Goal: Information Seeking & Learning: Learn about a topic

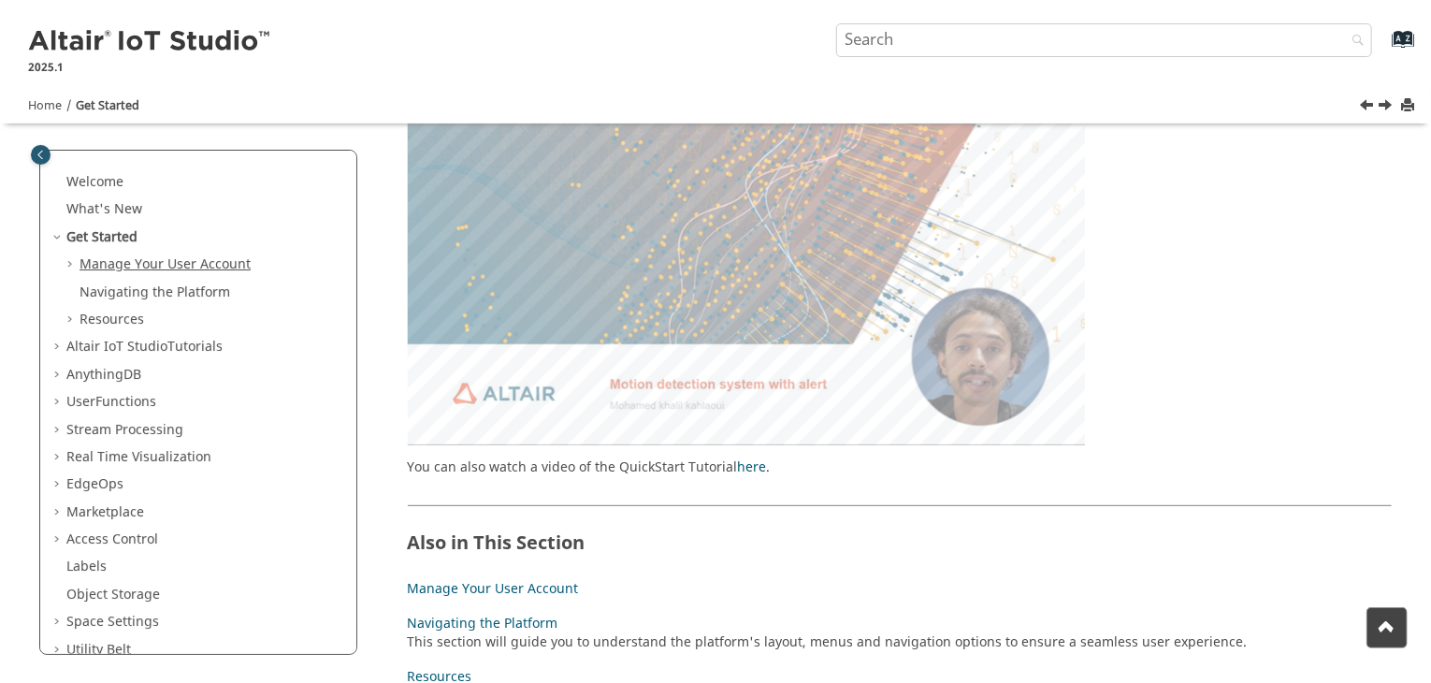
click at [164, 259] on link "Manage Your User Account" at bounding box center [164, 264] width 171 height 20
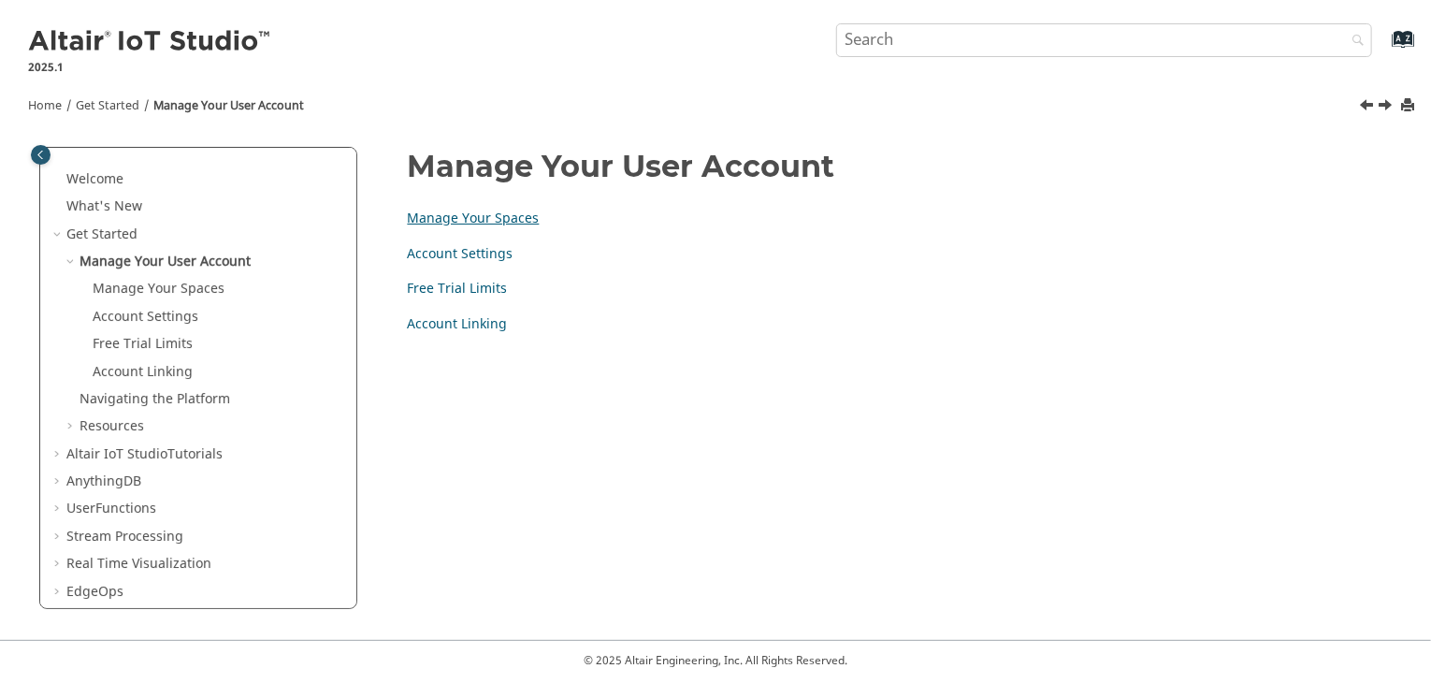
click at [464, 218] on link "Manage Your Spaces" at bounding box center [474, 219] width 132 height 20
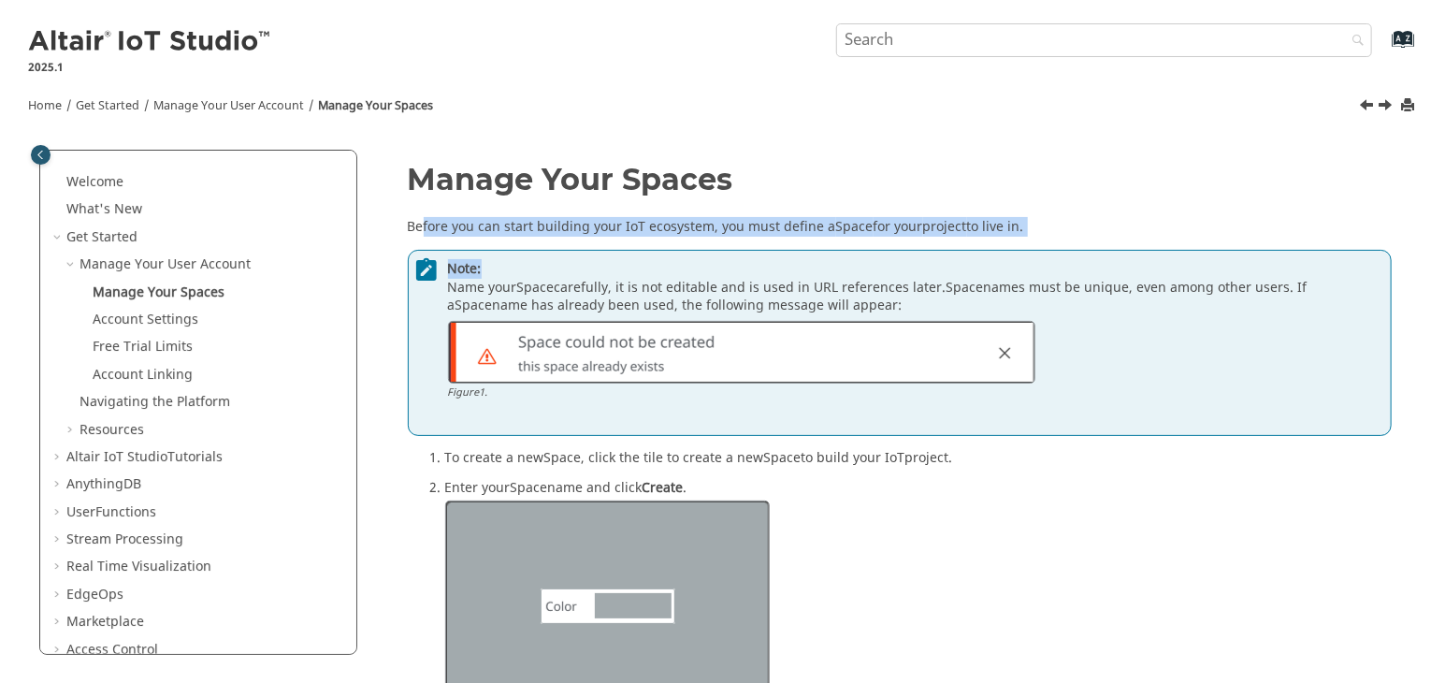
drag, startPoint x: 419, startPoint y: 227, endPoint x: 1052, endPoint y: 239, distance: 633.2
click at [1052, 239] on section "Before you can start building your IoT ecosystem, you must define a Space for y…" at bounding box center [900, 327] width 985 height 218
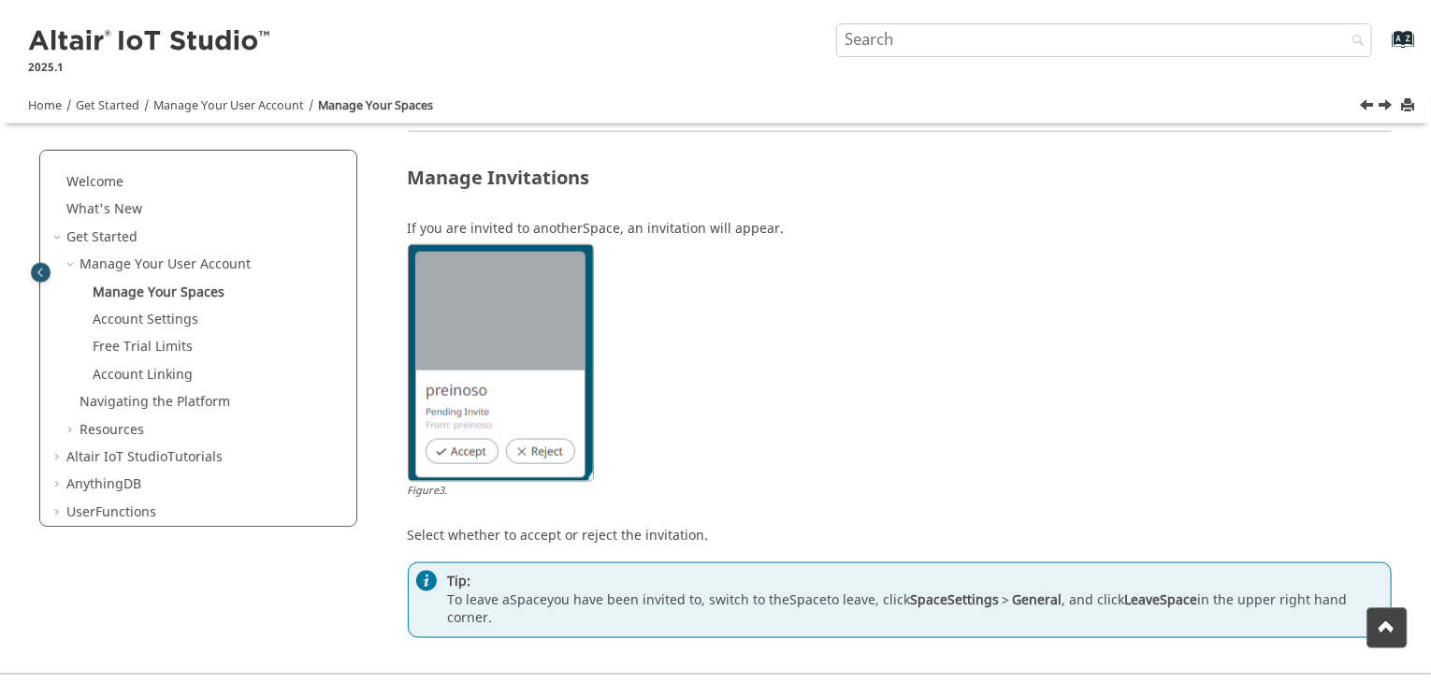
scroll to position [1133, 0]
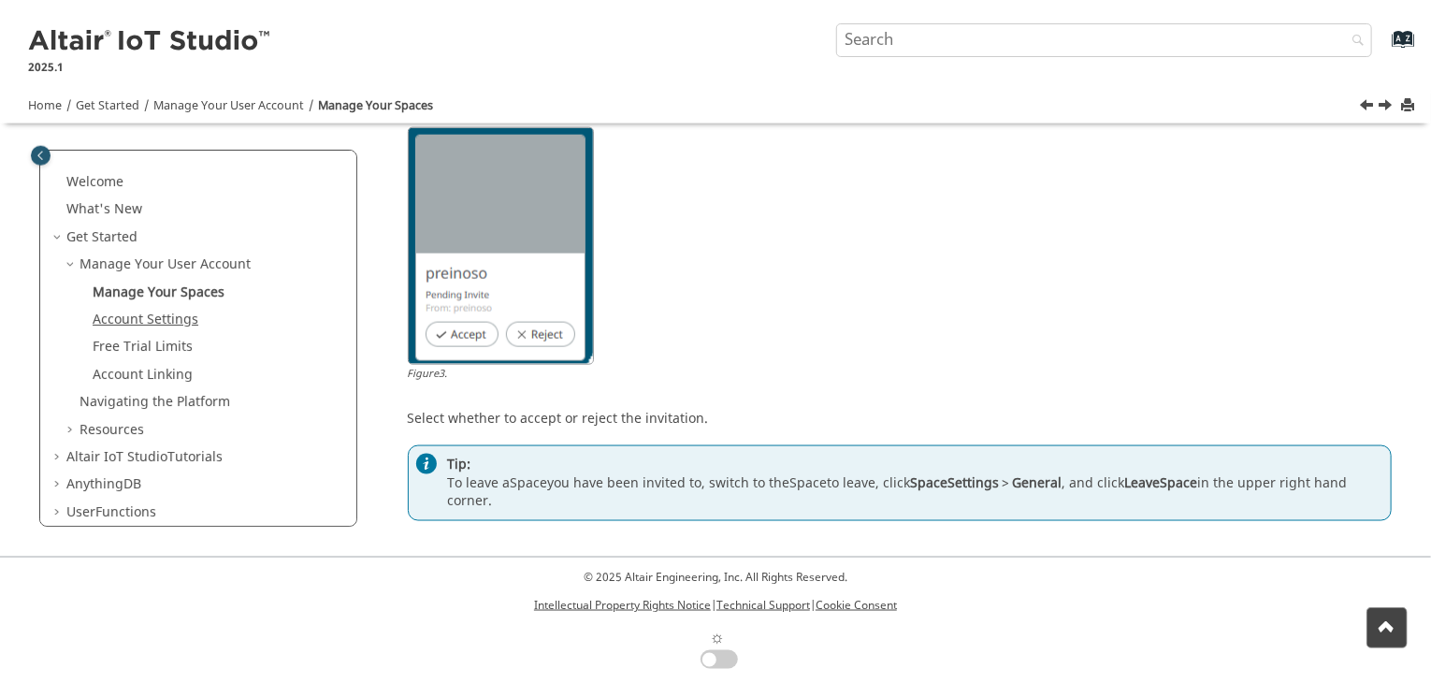
click at [180, 327] on link "Account Settings" at bounding box center [146, 320] width 106 height 20
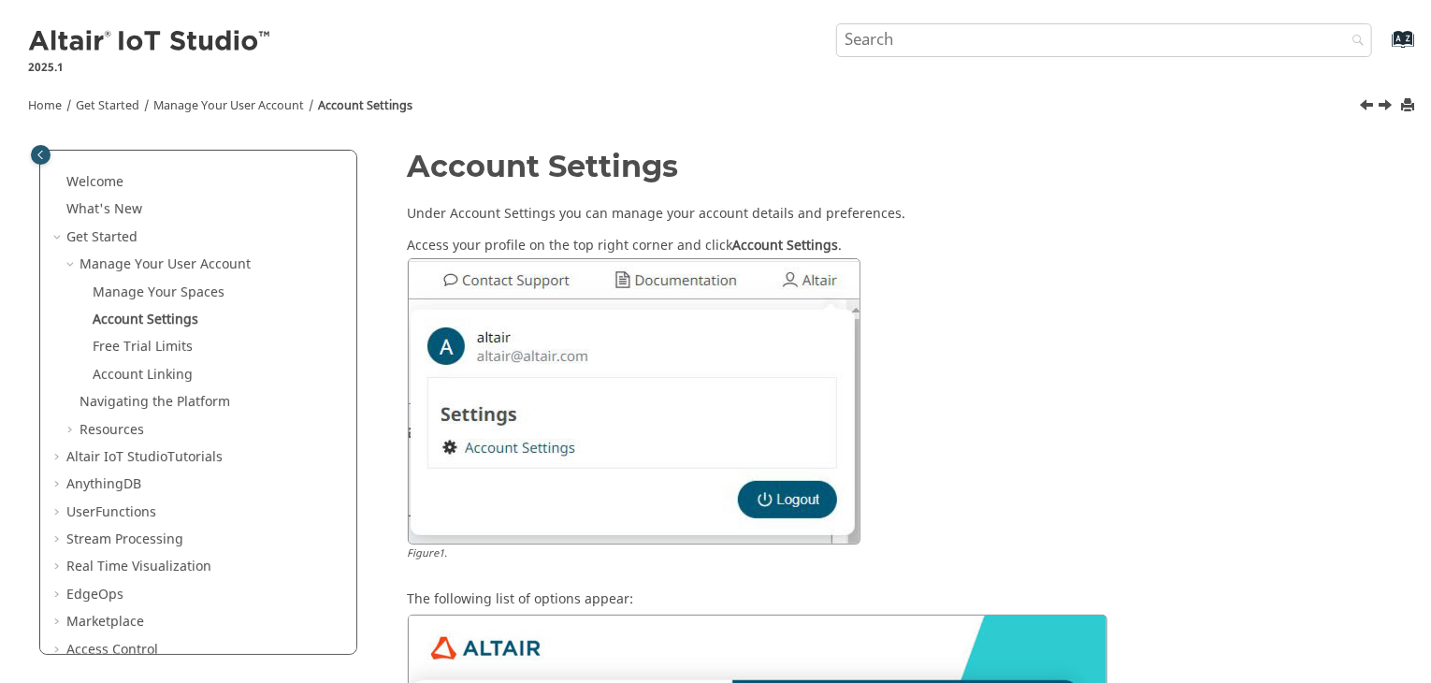
click at [1386, 104] on link "Next topic: Free Trial Limits" at bounding box center [1386, 107] width 15 height 22
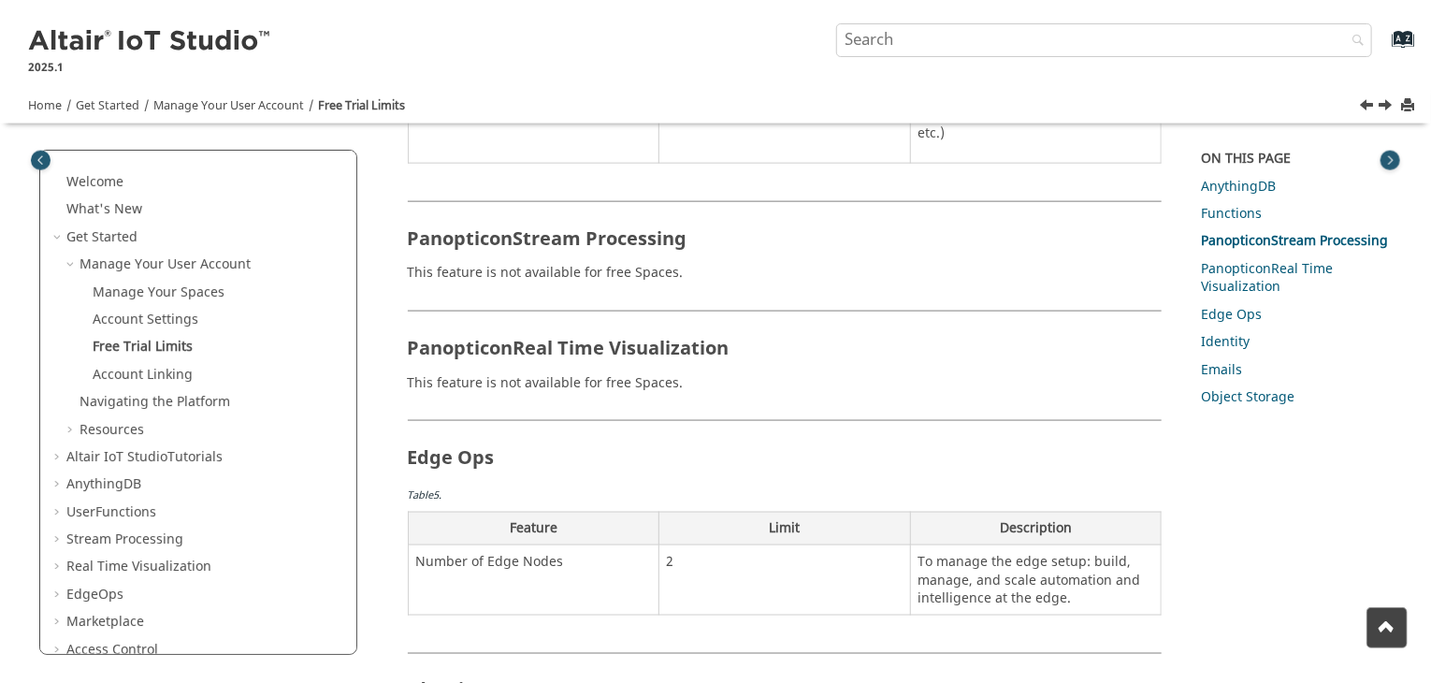
scroll to position [1117, 0]
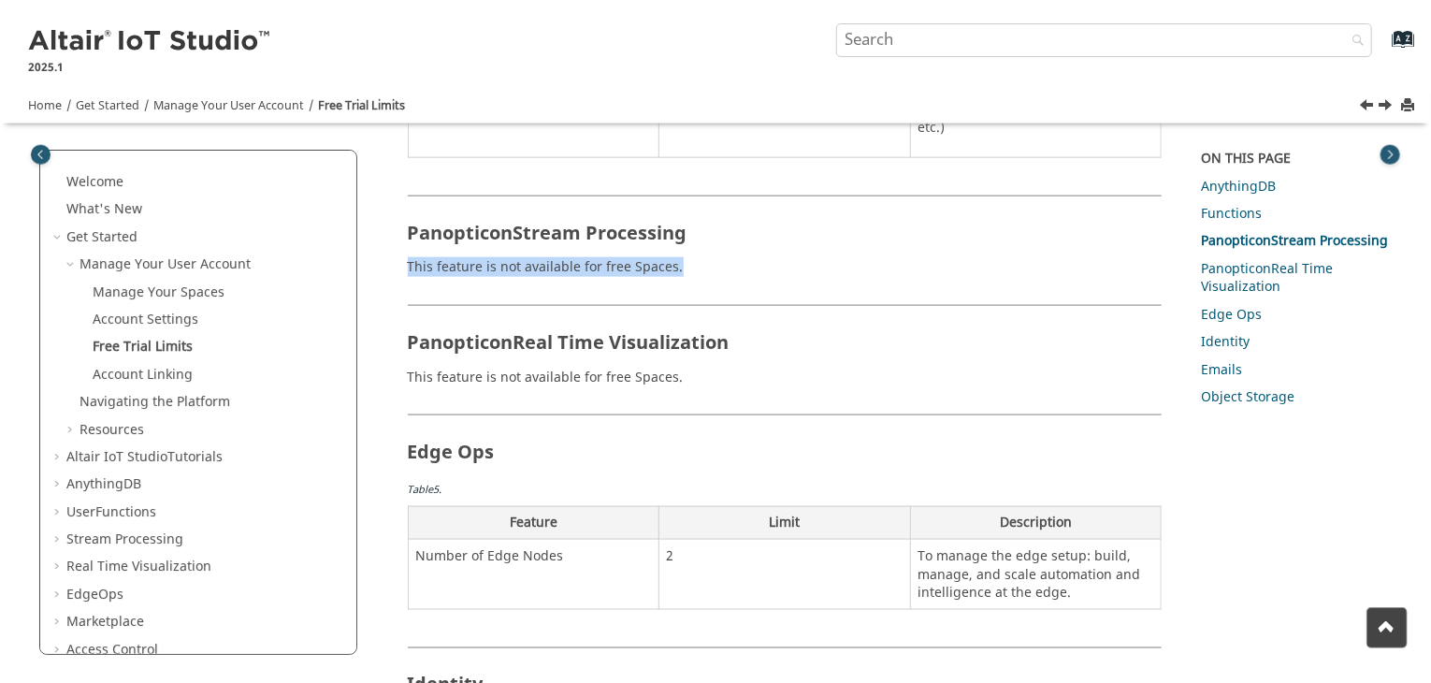
drag, startPoint x: 411, startPoint y: 244, endPoint x: 704, endPoint y: 252, distance: 293.7
click at [704, 258] on p "This feature is not available for free Spaces." at bounding box center [785, 267] width 755 height 19
drag, startPoint x: 408, startPoint y: 242, endPoint x: 673, endPoint y: 238, distance: 265.6
click at [673, 258] on p "This feature is not available for free Spaces." at bounding box center [785, 267] width 755 height 19
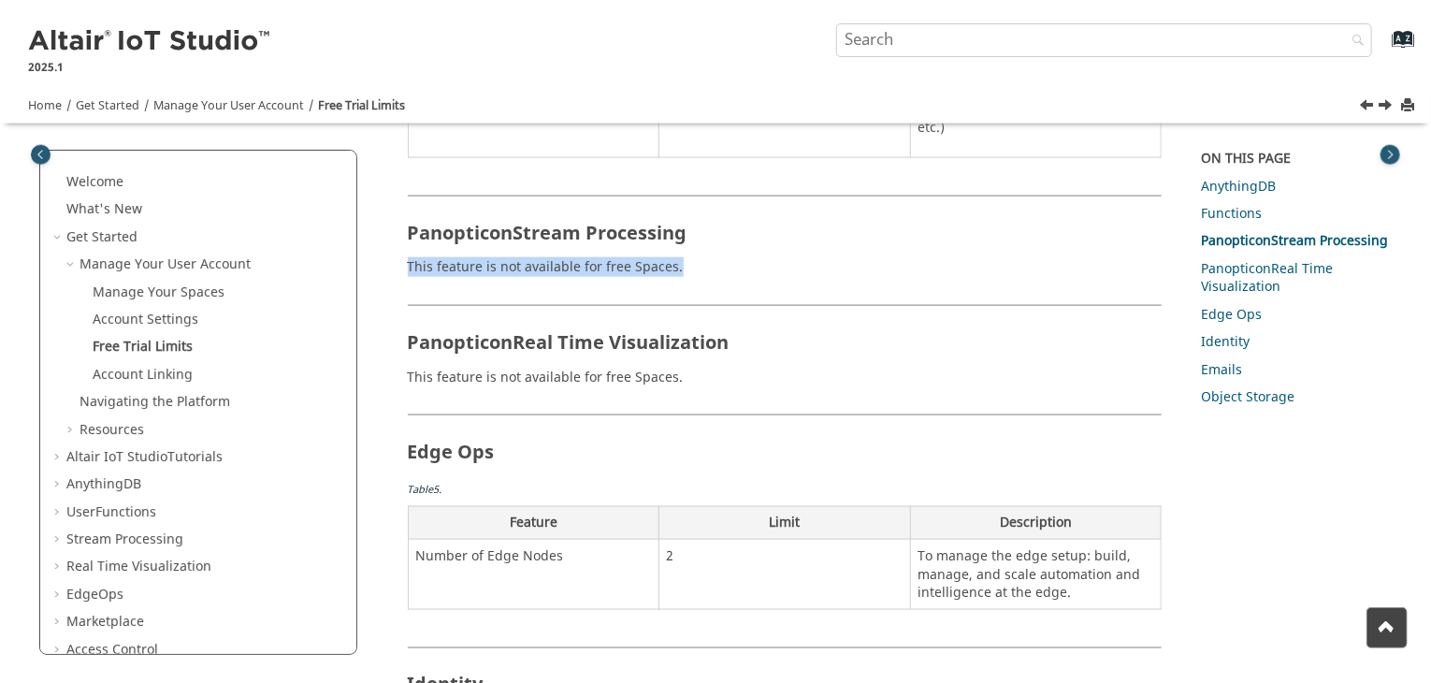
click at [673, 258] on p "This feature is not available for free Spaces." at bounding box center [785, 267] width 755 height 19
drag, startPoint x: 408, startPoint y: 247, endPoint x: 677, endPoint y: 243, distance: 269.4
click at [677, 258] on p "This feature is not available for free Spaces." at bounding box center [785, 267] width 755 height 19
drag, startPoint x: 411, startPoint y: 207, endPoint x: 691, endPoint y: 224, distance: 280.1
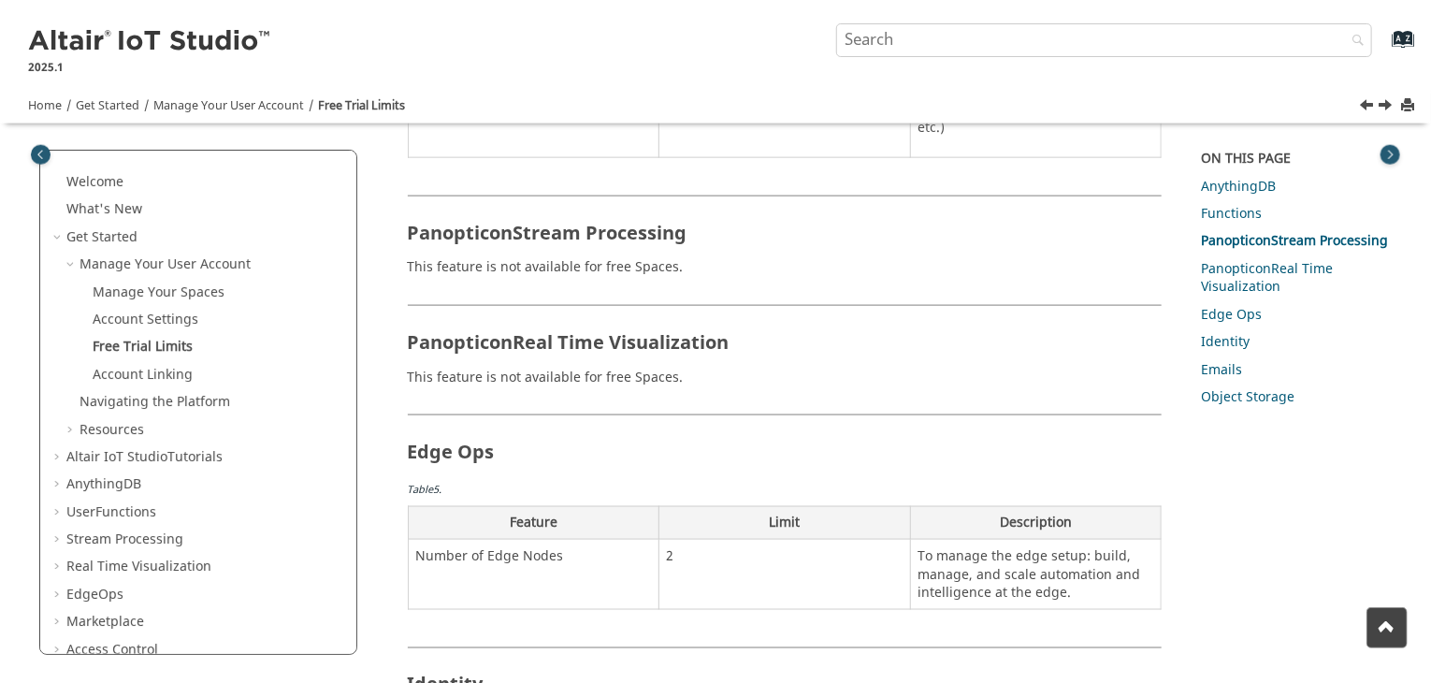
click at [691, 224] on h2 "Panopticon Stream Processing" at bounding box center [785, 223] width 755 height 57
drag, startPoint x: 408, startPoint y: 207, endPoint x: 697, endPoint y: 195, distance: 289.2
click at [697, 195] on h2 "Panopticon Stream Processing" at bounding box center [785, 223] width 755 height 57
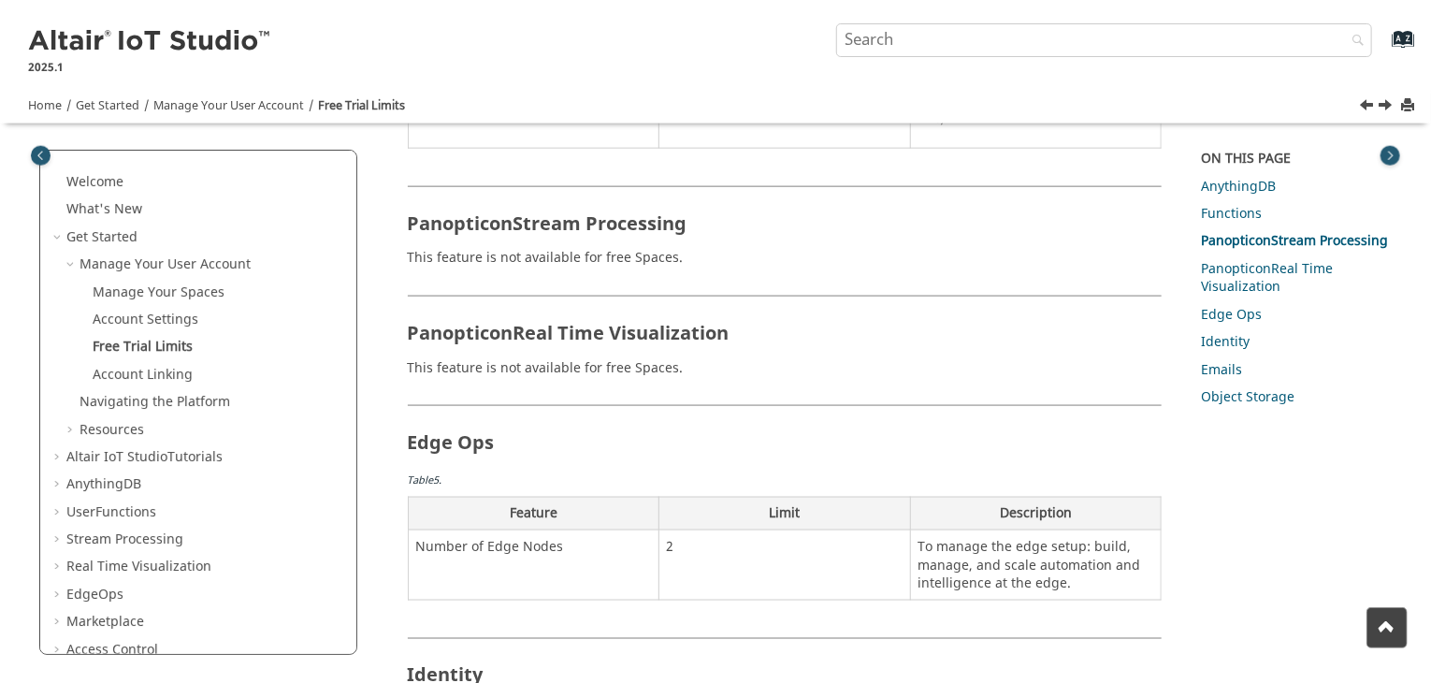
scroll to position [1128, 0]
click at [412, 209] on span "Panopticon" at bounding box center [461, 222] width 106 height 27
copy section "Panopticon Stream Processing"
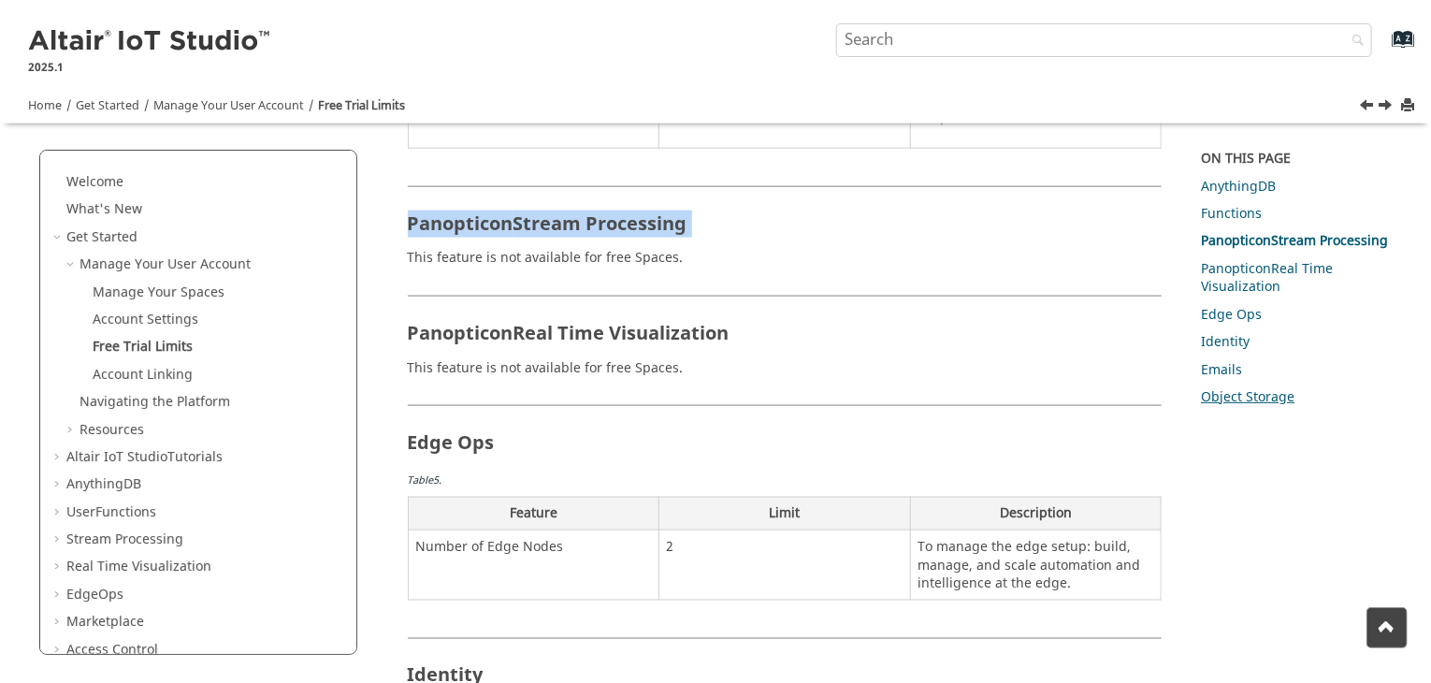
scroll to position [808, 0]
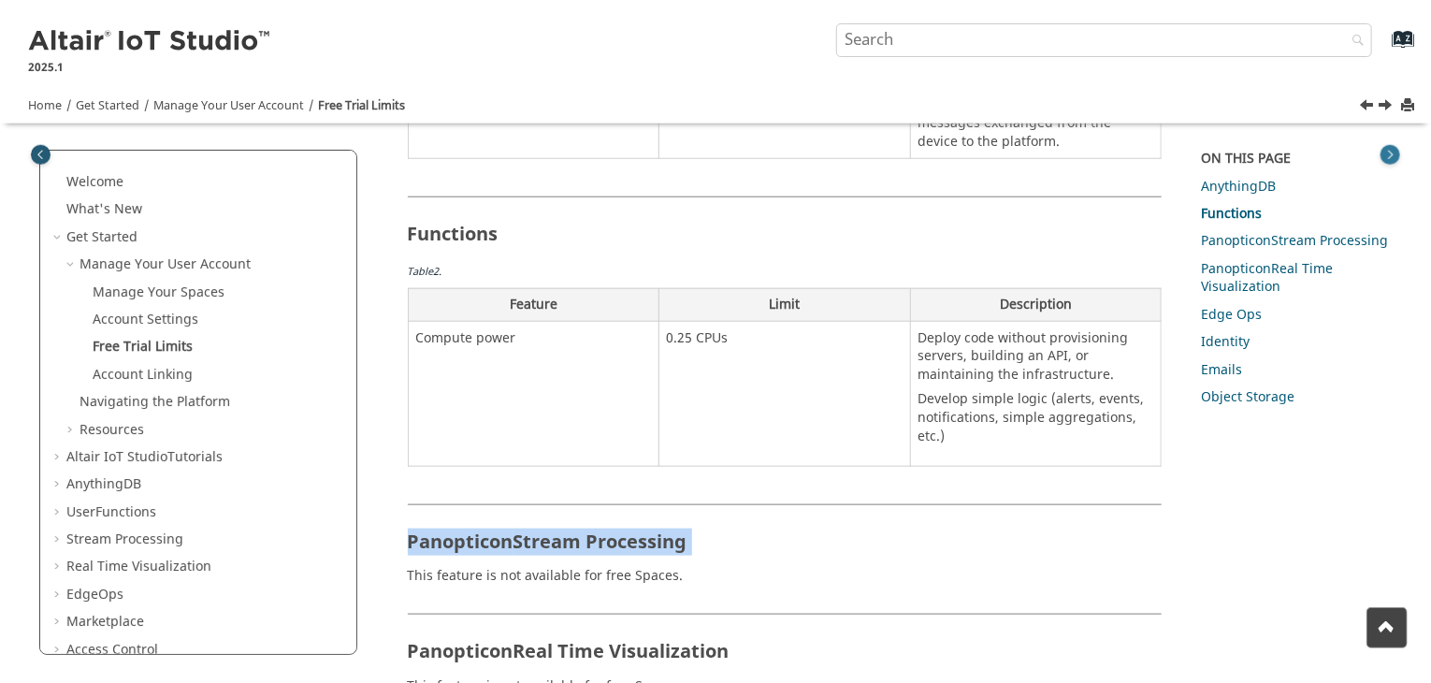
click at [1388, 164] on button "Toggle topic table of content" at bounding box center [1390, 155] width 20 height 20
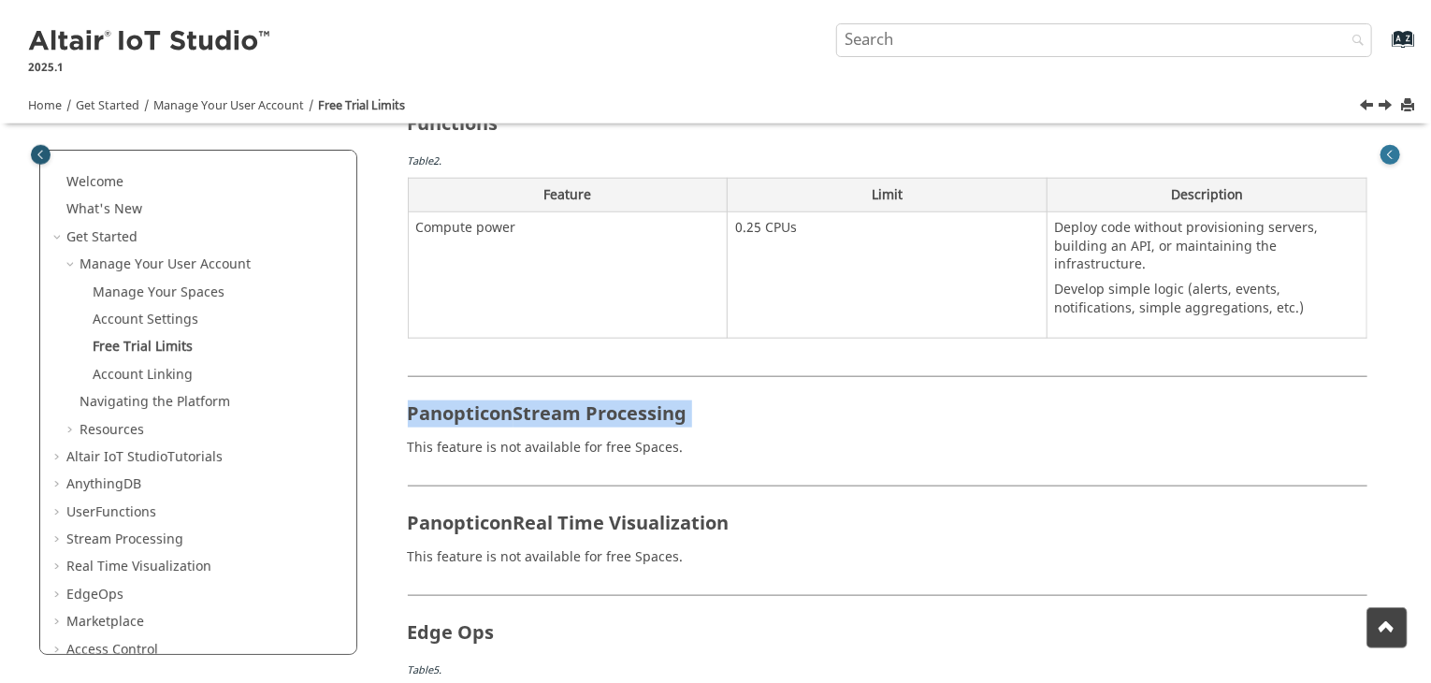
click at [1388, 164] on button "Toggle topic table of content" at bounding box center [1390, 155] width 20 height 20
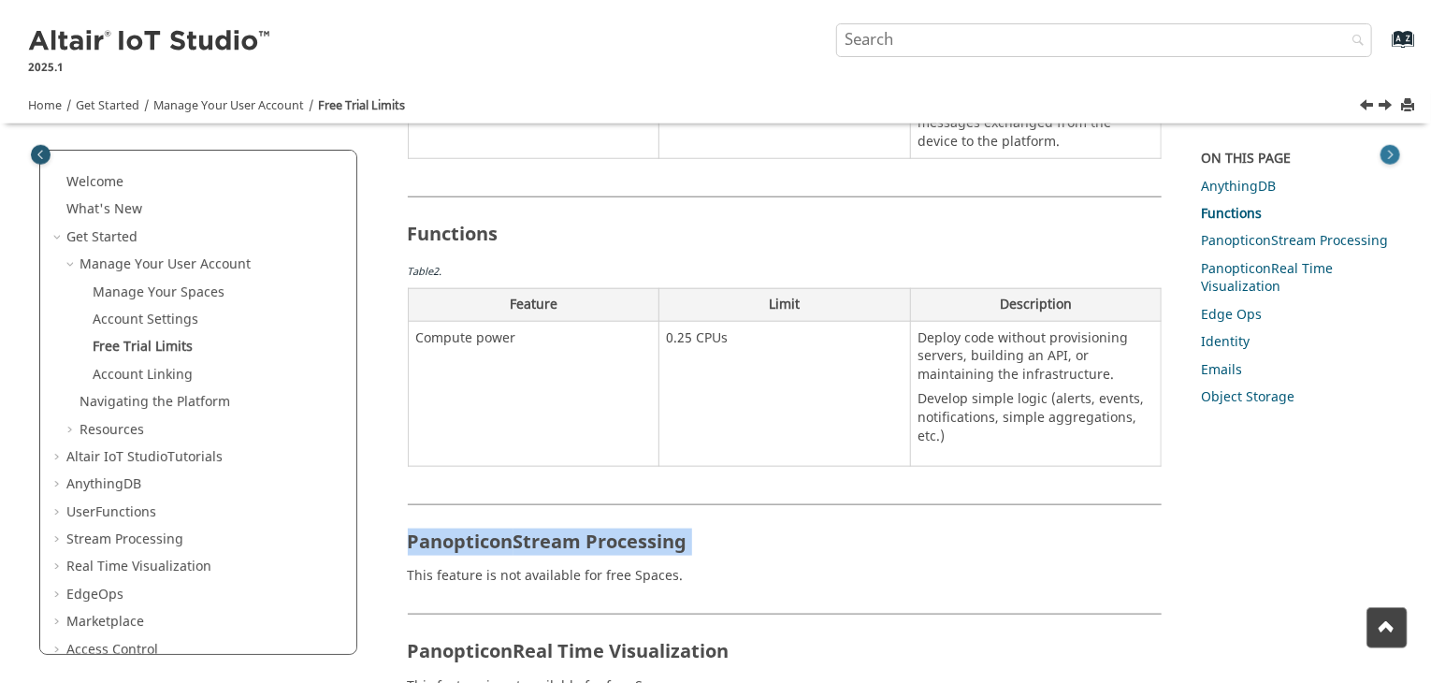
click at [1388, 164] on button "Toggle topic table of content" at bounding box center [1390, 155] width 20 height 20
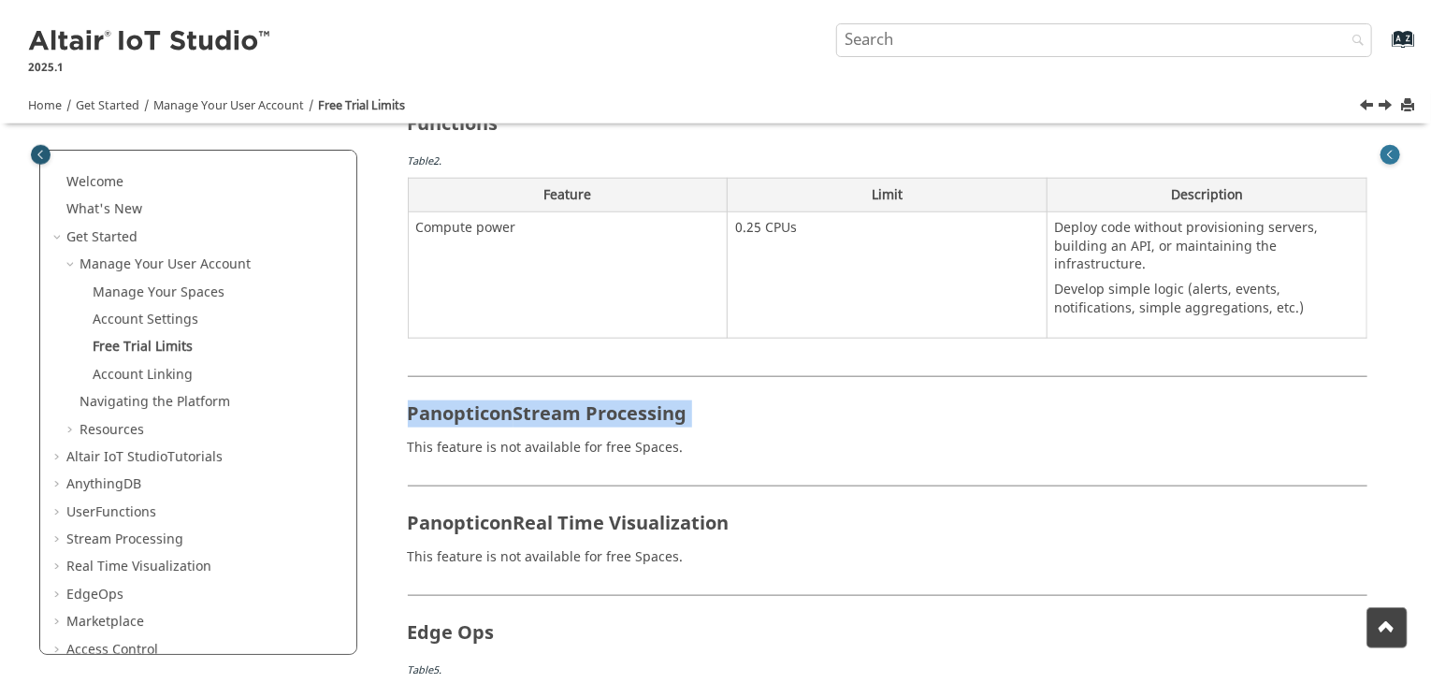
click at [1388, 164] on button "Toggle topic table of content" at bounding box center [1390, 155] width 20 height 20
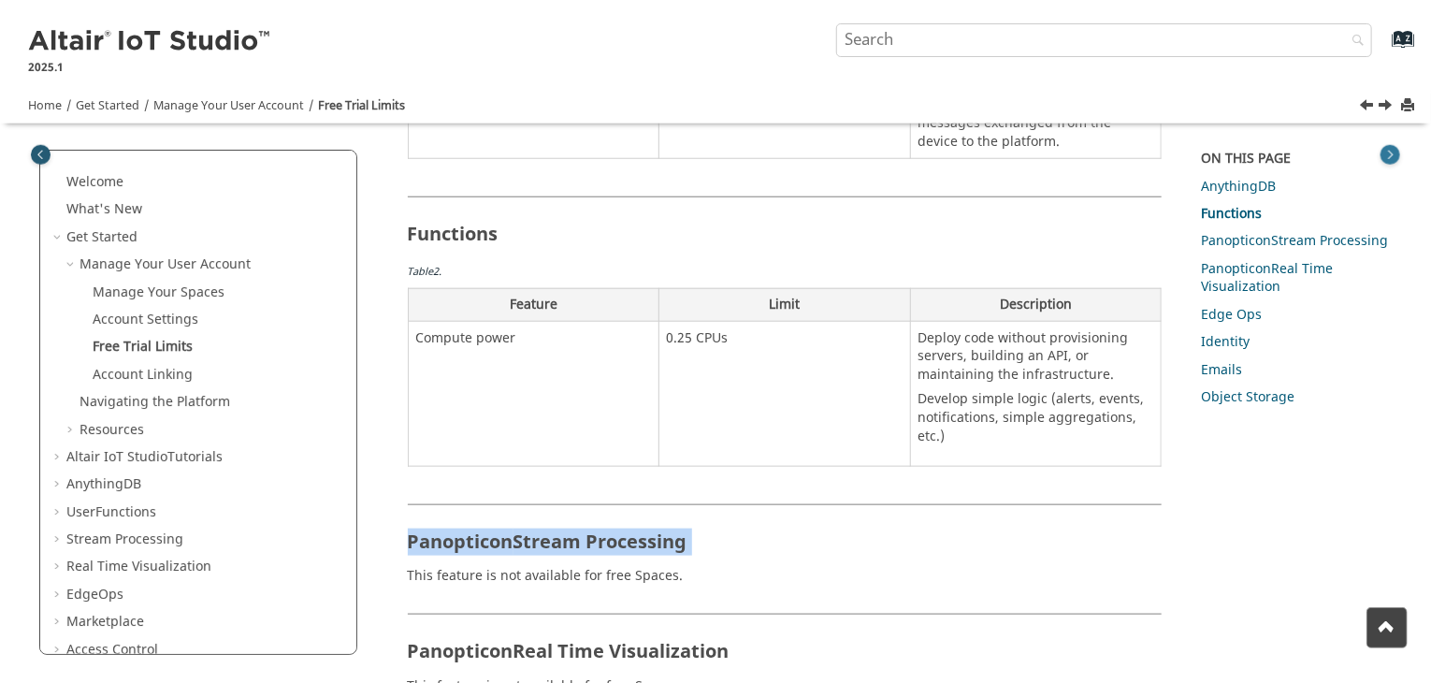
click at [1388, 164] on button "Toggle topic table of content" at bounding box center [1390, 155] width 20 height 20
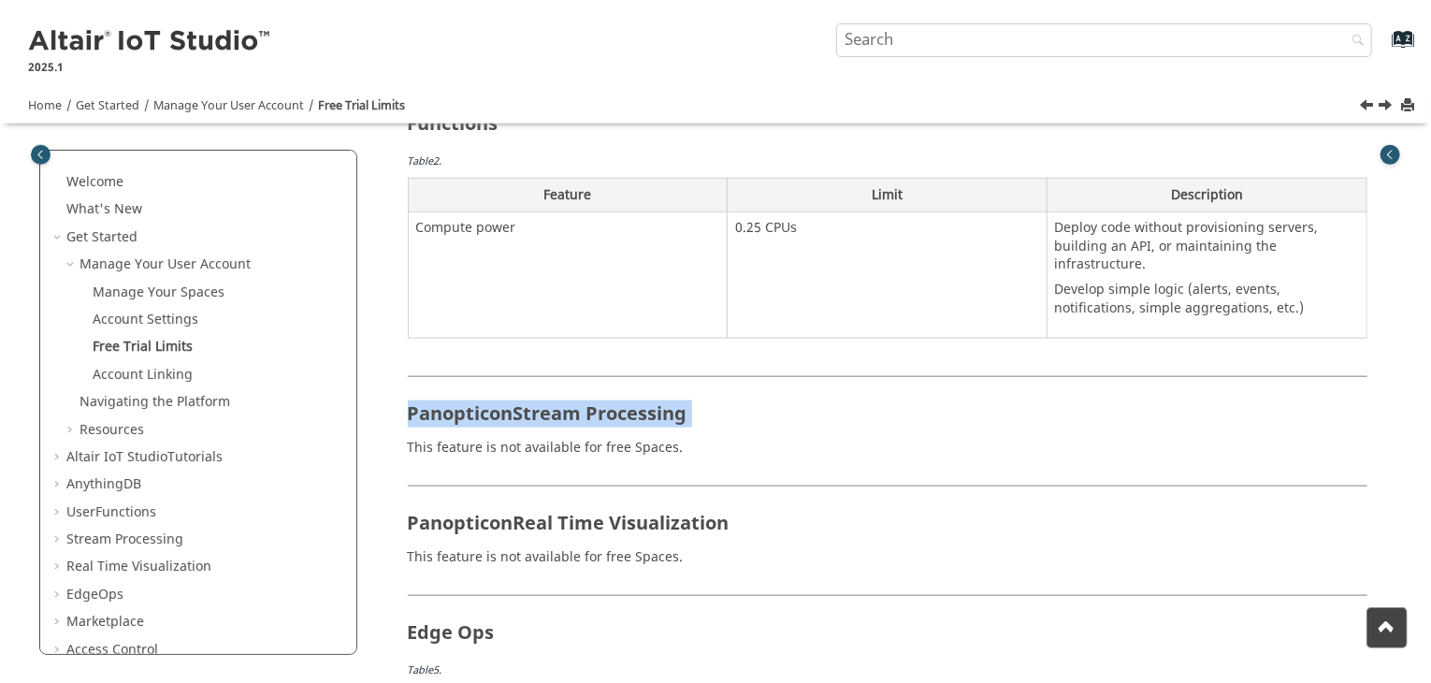
click at [1389, 113] on link "Next topic: Account Linking" at bounding box center [1386, 107] width 15 height 22
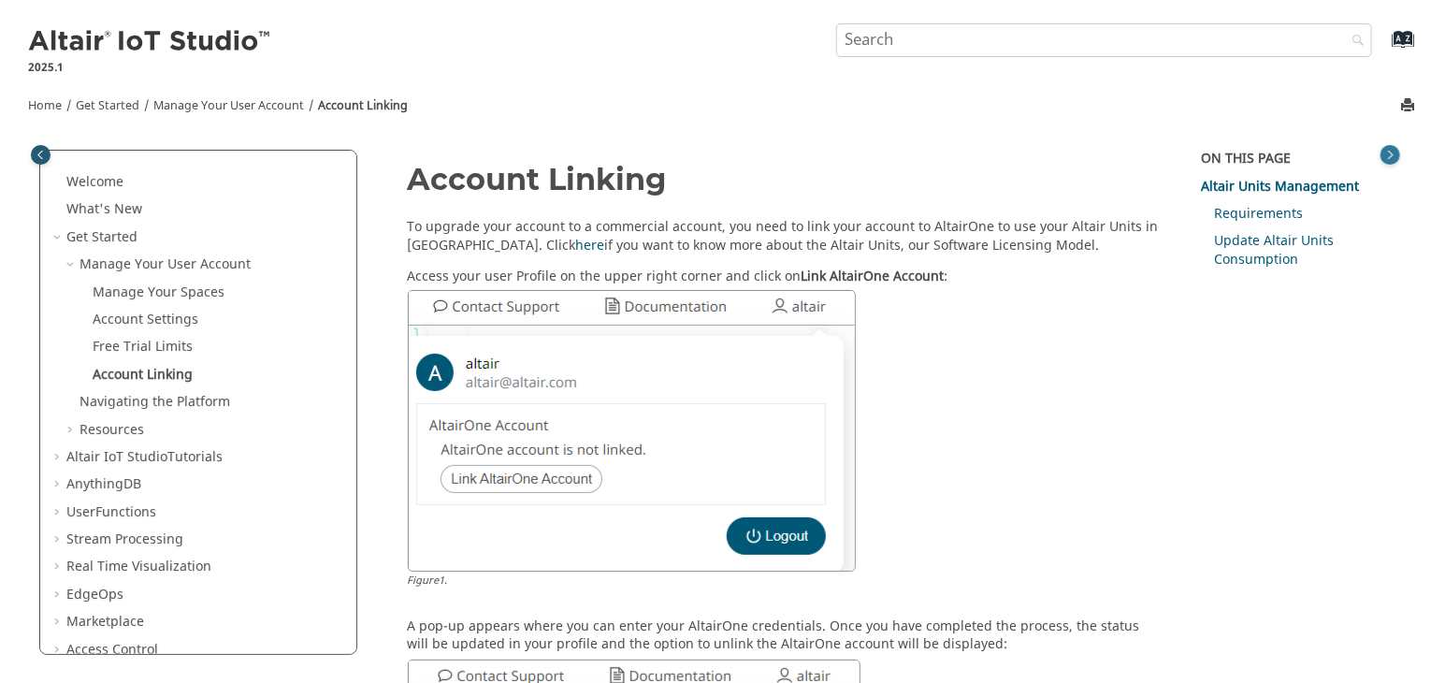
click at [1390, 163] on button "Toggle topic table of content" at bounding box center [1390, 155] width 20 height 20
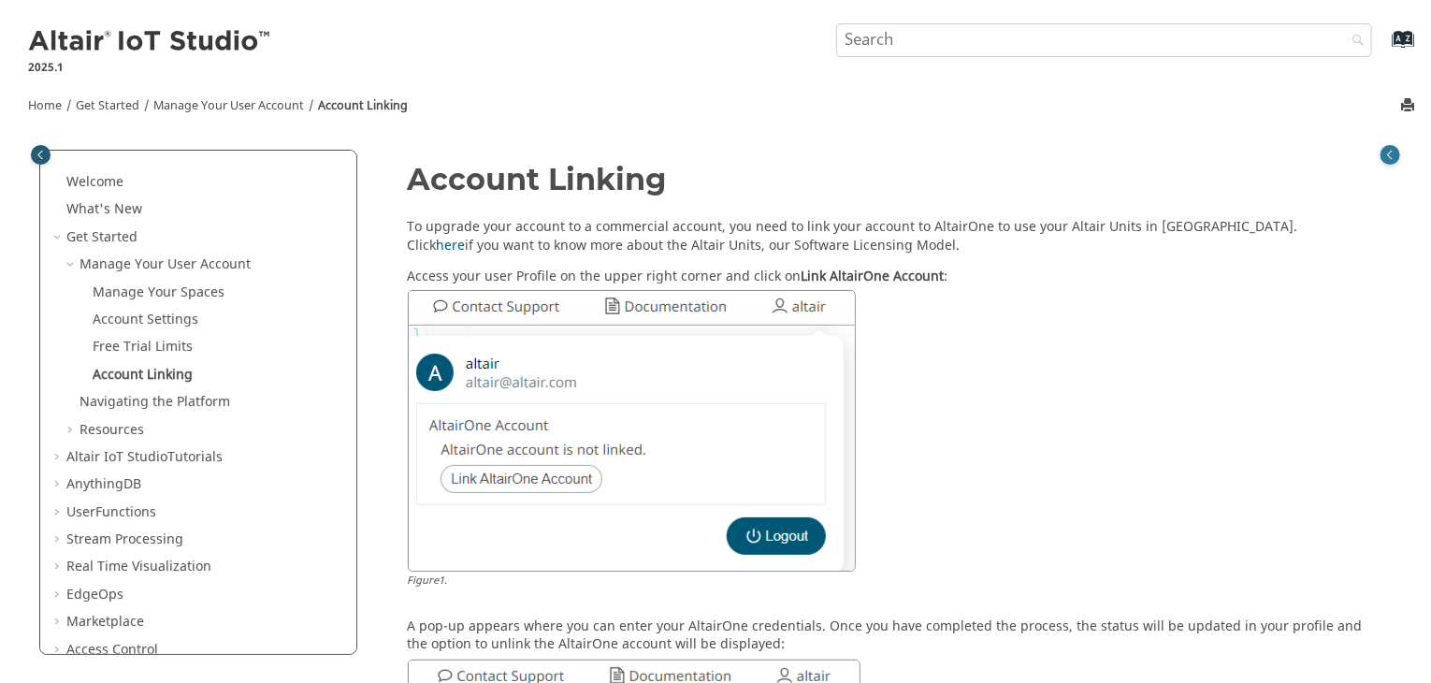
click at [1390, 163] on button "Toggle topic table of content" at bounding box center [1390, 155] width 20 height 20
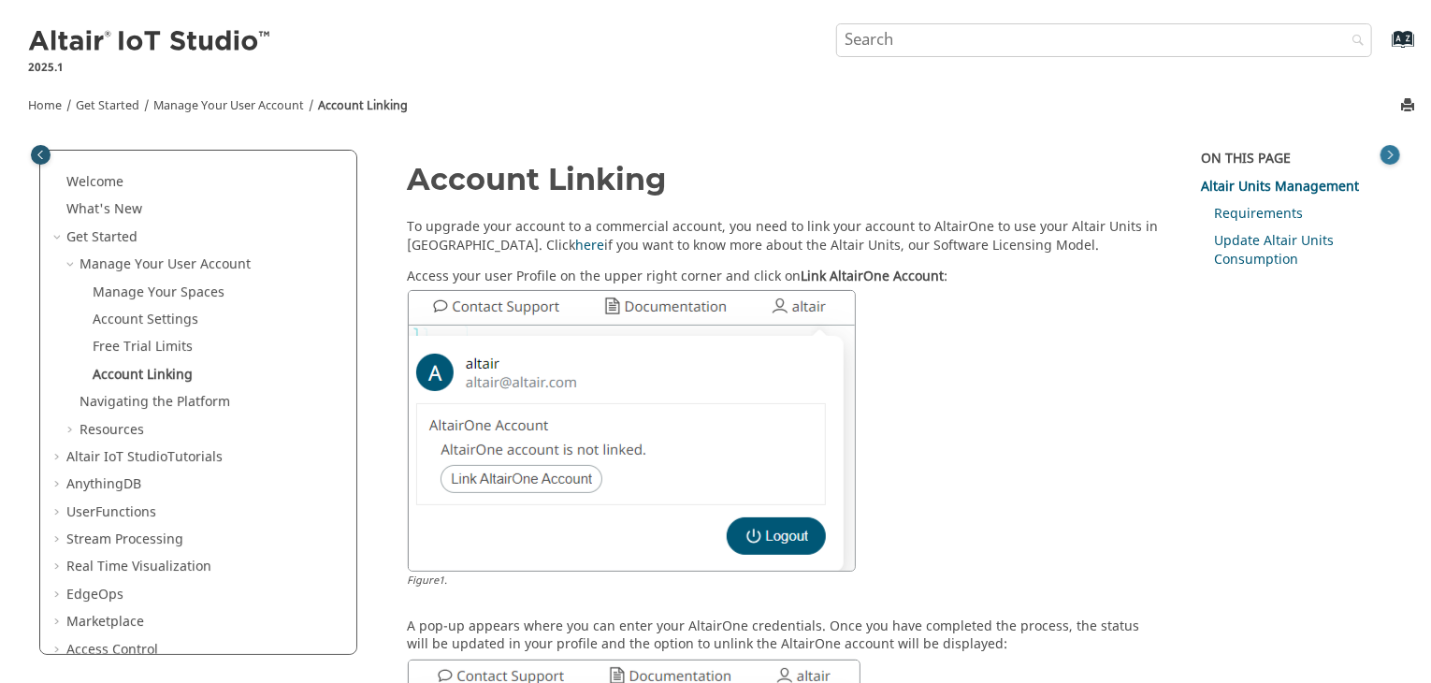
click at [1390, 163] on button "Toggle topic table of content" at bounding box center [1390, 155] width 20 height 20
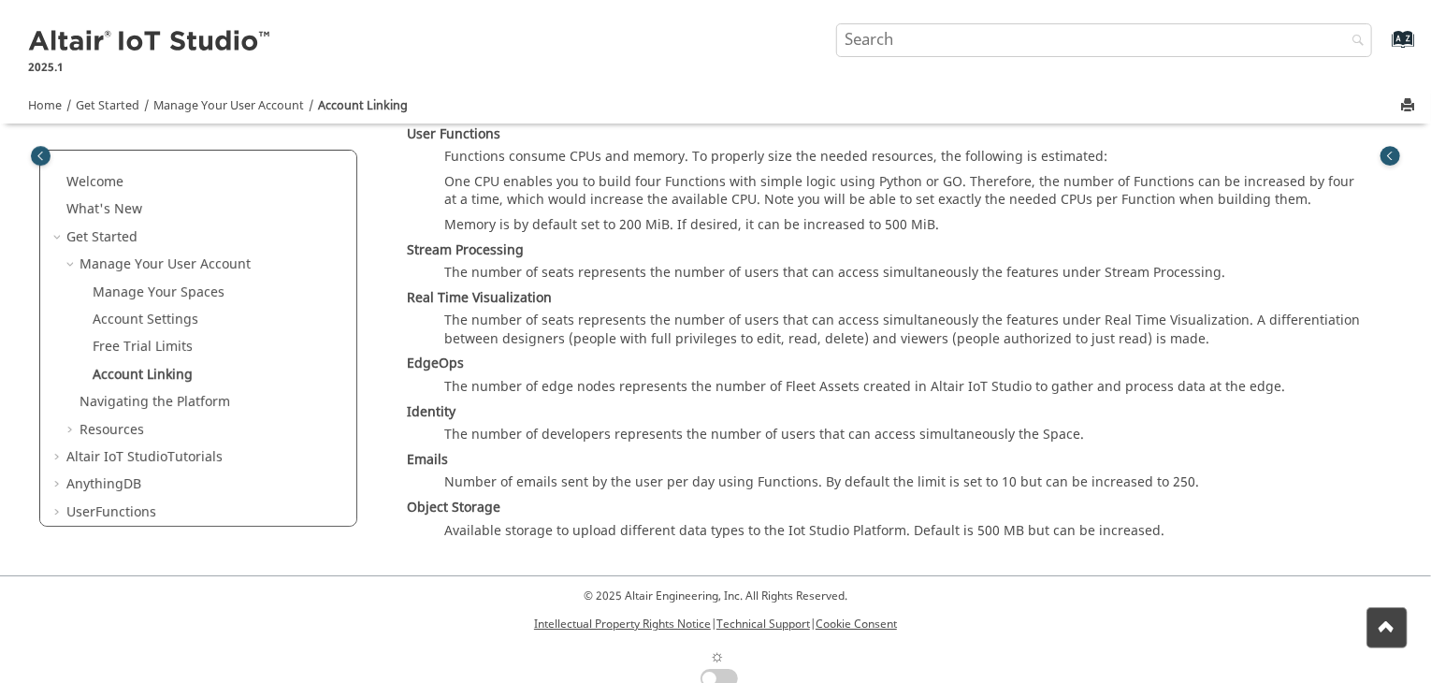
scroll to position [2978, 0]
click at [1379, 644] on div at bounding box center [1386, 627] width 41 height 41
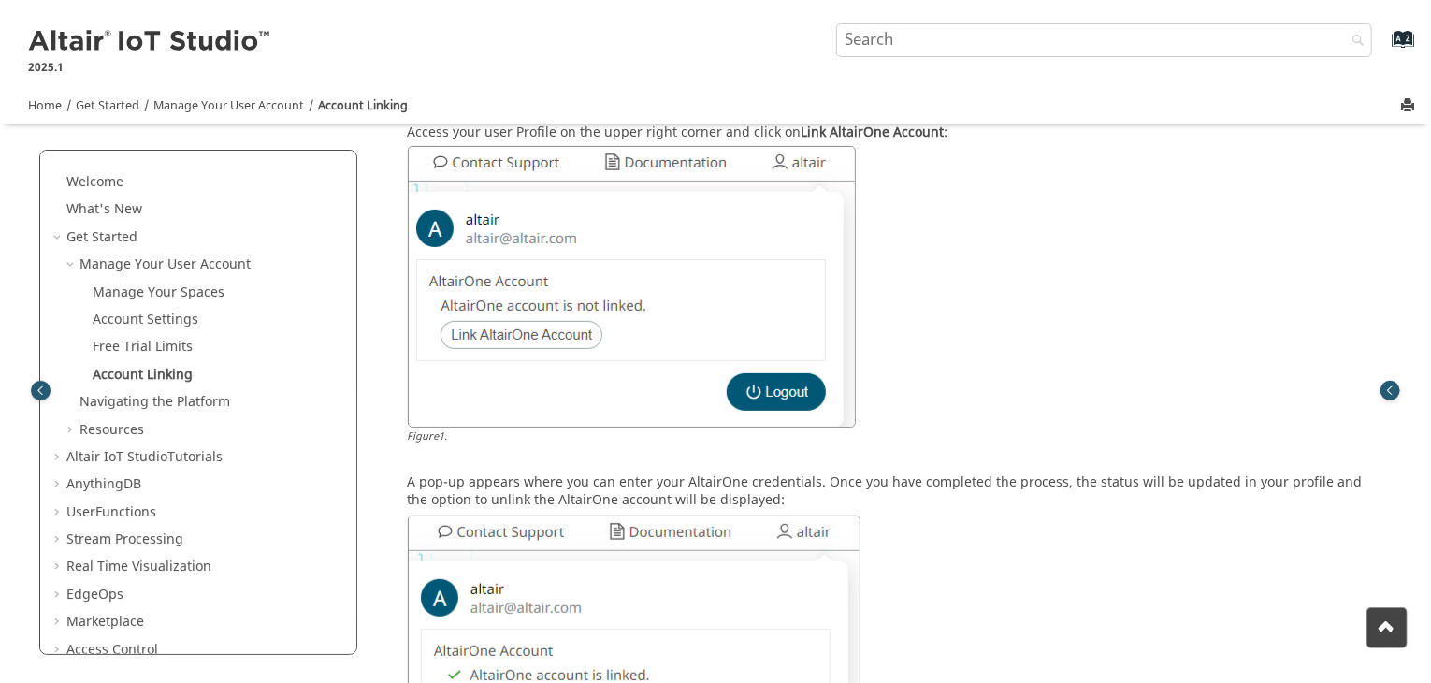
scroll to position [0, 0]
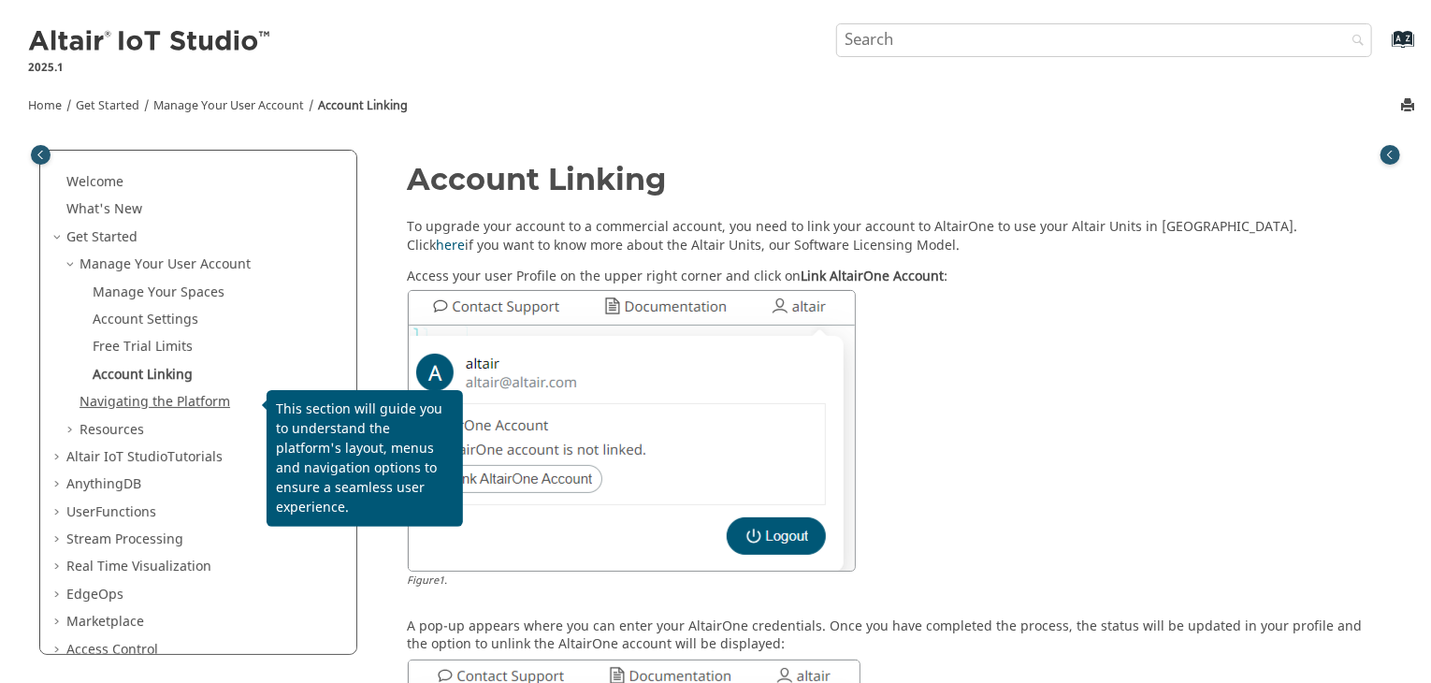
click at [168, 394] on link "Navigating the Platform" at bounding box center [154, 402] width 151 height 20
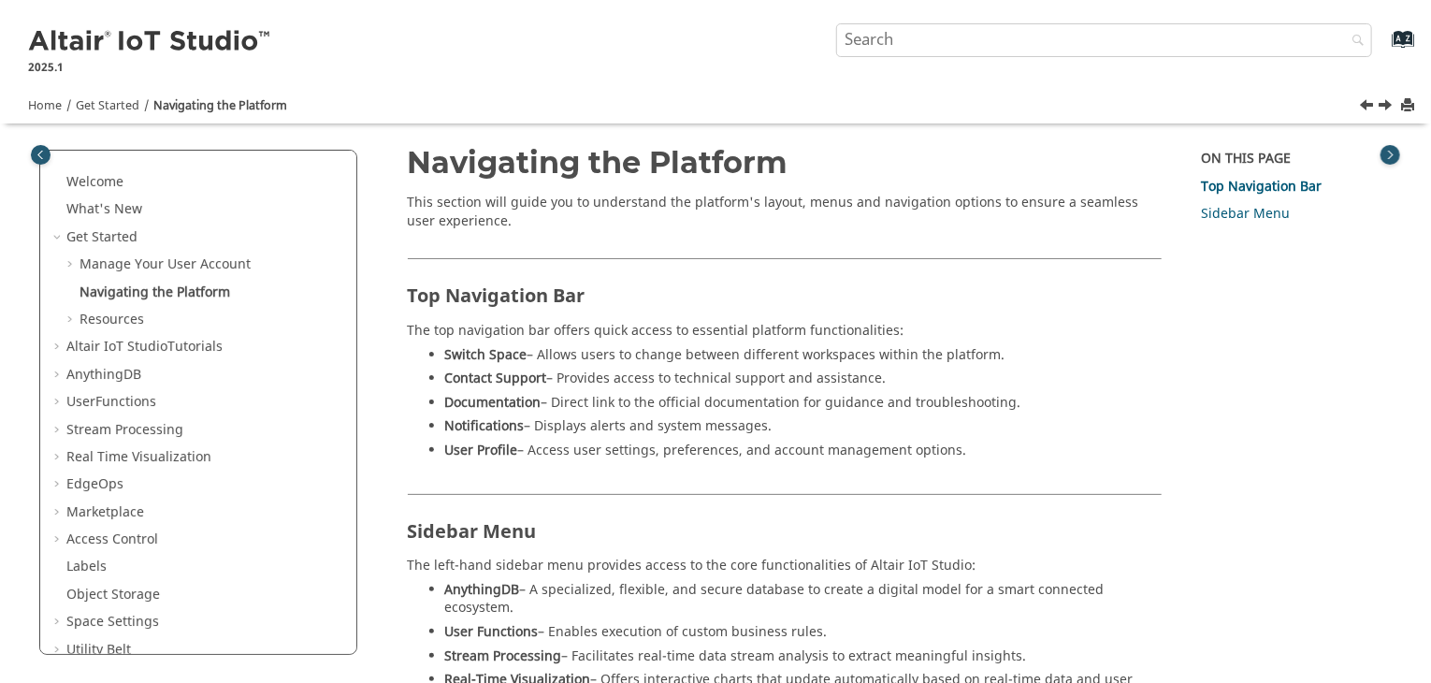
scroll to position [383, 0]
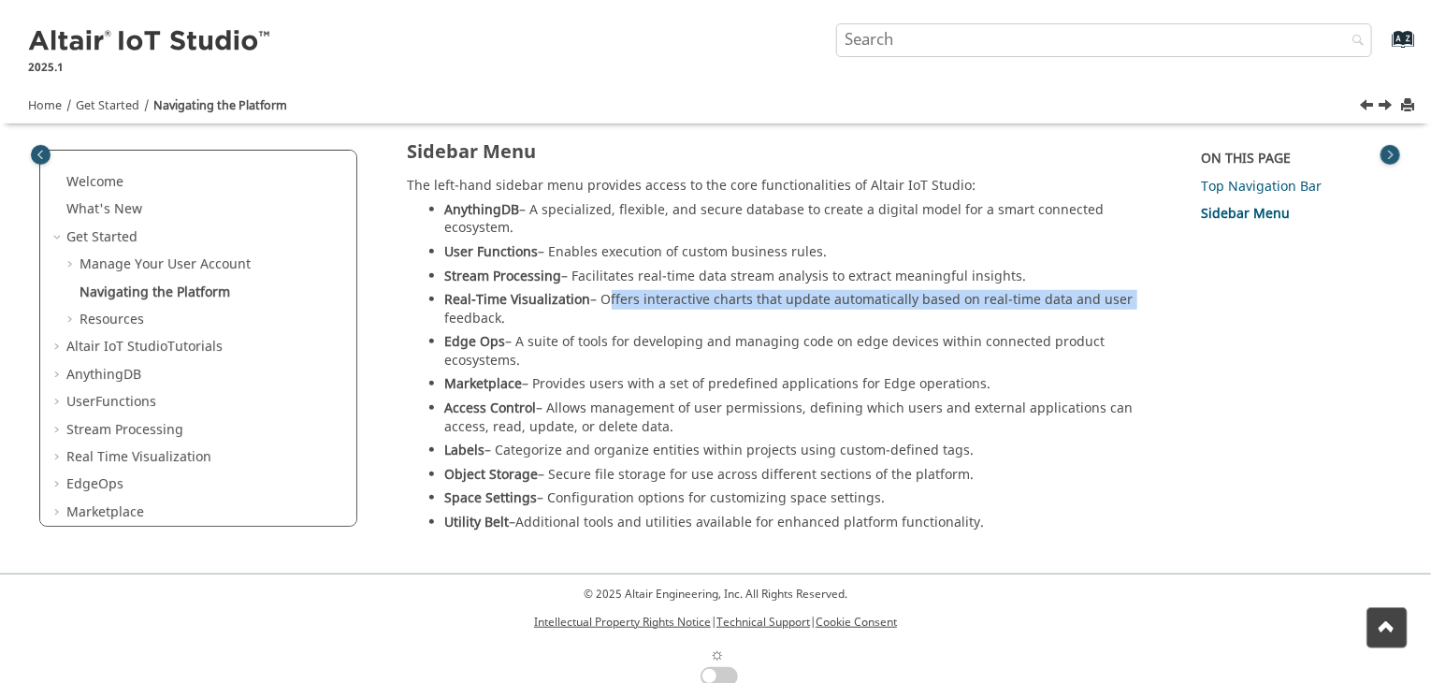
drag, startPoint x: 599, startPoint y: 281, endPoint x: 1115, endPoint y: 289, distance: 516.3
click at [1115, 291] on li "Real-Time Visualization – Offers interactive charts that update automatically b…" at bounding box center [803, 312] width 717 height 42
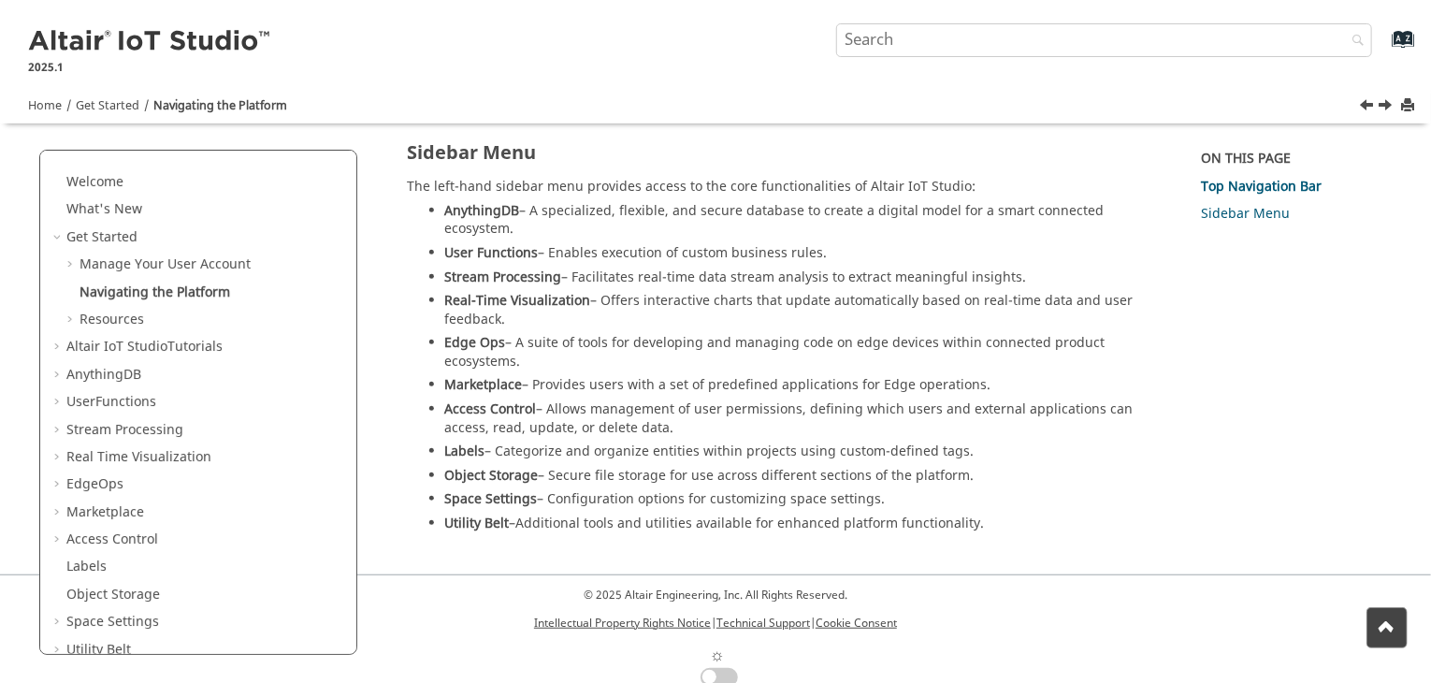
scroll to position [0, 0]
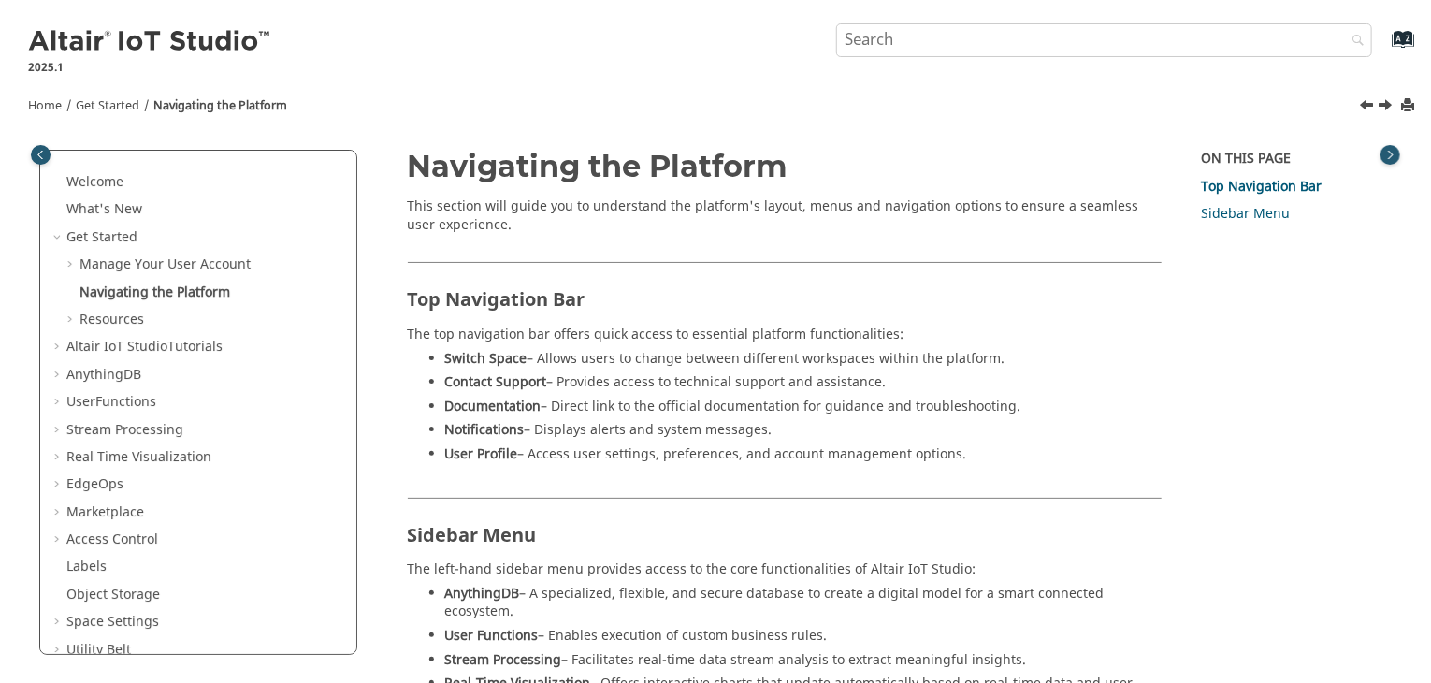
click at [1386, 99] on link "Next topic: Resources" at bounding box center [1386, 107] width 15 height 22
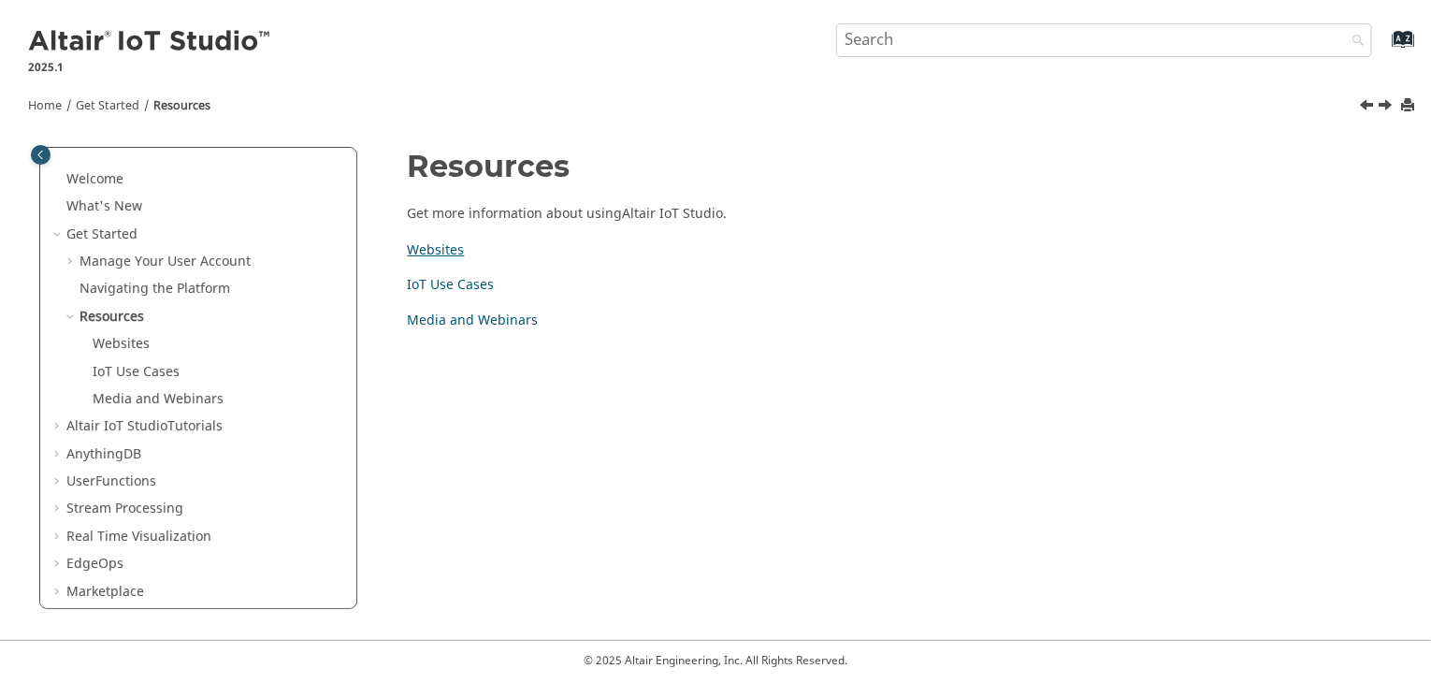
click at [433, 255] on link "Websites" at bounding box center [436, 250] width 57 height 20
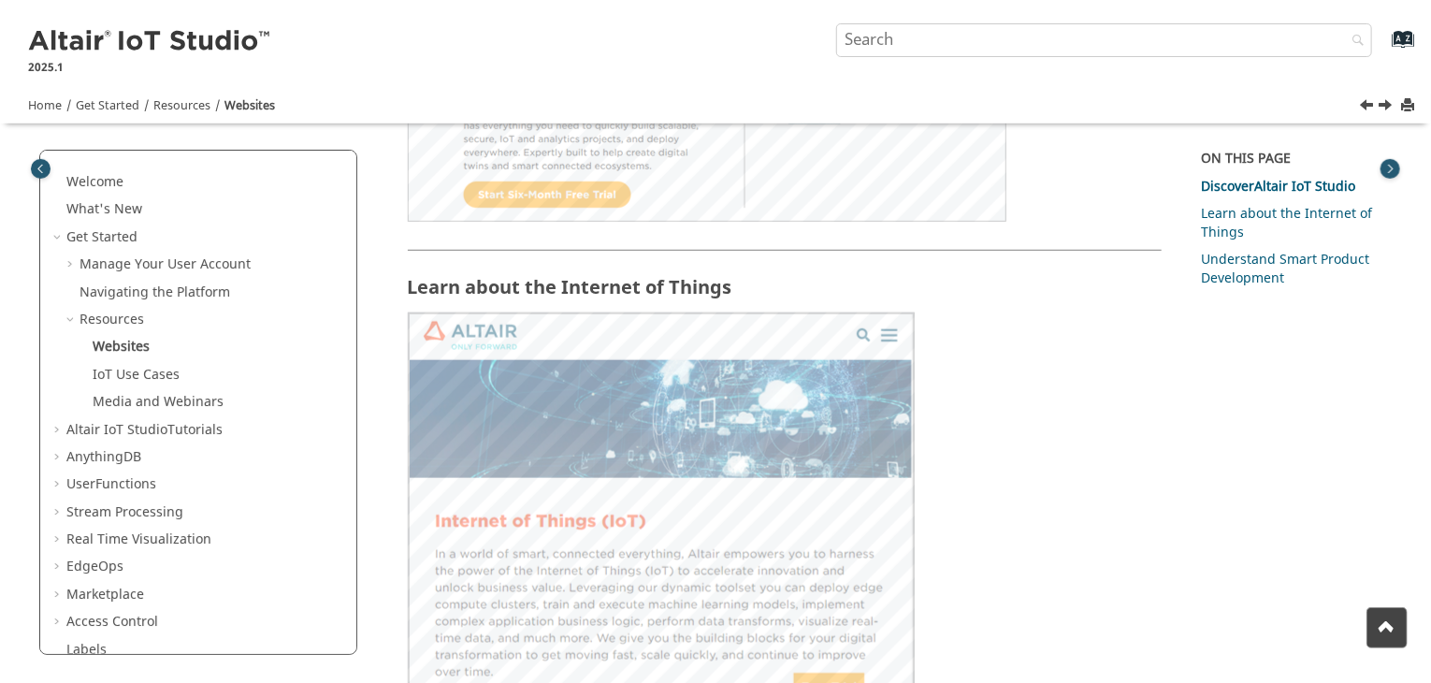
scroll to position [505, 0]
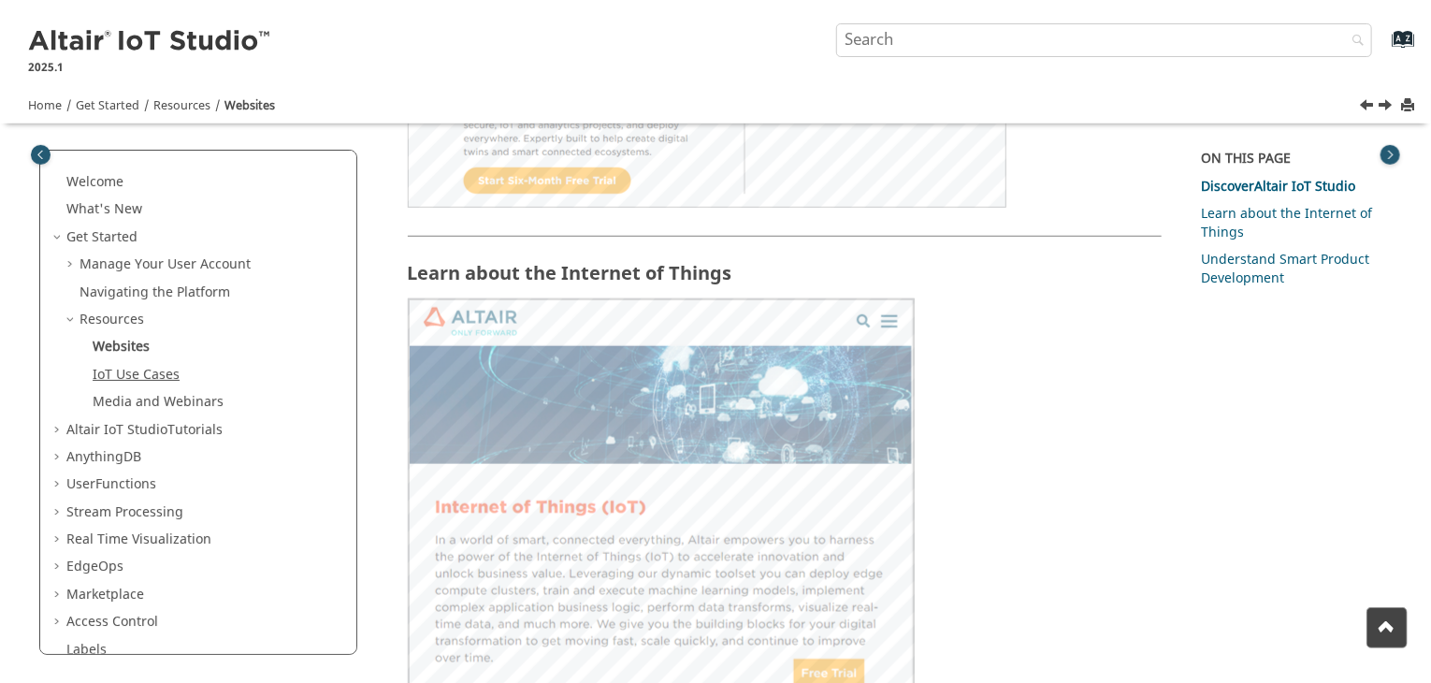
click at [147, 366] on link "IoT Use Cases" at bounding box center [136, 375] width 87 height 20
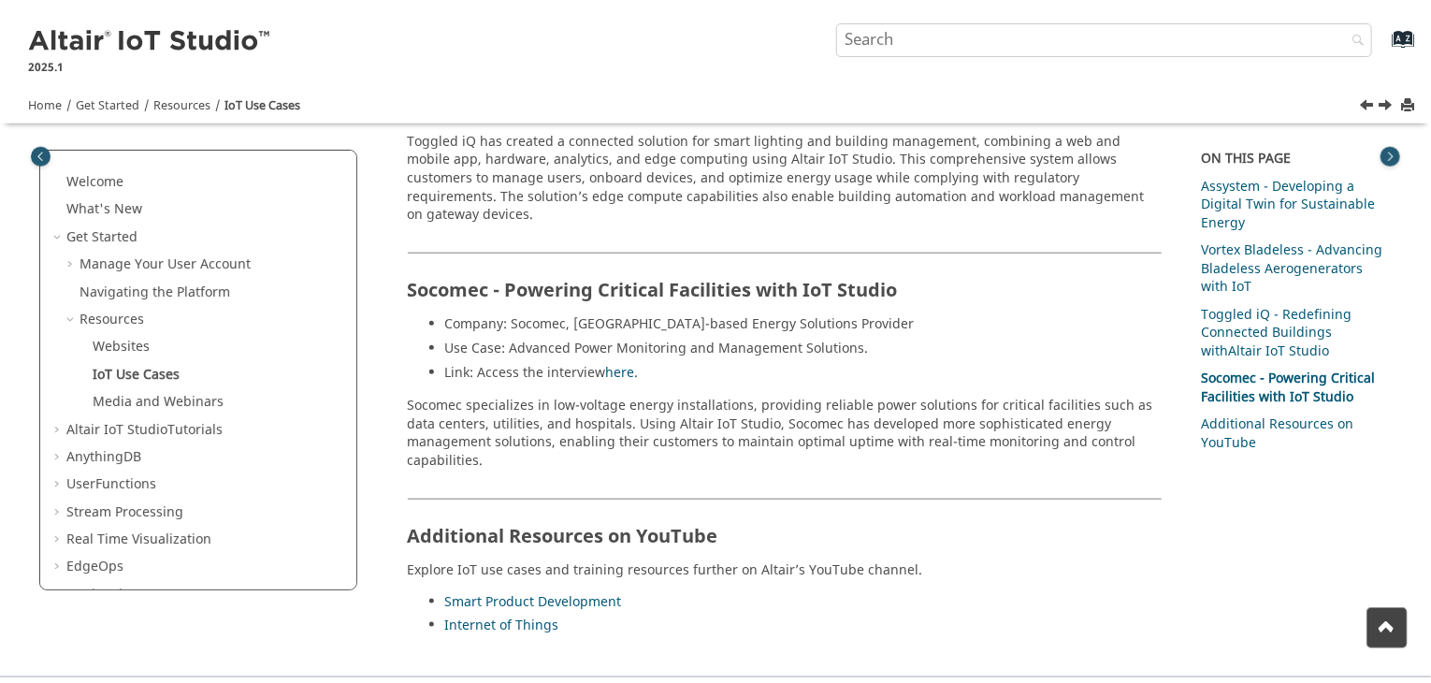
scroll to position [806, 0]
click at [623, 361] on link "here" at bounding box center [620, 371] width 29 height 20
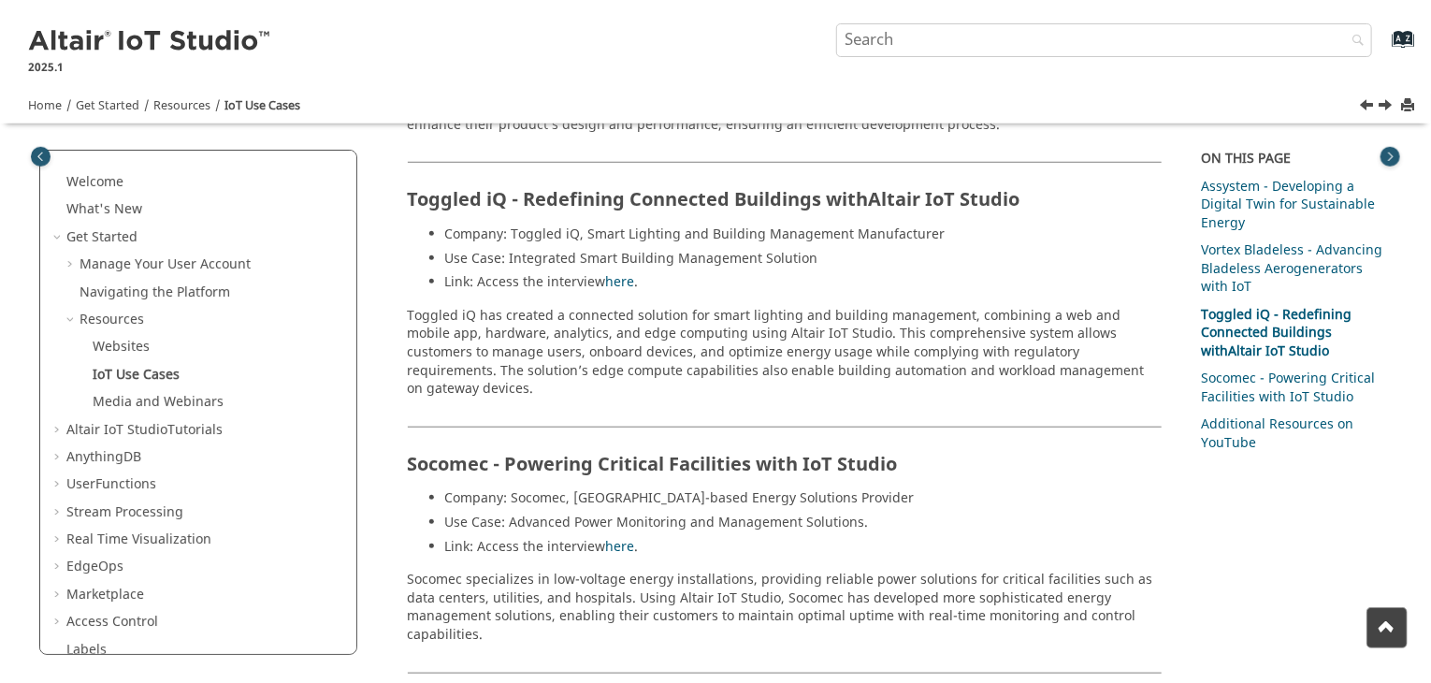
scroll to position [546, 0]
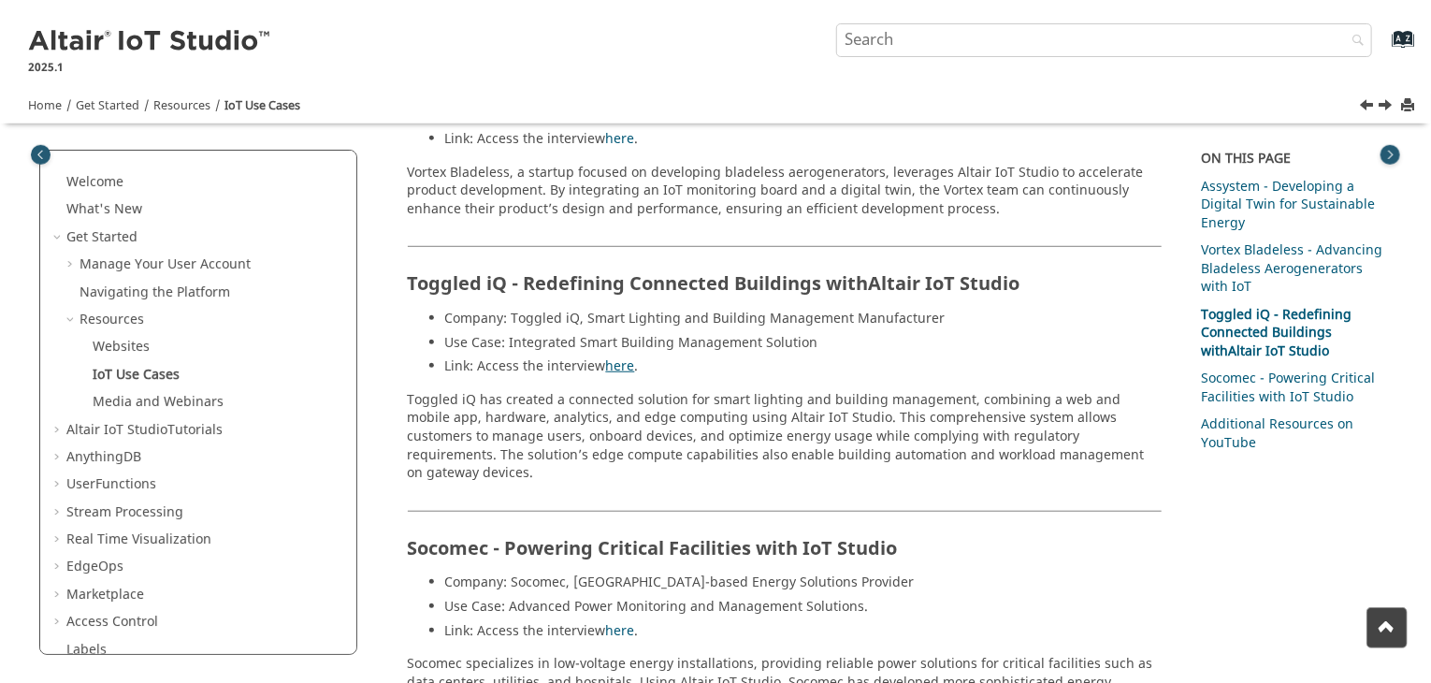
click at [616, 356] on link "here" at bounding box center [620, 366] width 29 height 20
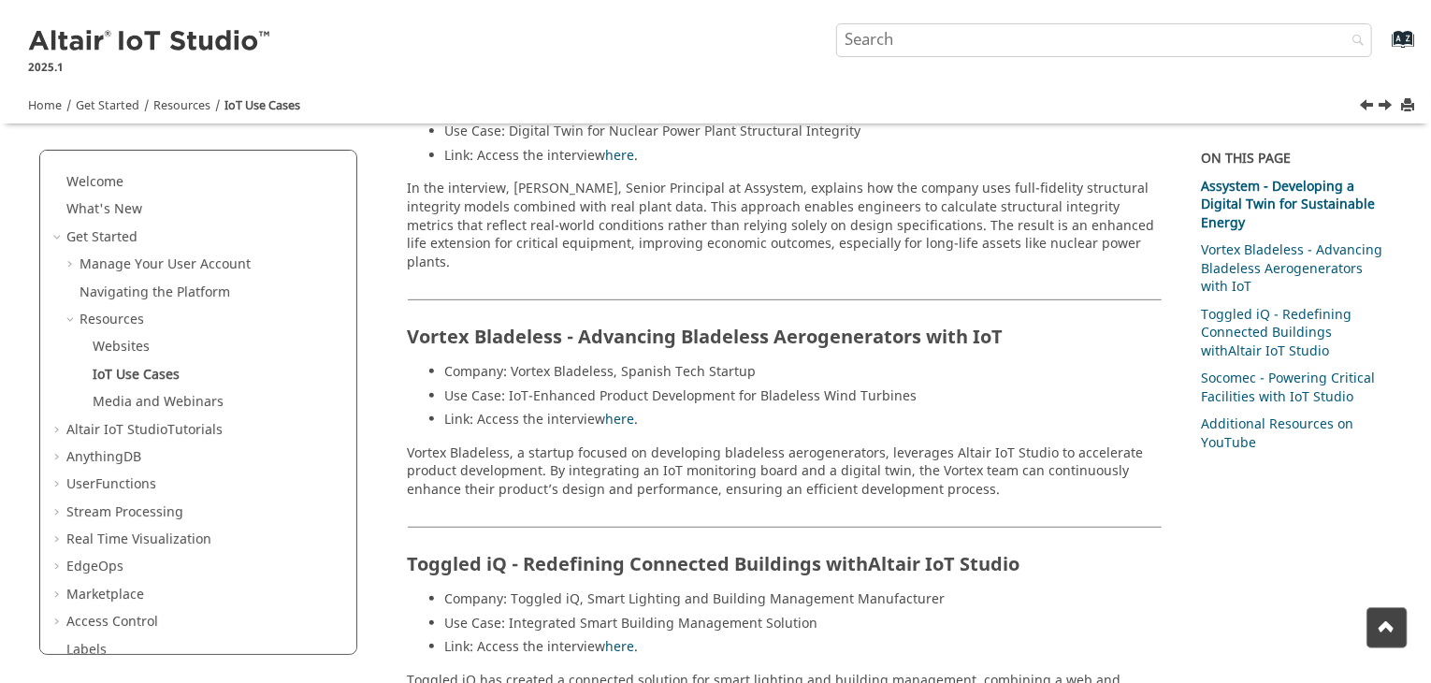
scroll to position [0, 0]
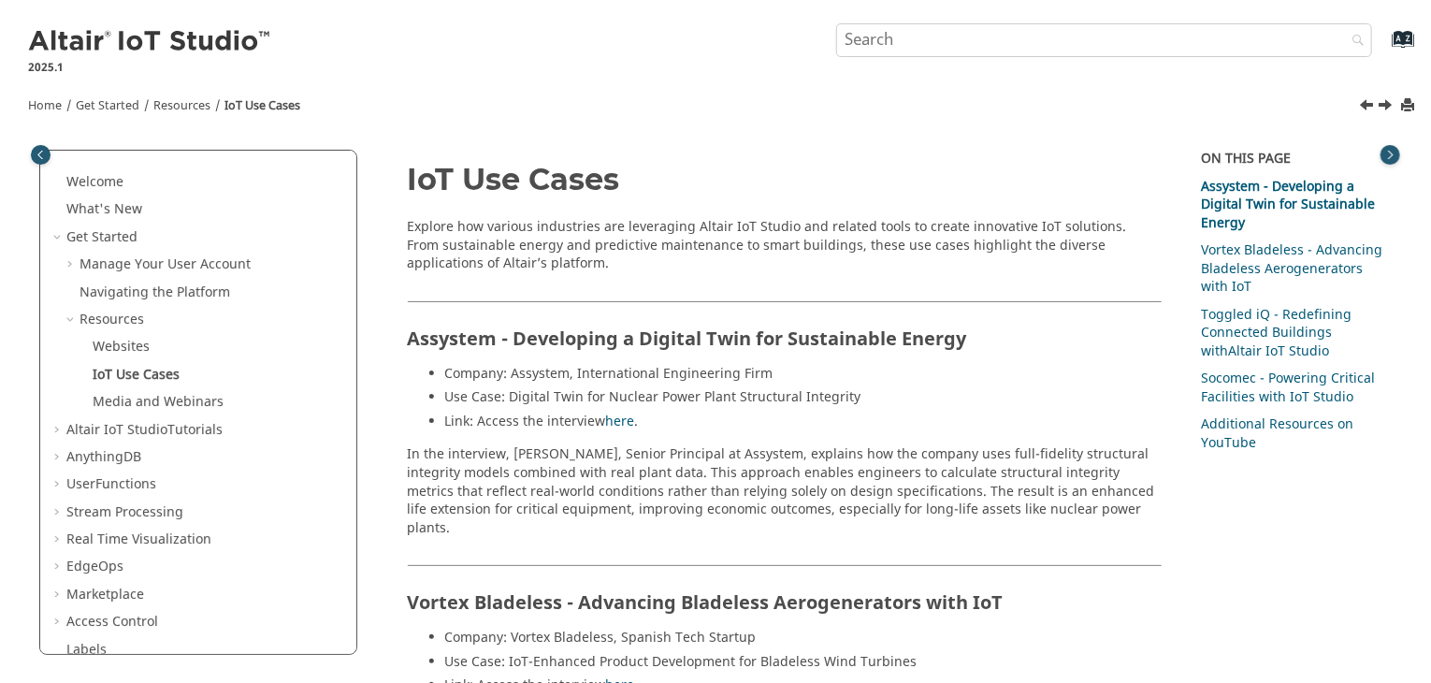
click at [1388, 100] on link "Next topic: Media and Webinars" at bounding box center [1386, 107] width 15 height 22
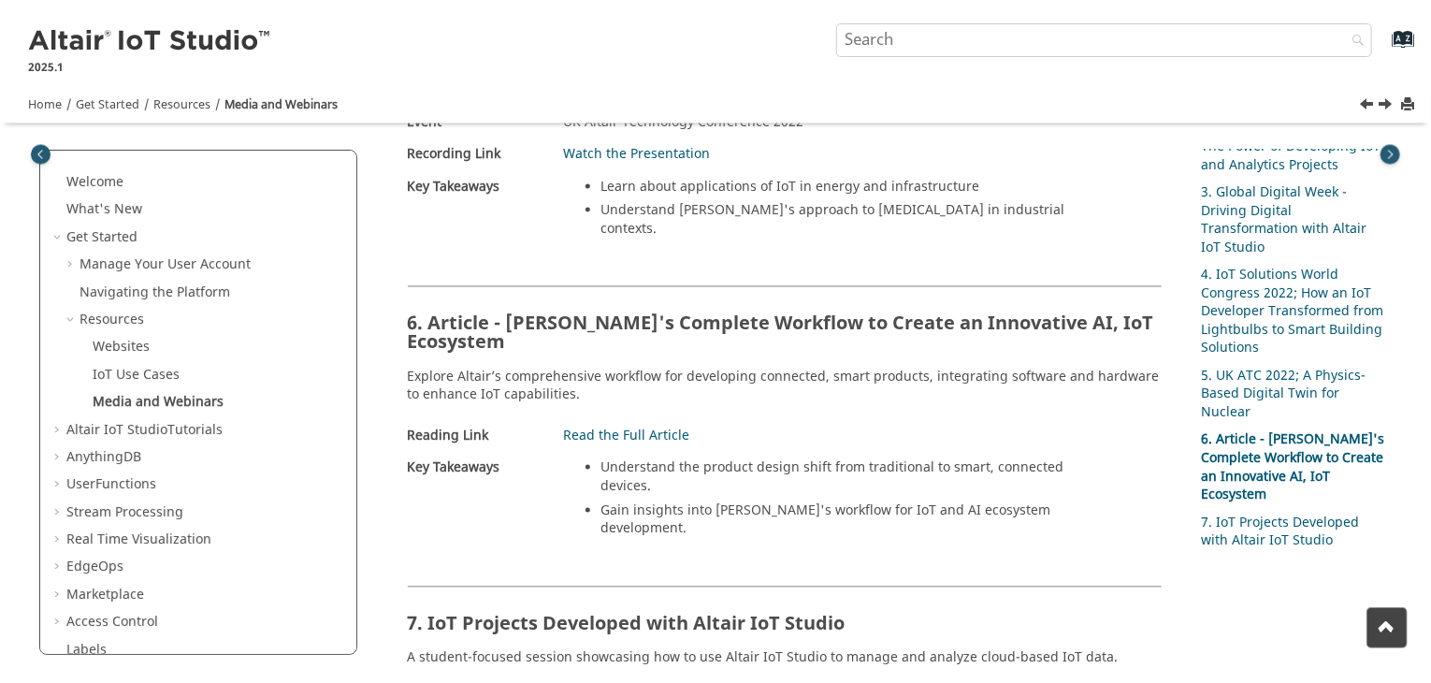
scroll to position [1818, 0]
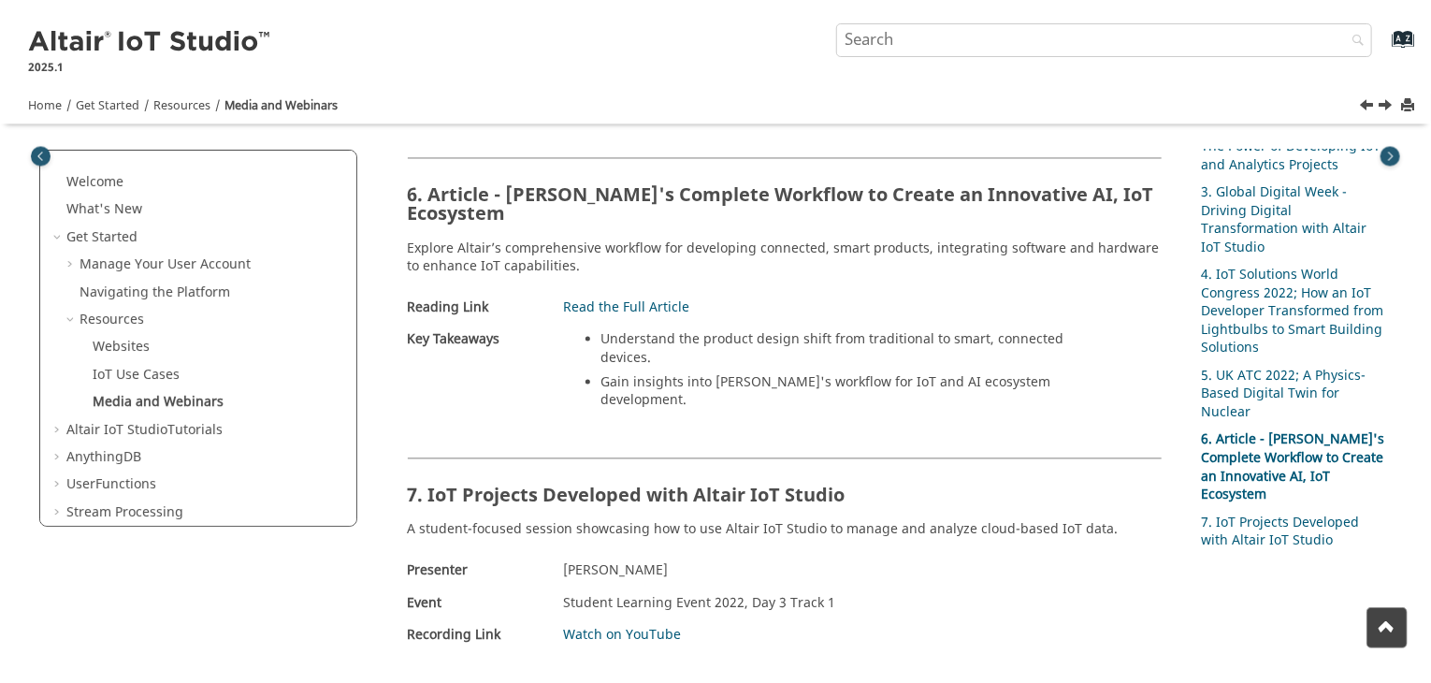
click at [1389, 102] on link "Next topic: Altair IoT Studio Tutorials" at bounding box center [1386, 107] width 15 height 22
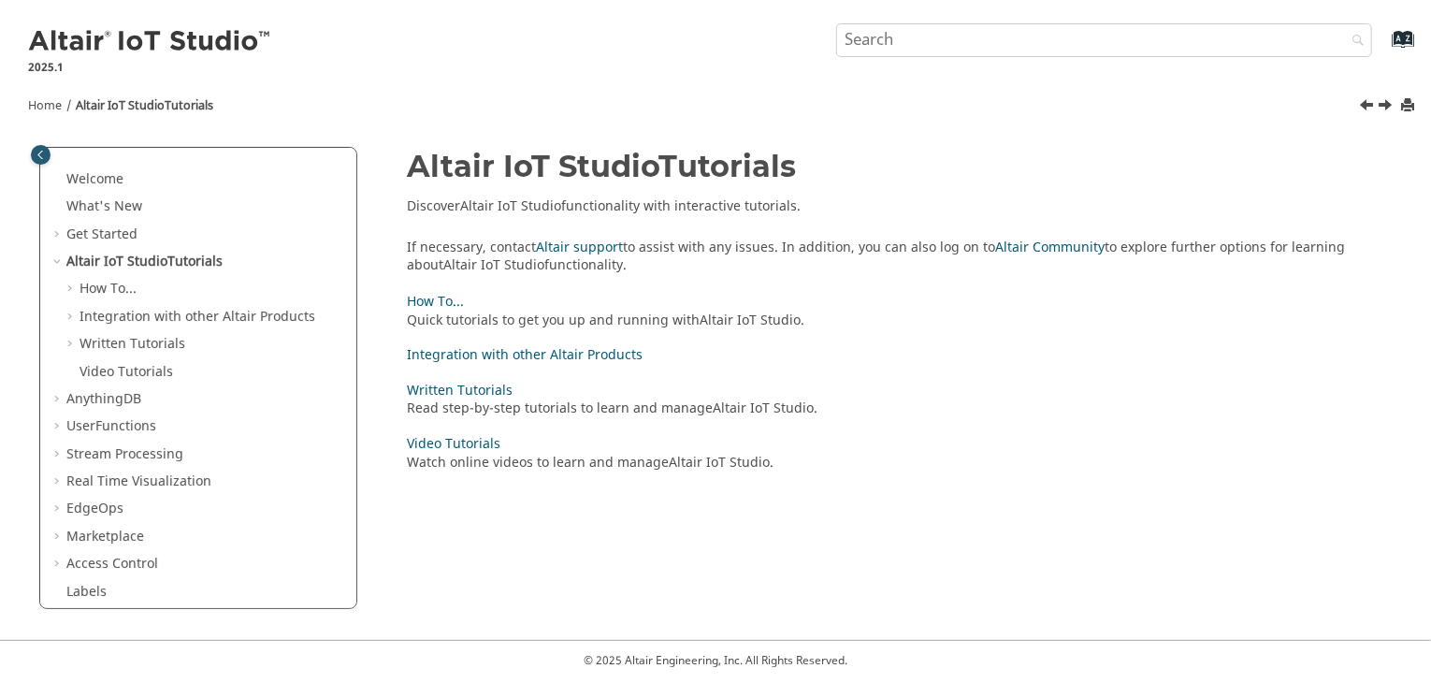
drag, startPoint x: 411, startPoint y: 205, endPoint x: 797, endPoint y: 194, distance: 385.5
click at [797, 194] on article "Altair IoT Studio Tutorials Discover Altair IoT Studio functionality with inter…" at bounding box center [900, 212] width 985 height 125
drag, startPoint x: 406, startPoint y: 247, endPoint x: 603, endPoint y: 264, distance: 198.0
click at [603, 264] on div "Altair IoT Studio Tutorials Discover Altair IoT Studio functionality with inter…" at bounding box center [888, 212] width 1008 height 125
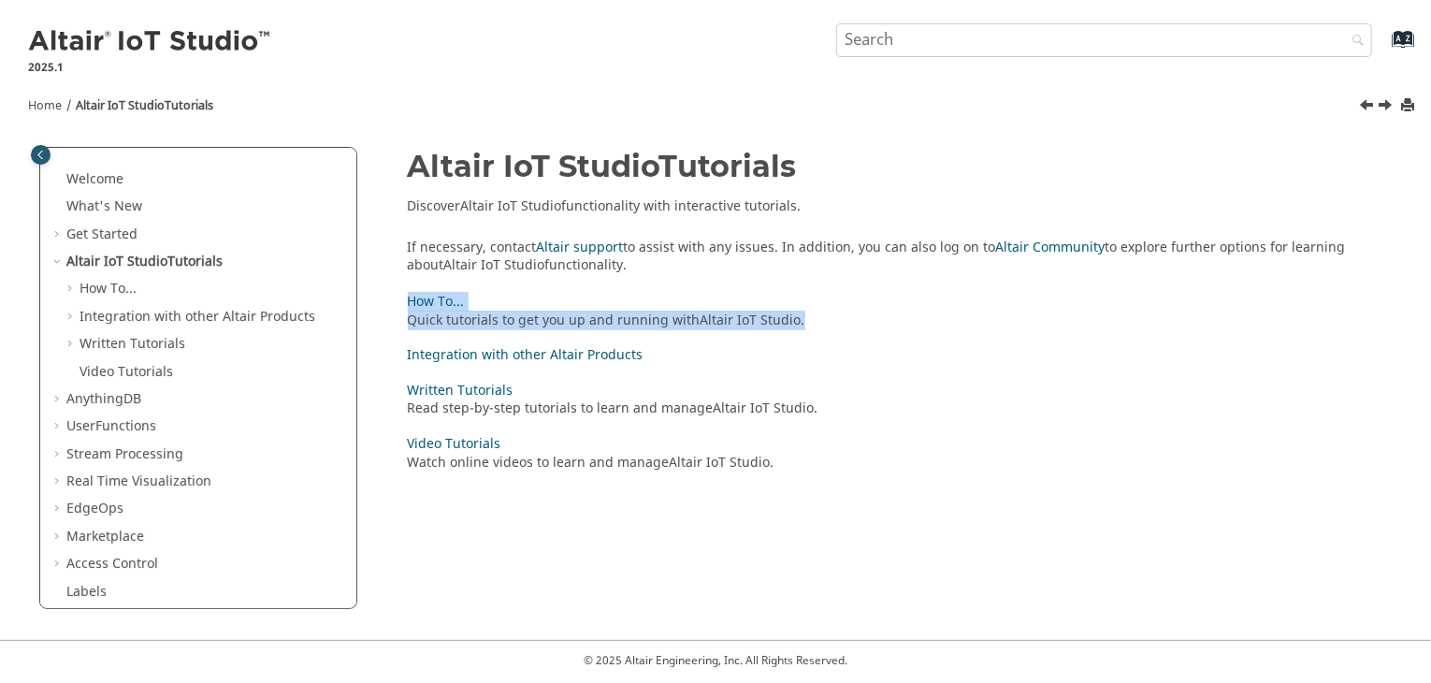
drag, startPoint x: 404, startPoint y: 304, endPoint x: 813, endPoint y: 322, distance: 409.1
click at [813, 322] on div "How To... Quick tutorials to get you up and running with Altair IoT Studio . In…" at bounding box center [888, 395] width 1008 height 215
click at [1386, 100] on link "Next topic: How To..." at bounding box center [1386, 107] width 15 height 22
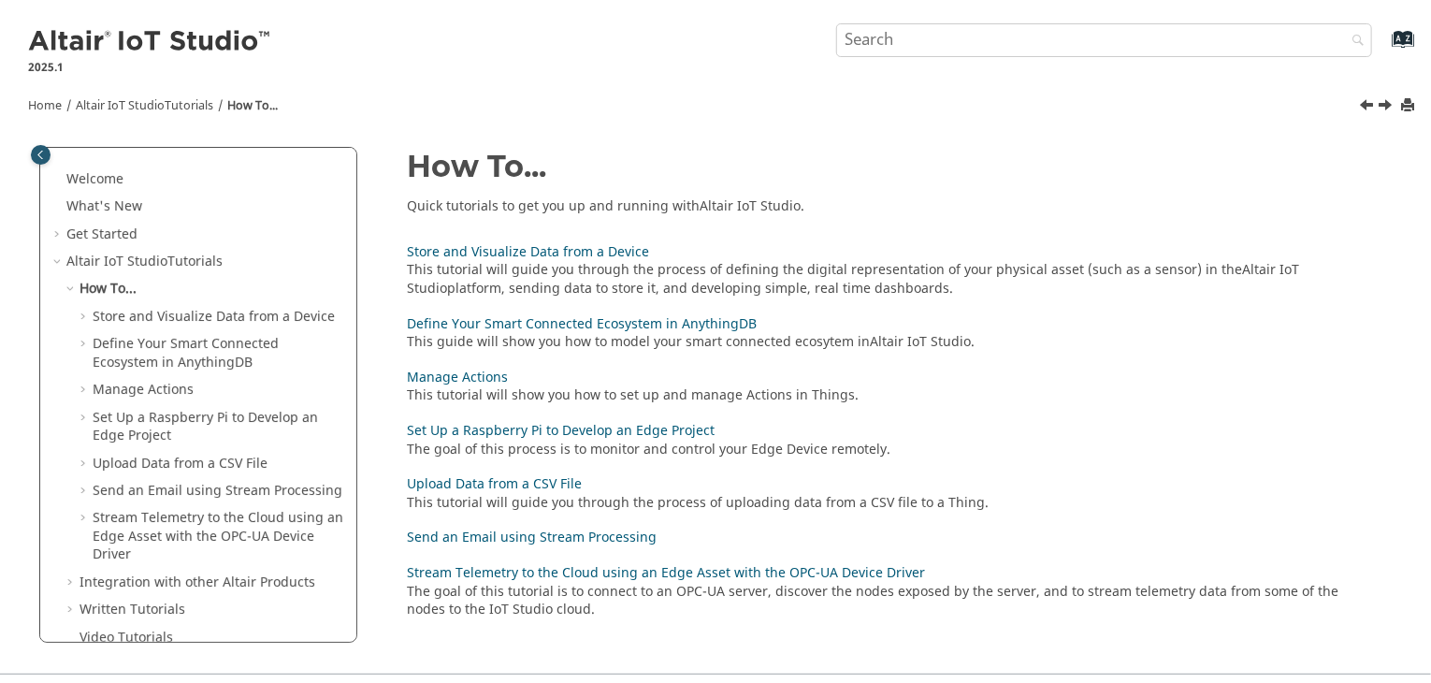
click at [1364, 101] on link "Previous topic: Altair IoT Studio Tutorials" at bounding box center [1368, 107] width 15 height 22
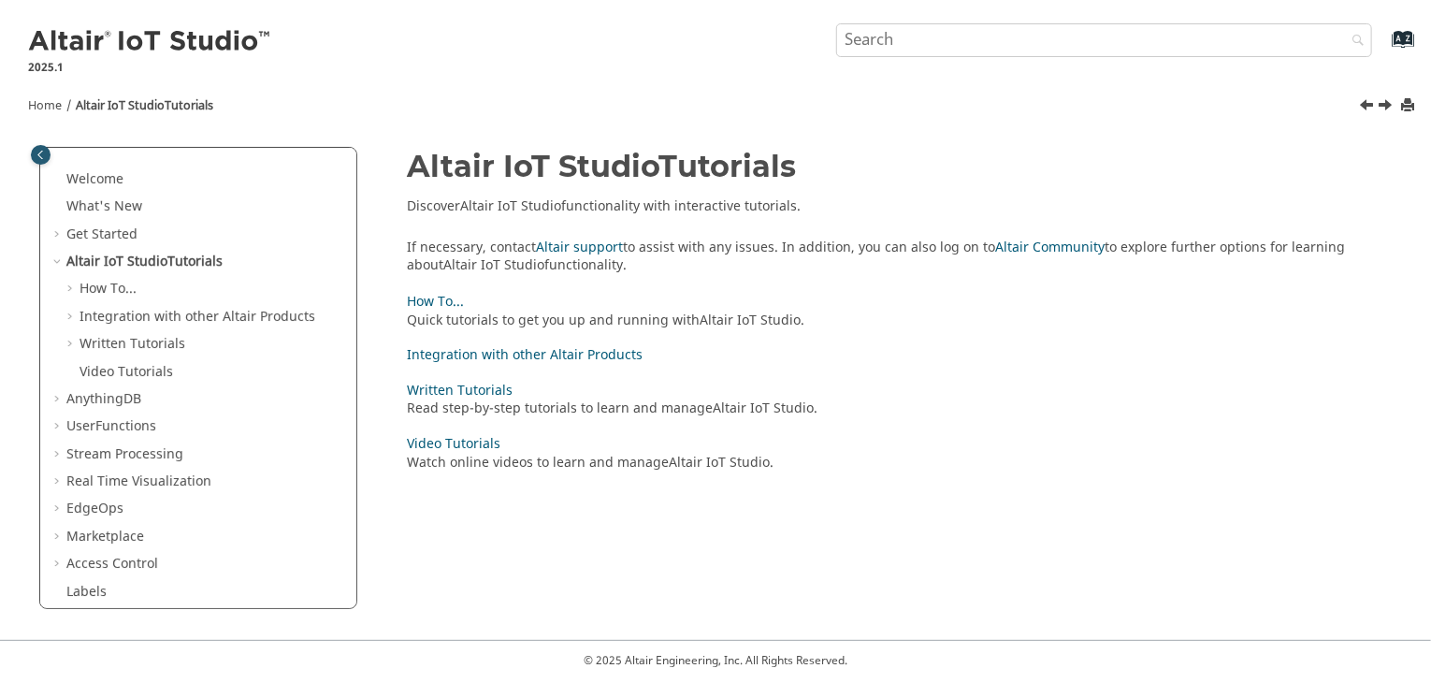
click at [1390, 108] on link "Next topic: How To..." at bounding box center [1386, 107] width 15 height 22
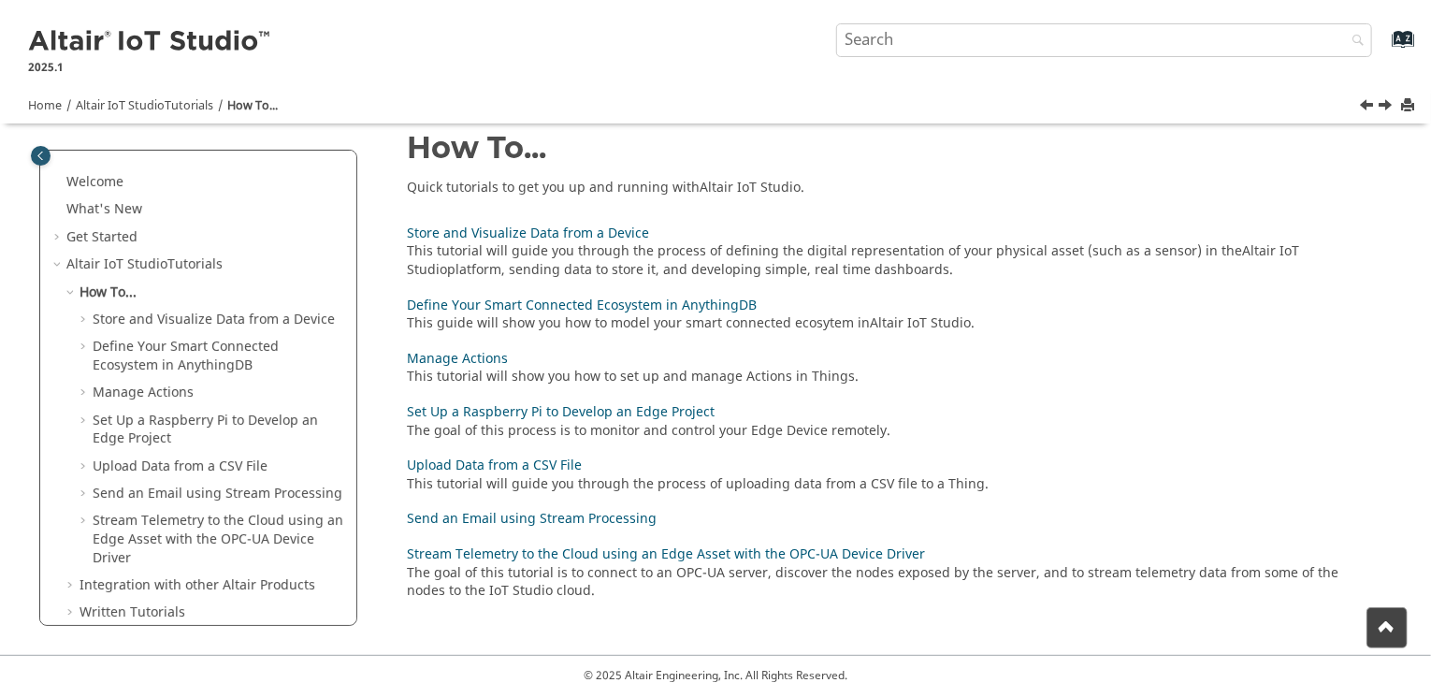
scroll to position [19, 0]
click at [1387, 106] on link "Next topic: Store and Visualize Data from a Device" at bounding box center [1386, 107] width 15 height 22
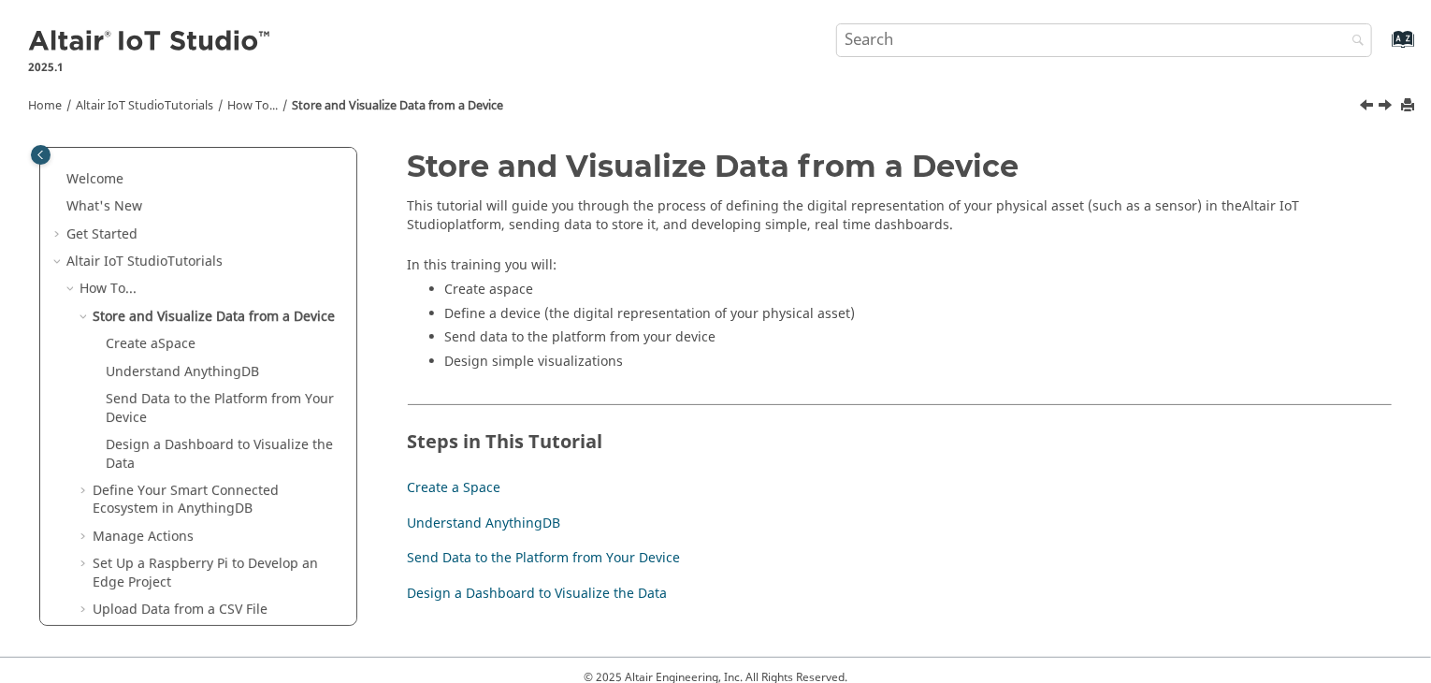
click at [1391, 101] on link "Next topic: Create a Space" at bounding box center [1386, 107] width 15 height 22
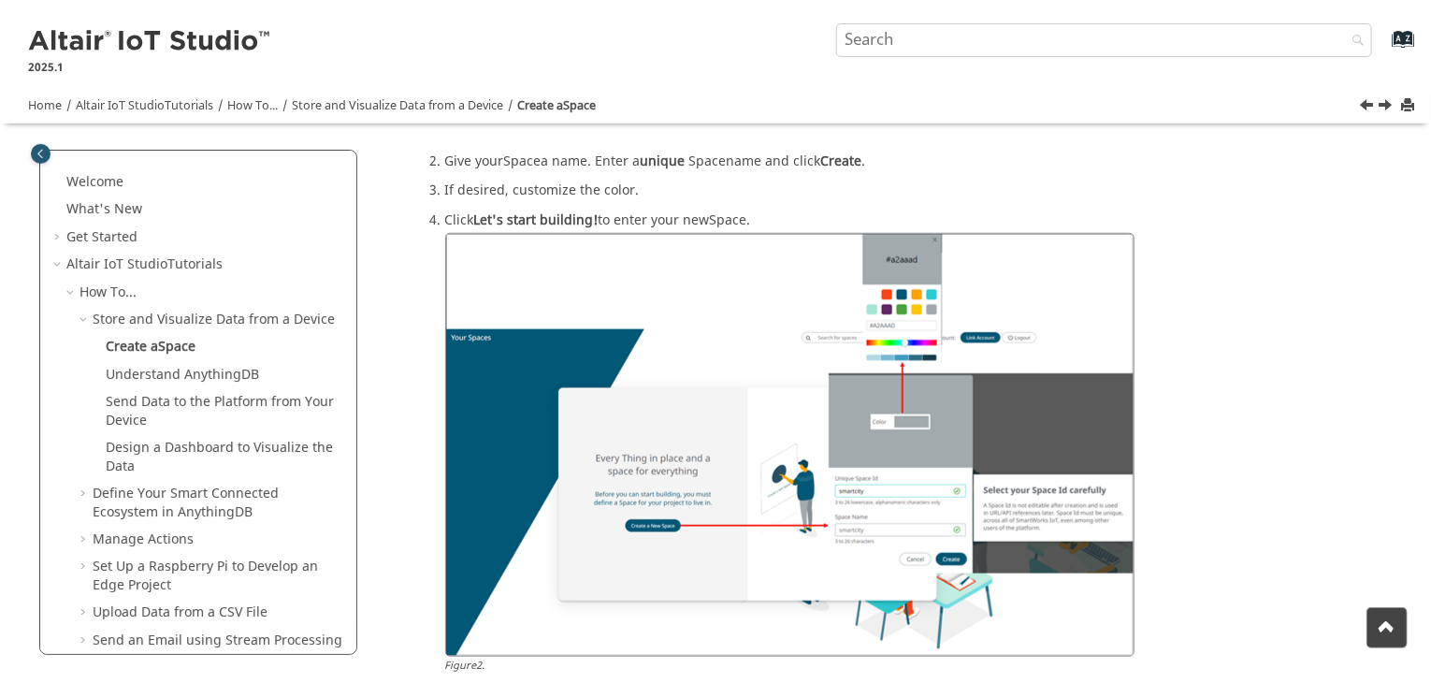
scroll to position [552, 0]
click at [1388, 114] on link "Next topic: Understand AnythingDB" at bounding box center [1386, 107] width 15 height 22
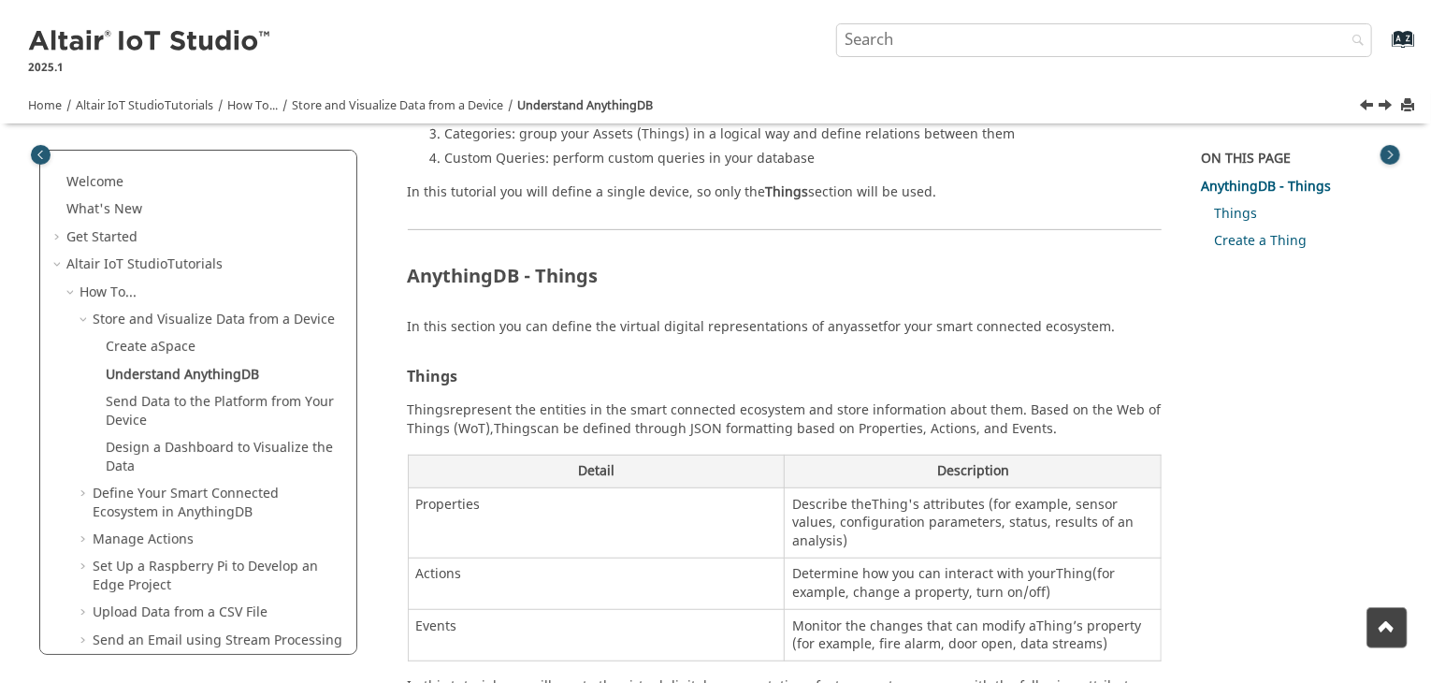
scroll to position [307, 0]
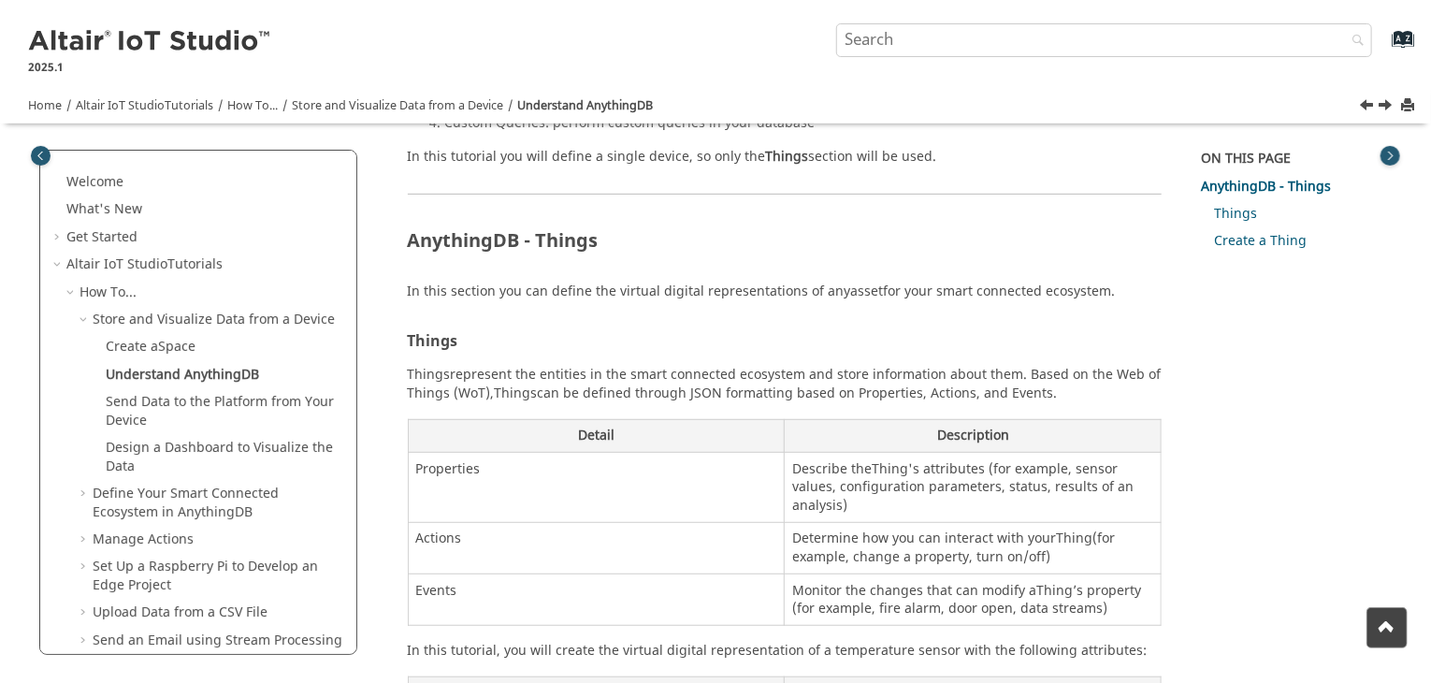
drag, startPoint x: 406, startPoint y: 286, endPoint x: 1118, endPoint y: 276, distance: 711.7
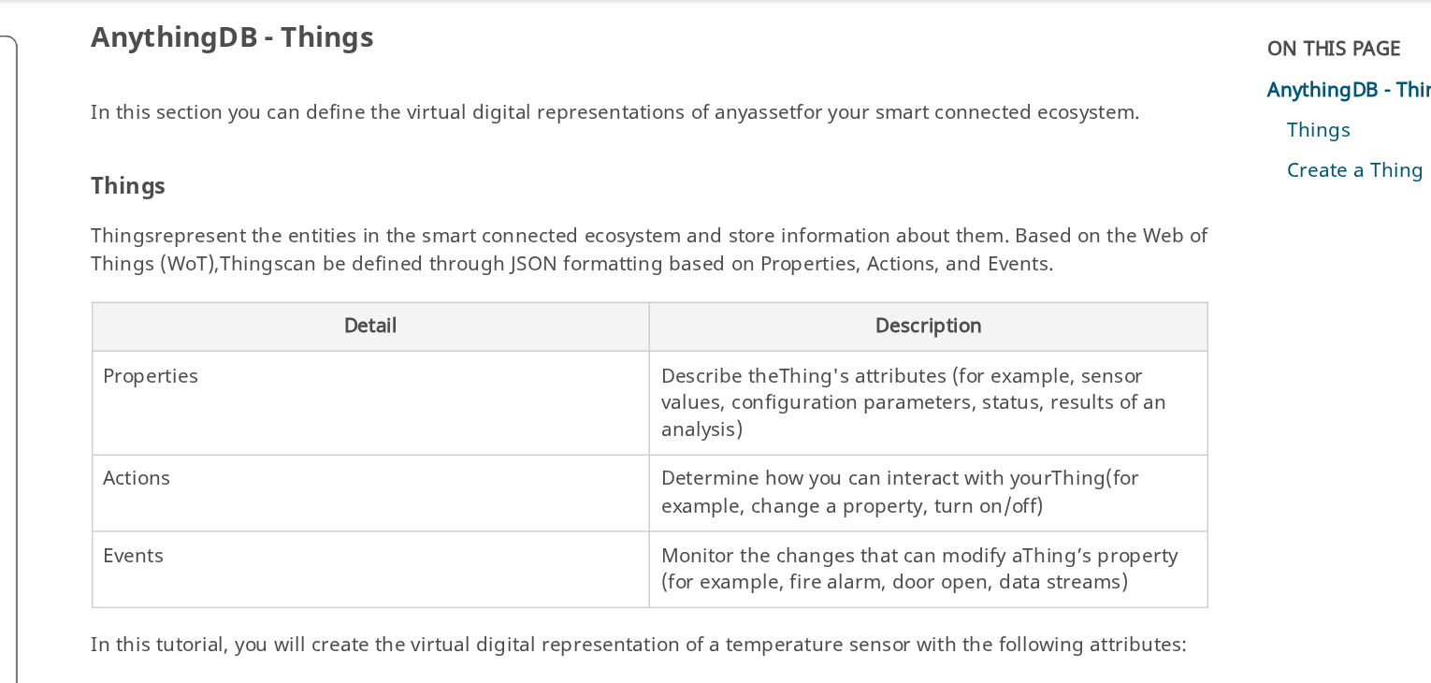
scroll to position [396, 0]
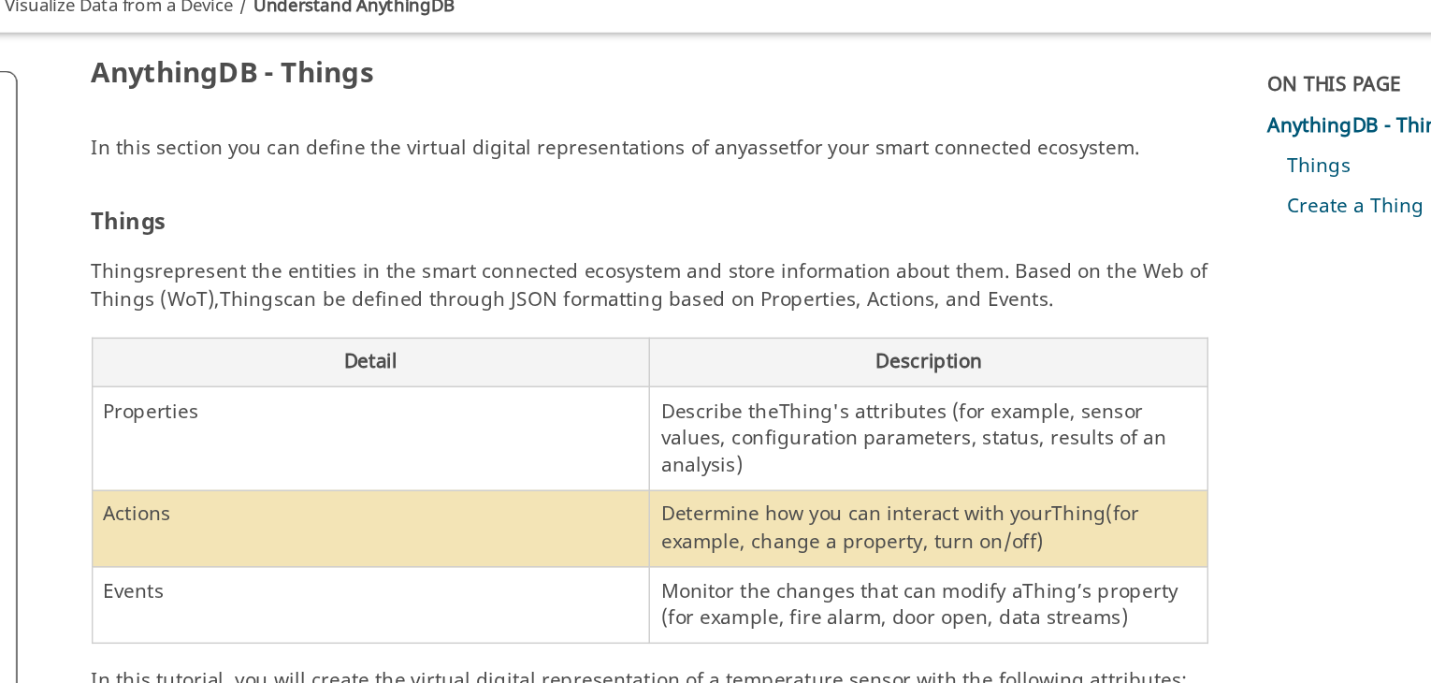
click at [637, 460] on td "Actions" at bounding box center [596, 457] width 377 height 51
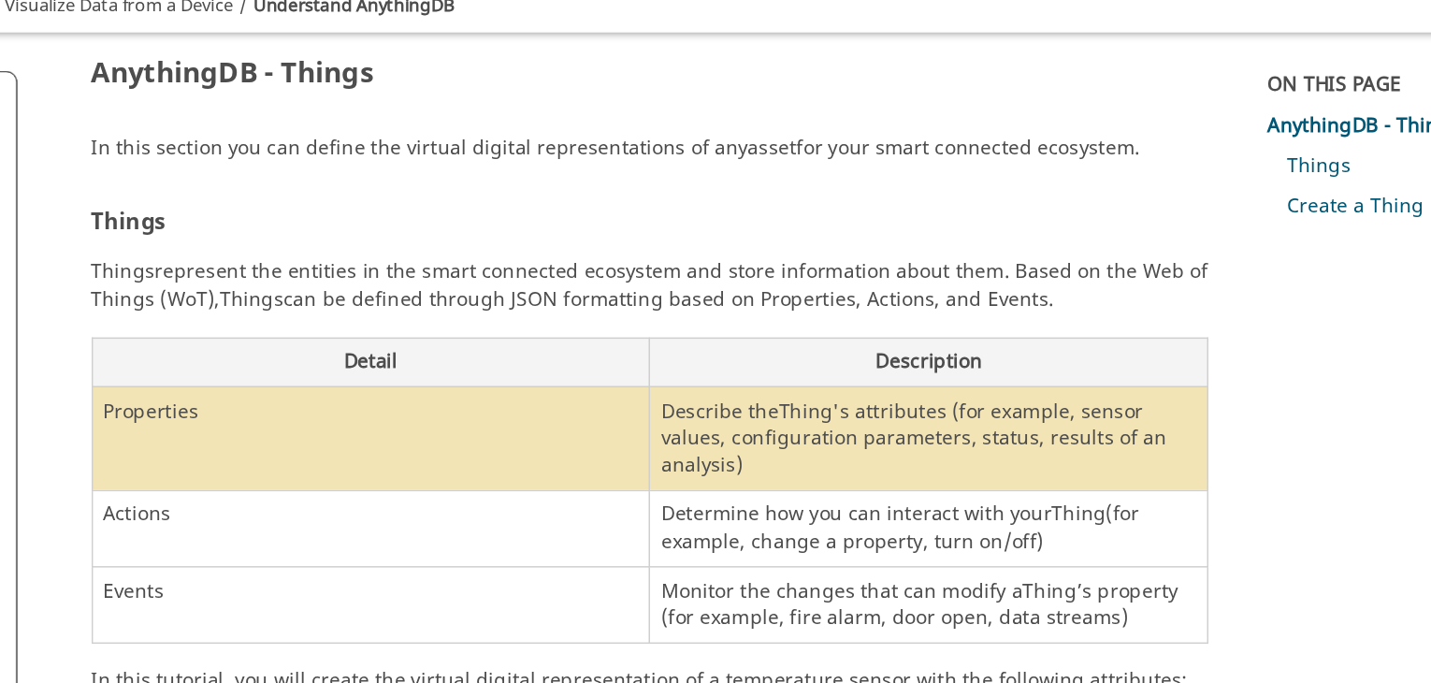
click at [623, 429] on td "Properties" at bounding box center [596, 398] width 377 height 70
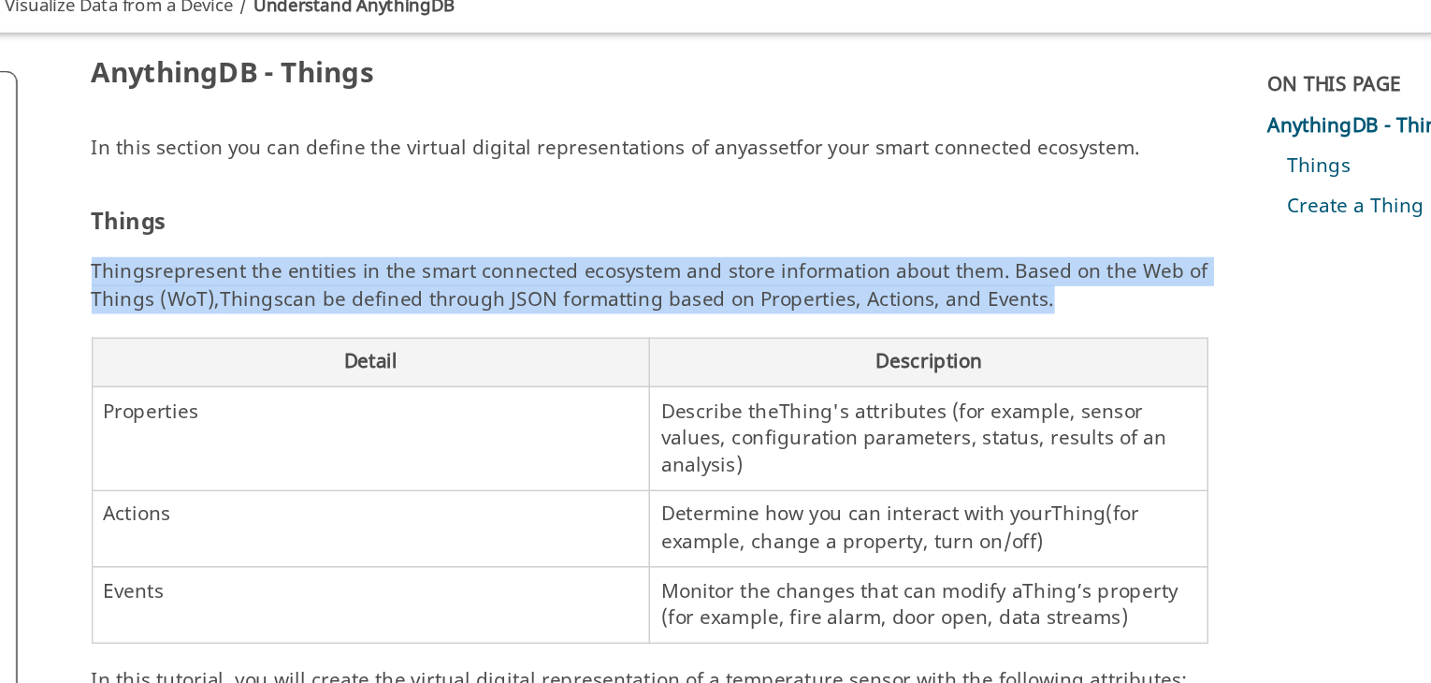
drag, startPoint x: 409, startPoint y: 279, endPoint x: 1039, endPoint y: 300, distance: 630.7
click at [1039, 300] on div "Things represent the entities in the smart connected ecosystem and store inform…" at bounding box center [785, 410] width 755 height 269
click at [408, 282] on span "Things" at bounding box center [429, 285] width 43 height 20
drag, startPoint x: 407, startPoint y: 281, endPoint x: 1040, endPoint y: 306, distance: 633.6
click at [1040, 306] on div "Things represent the entities in the smart connected ecosystem and store inform…" at bounding box center [785, 410] width 755 height 269
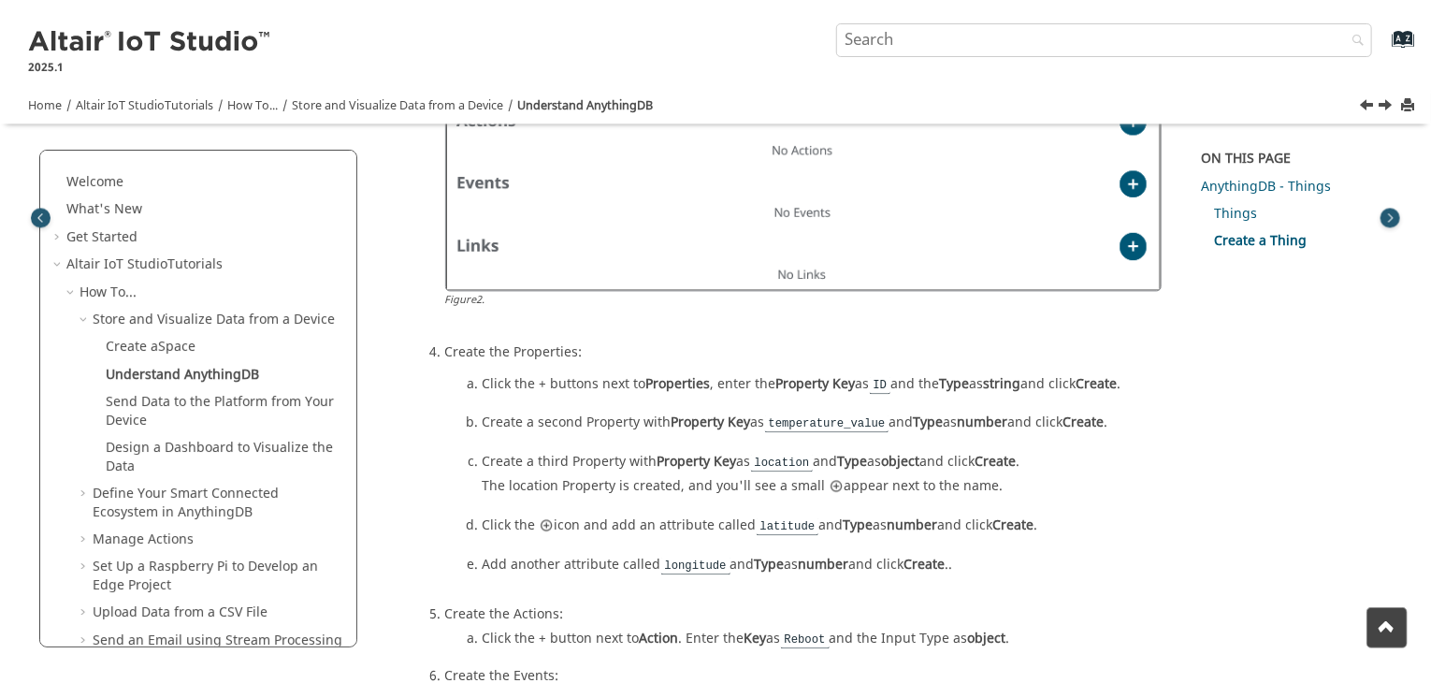
scroll to position [2051, 0]
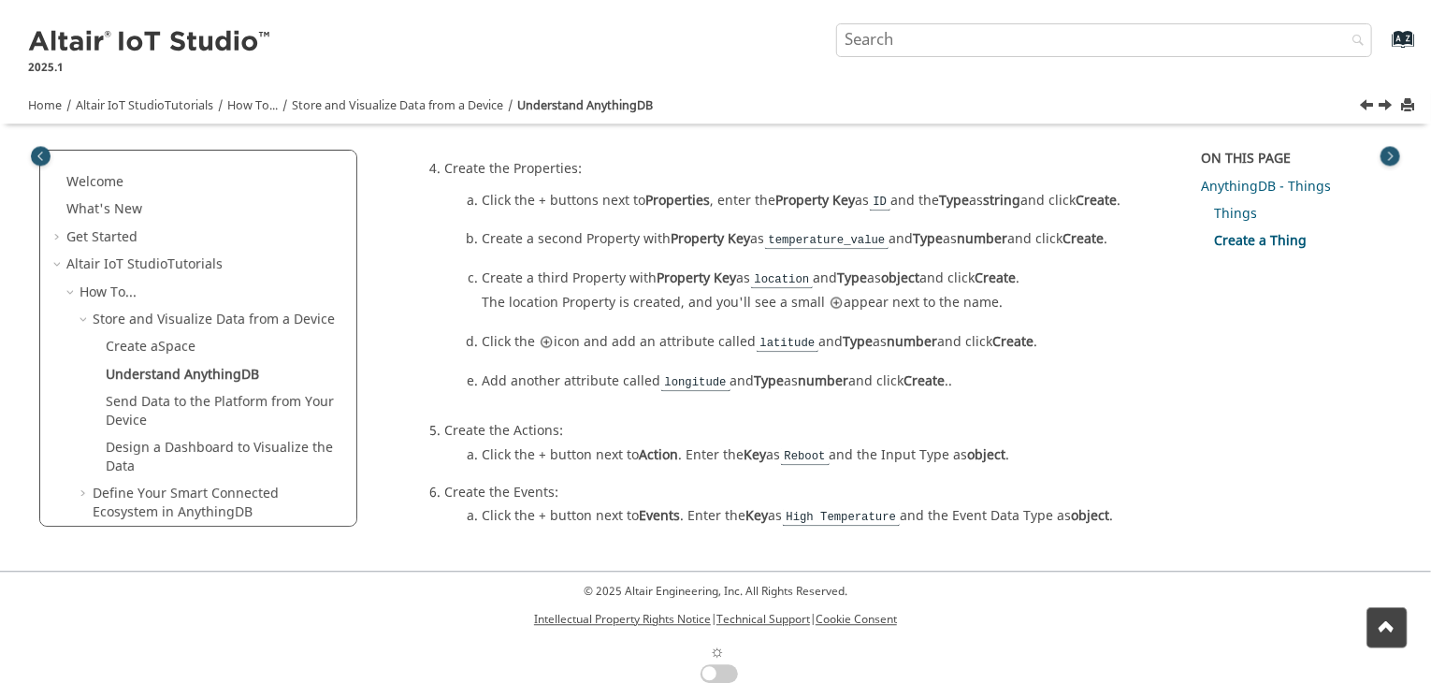
click at [1387, 103] on link "Next topic: Send Data to the Platform from Your Device" at bounding box center [1386, 107] width 15 height 22
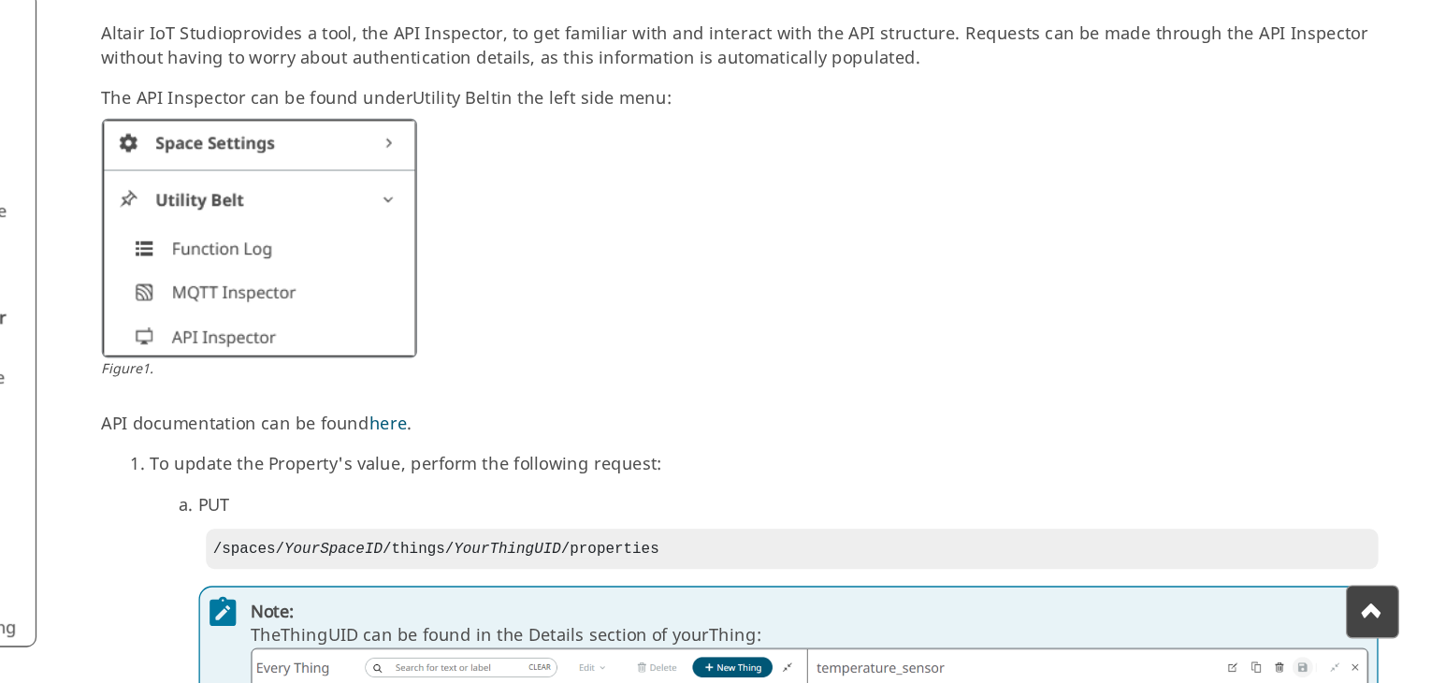
scroll to position [43, 0]
click at [628, 481] on link "here" at bounding box center [628, 484] width 29 height 20
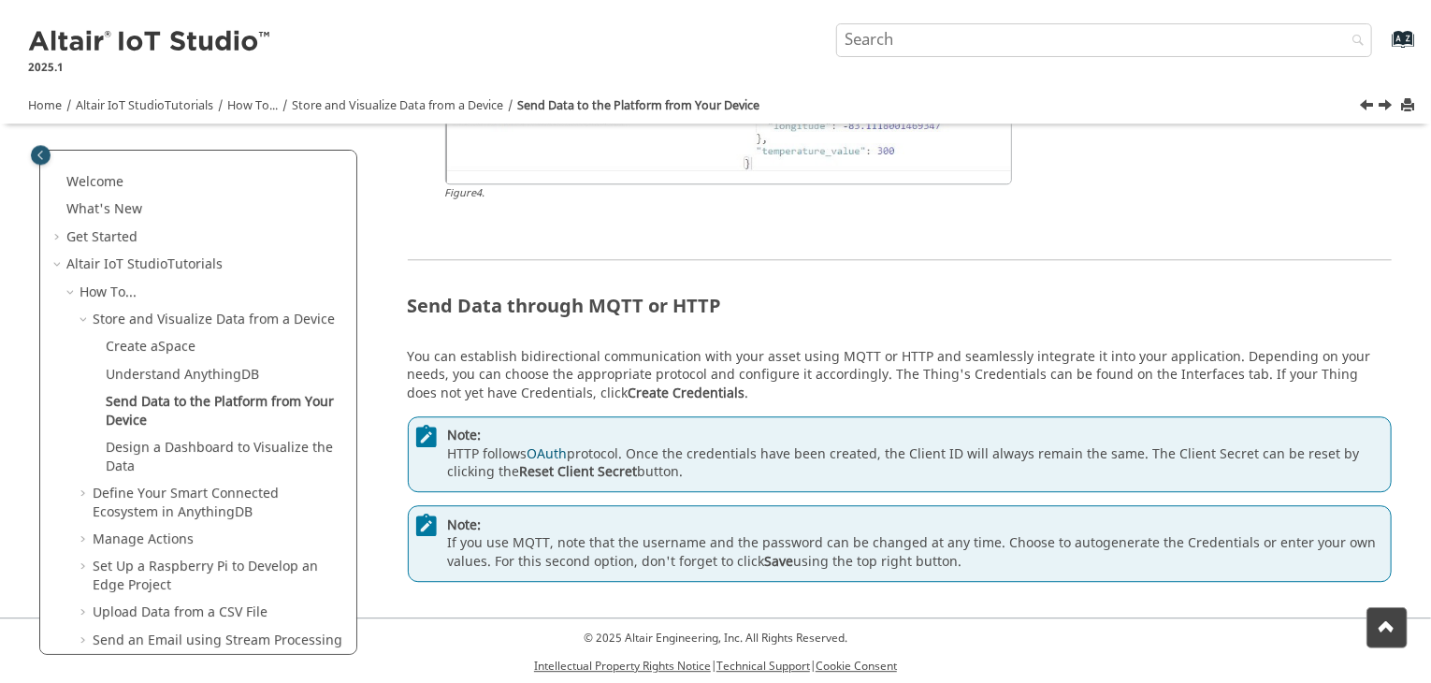
scroll to position [2443, 0]
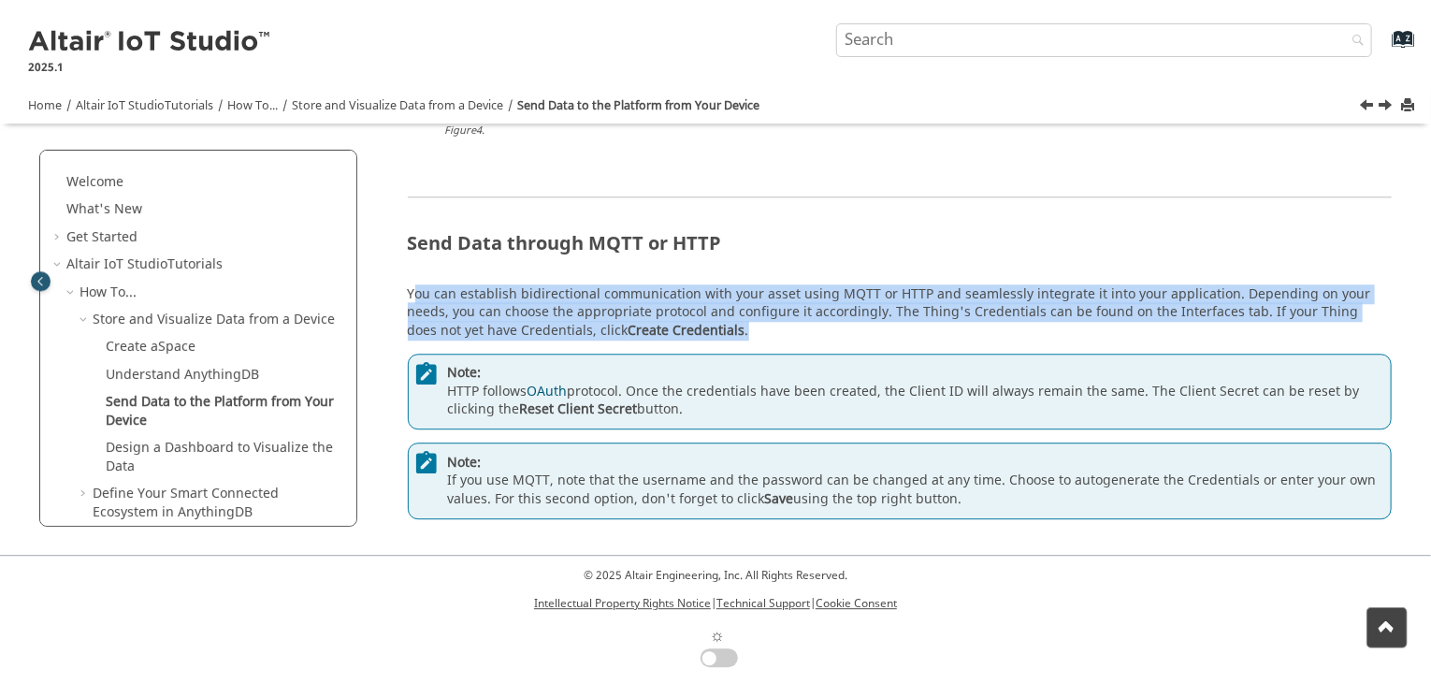
drag, startPoint x: 412, startPoint y: 293, endPoint x: 692, endPoint y: 337, distance: 283.1
click at [692, 337] on div "You can establish bidirectional communication with your asset using MQTT or HTT…" at bounding box center [900, 402] width 985 height 234
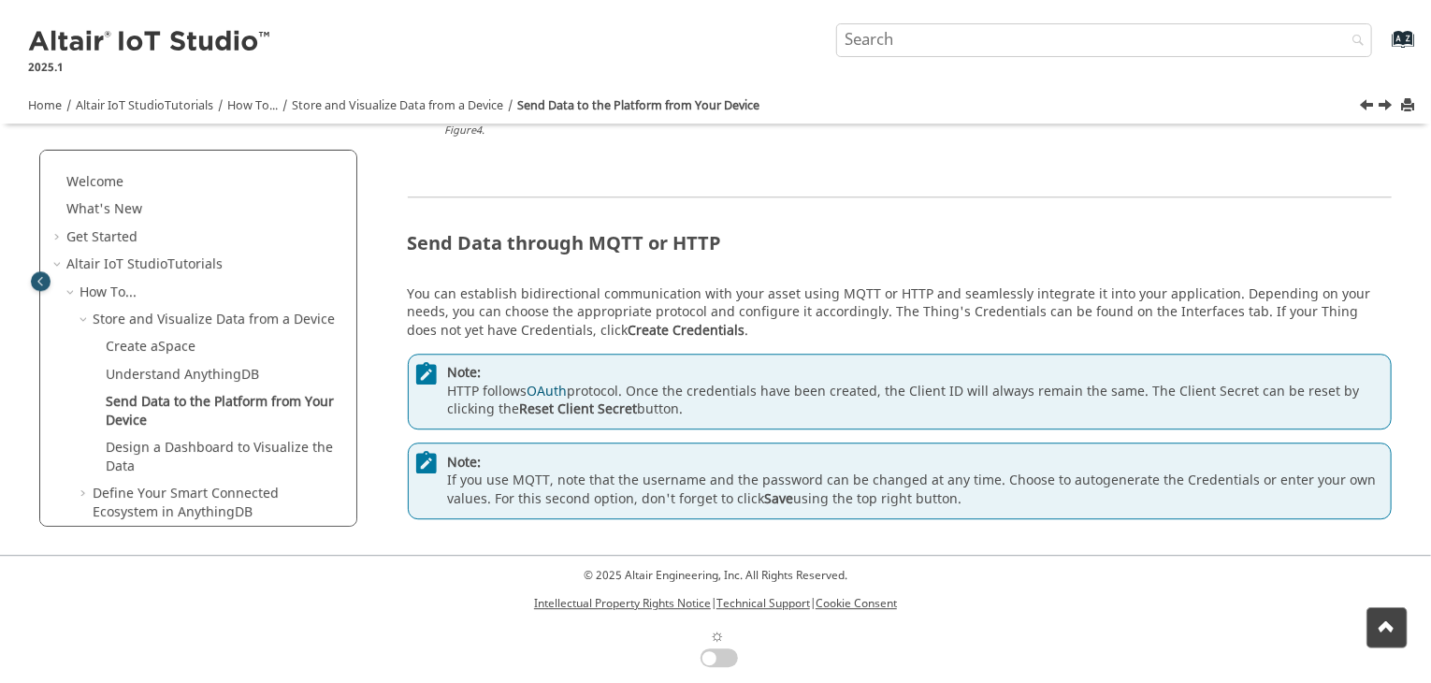
drag, startPoint x: 445, startPoint y: 387, endPoint x: 687, endPoint y: 409, distance: 243.2
click at [687, 409] on div "Note: HTTP follows OAuth protocol. Once the credentials have been created, the …" at bounding box center [900, 391] width 985 height 77
drag, startPoint x: 445, startPoint y: 473, endPoint x: 985, endPoint y: 498, distance: 540.2
click at [985, 498] on div "Note: If you use MQTT, note that the username and the password can be changed a…" at bounding box center [900, 480] width 985 height 77
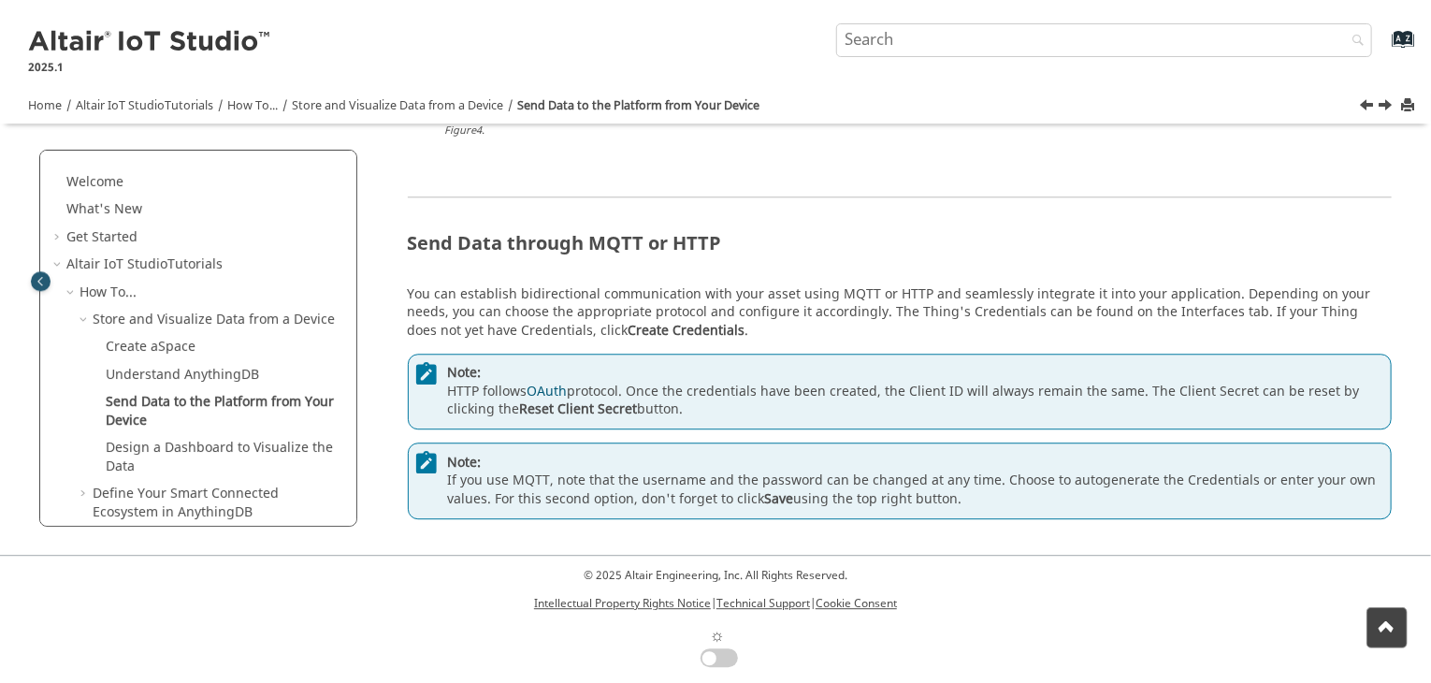
click at [985, 498] on div "Note: If you use MQTT, note that the username and the password can be changed a…" at bounding box center [900, 480] width 985 height 77
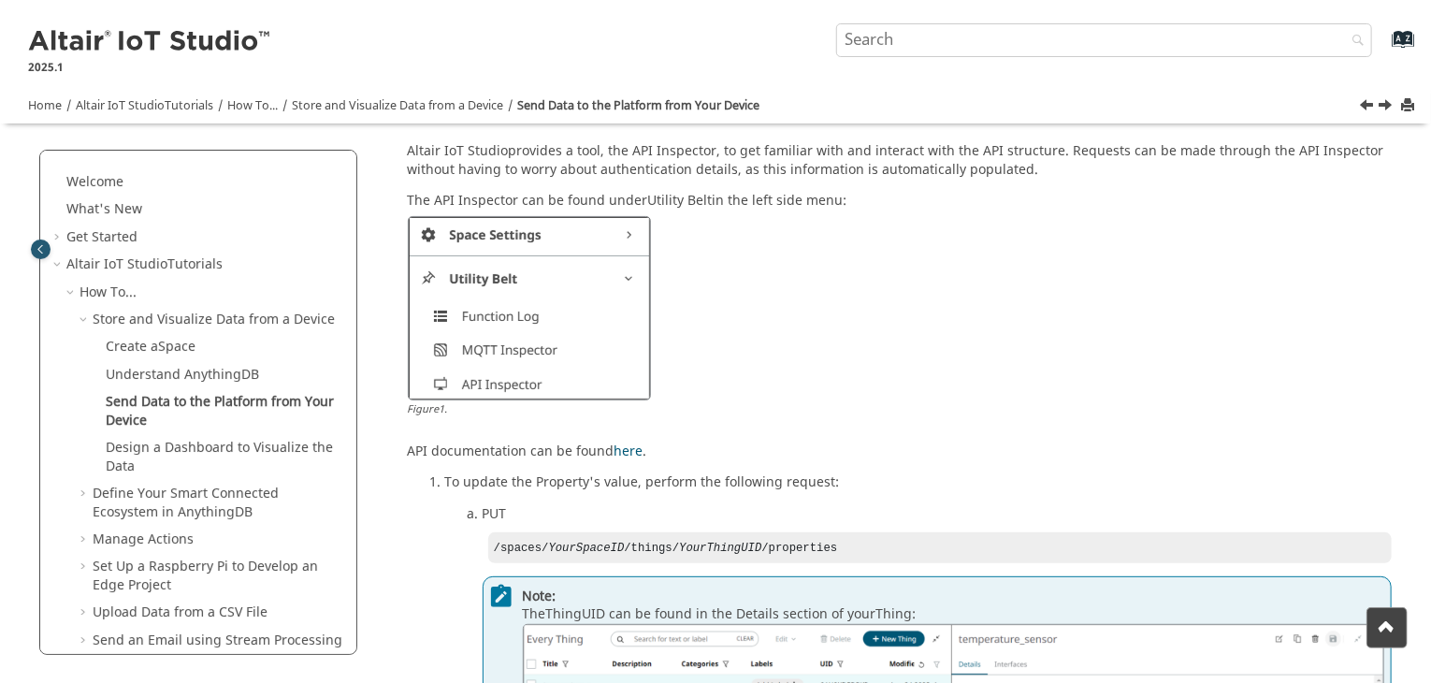
scroll to position [0, 0]
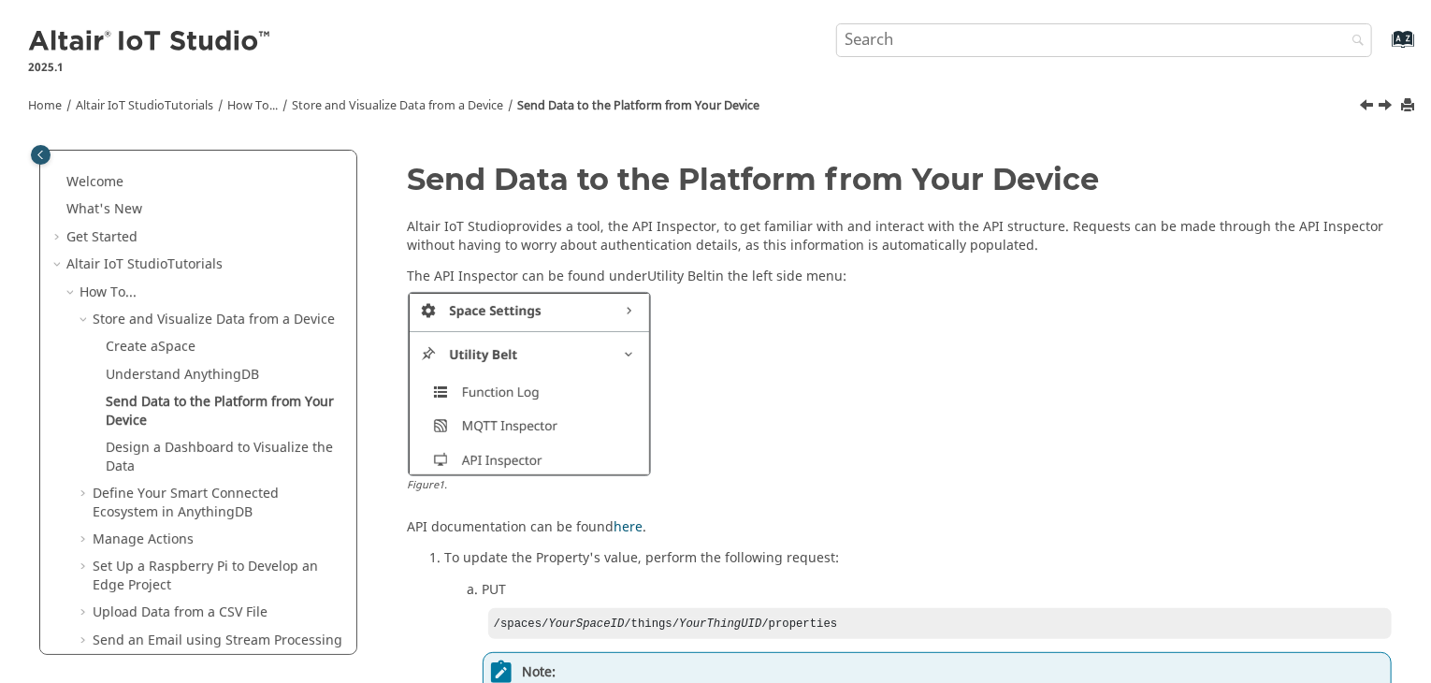
click at [1387, 105] on link "Next topic: Design a Dashboard to Visualize the Data" at bounding box center [1386, 107] width 15 height 22
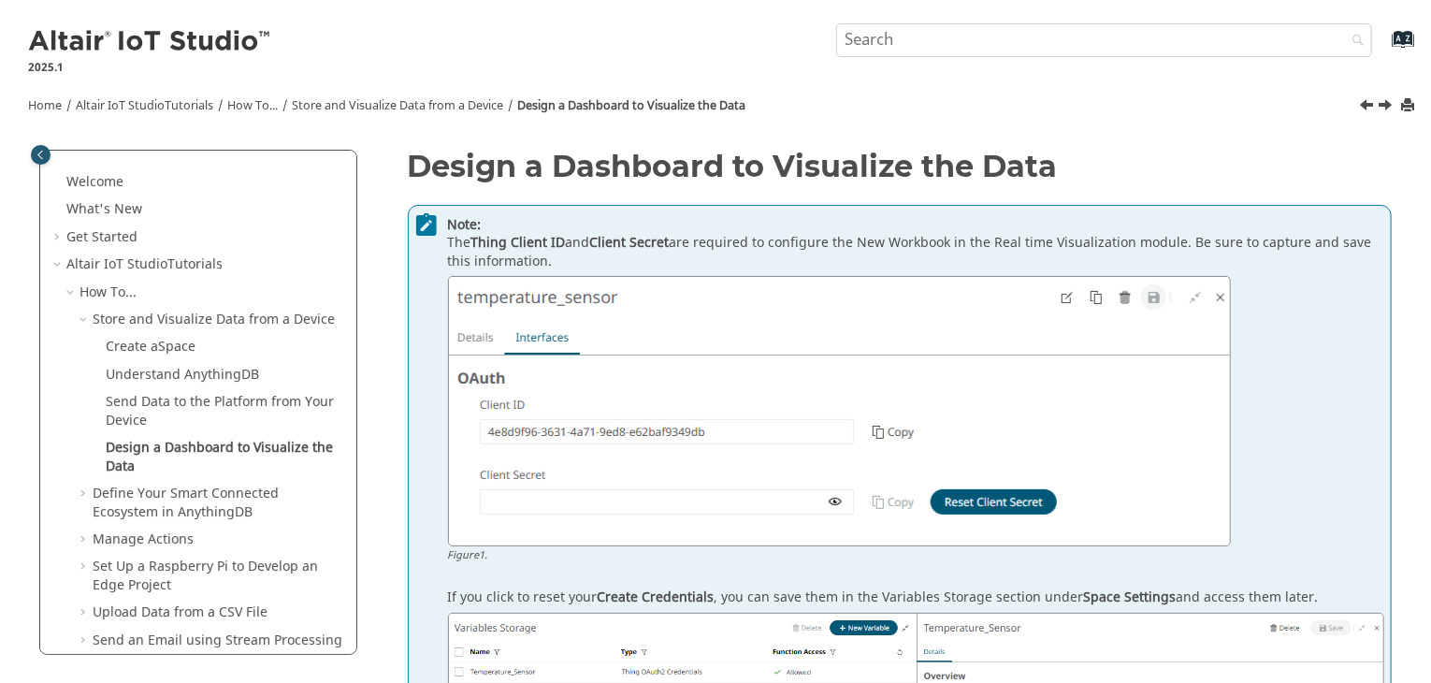
click at [1390, 103] on link "Next topic: Define Your Smart Connected Ecosystem in AnythingDB" at bounding box center [1386, 107] width 15 height 22
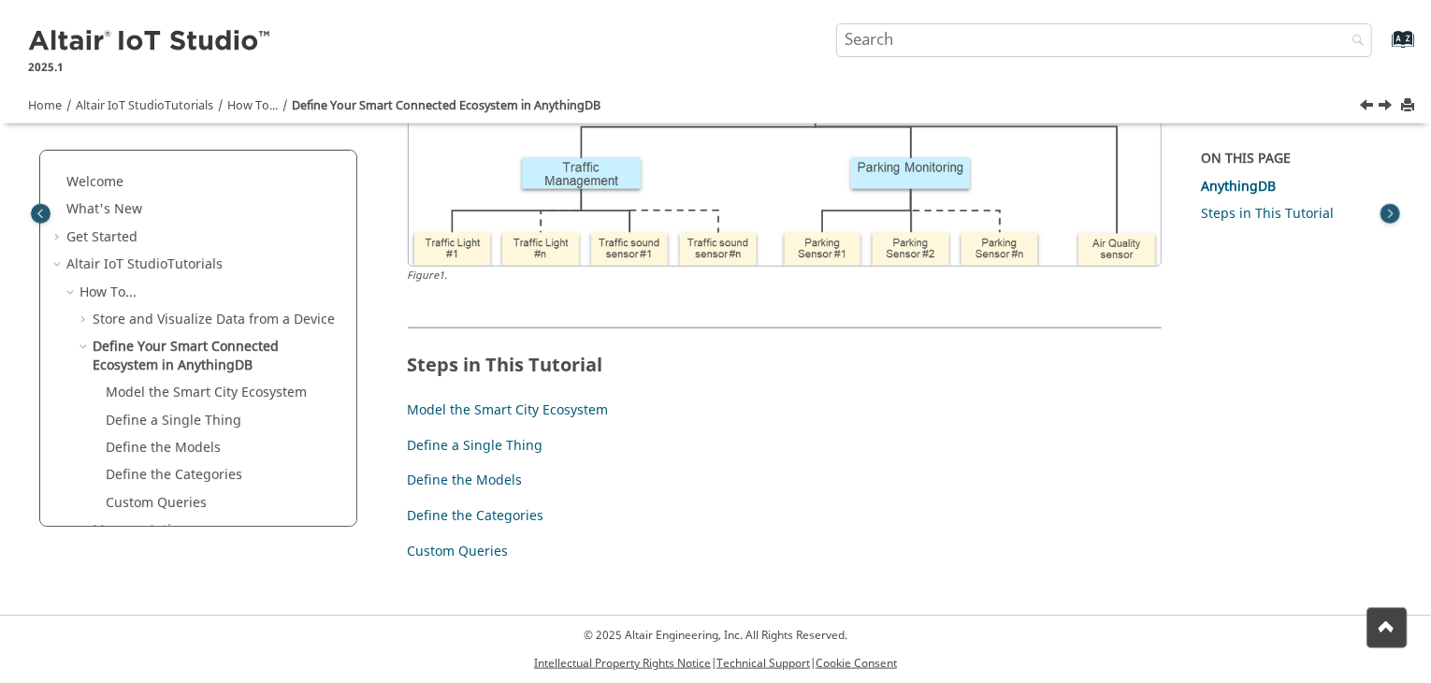
scroll to position [848, 0]
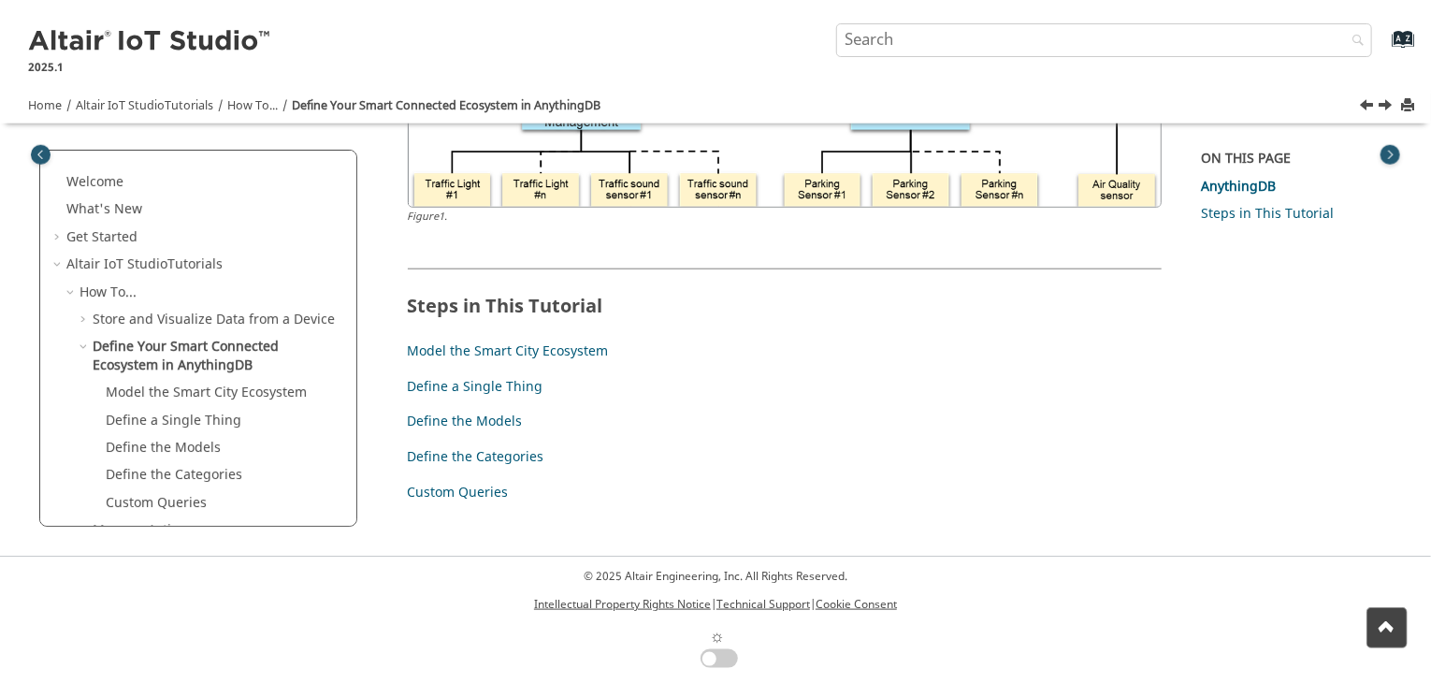
drag, startPoint x: 903, startPoint y: 469, endPoint x: 1345, endPoint y: 308, distance: 469.8
click at [1345, 308] on div "On this page AnythingDB Steps in This Tutorial" at bounding box center [1289, 355] width 203 height 410
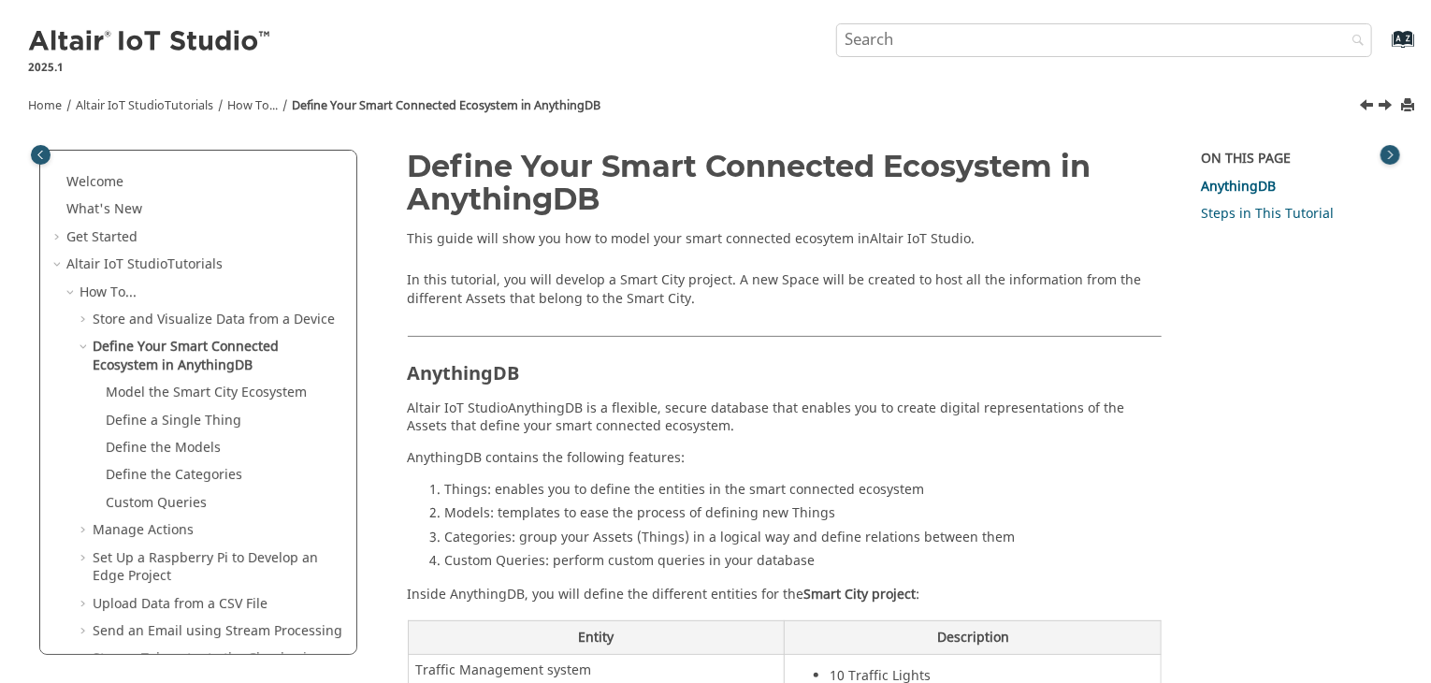
scroll to position [0, 0]
click at [1390, 105] on link "Next topic: Model the Smart City Ecosystem" at bounding box center [1386, 107] width 15 height 22
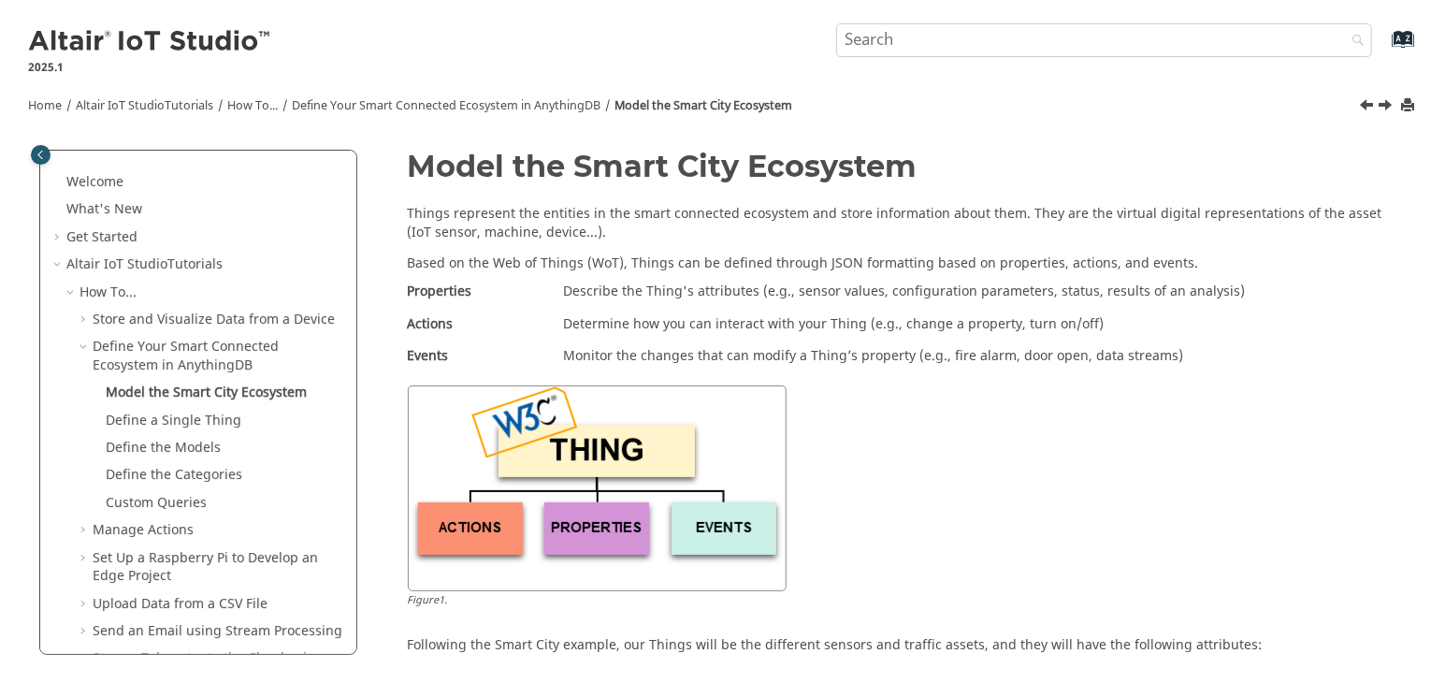
click at [1389, 104] on link "Next topic: Define a Single Thing" at bounding box center [1386, 107] width 15 height 22
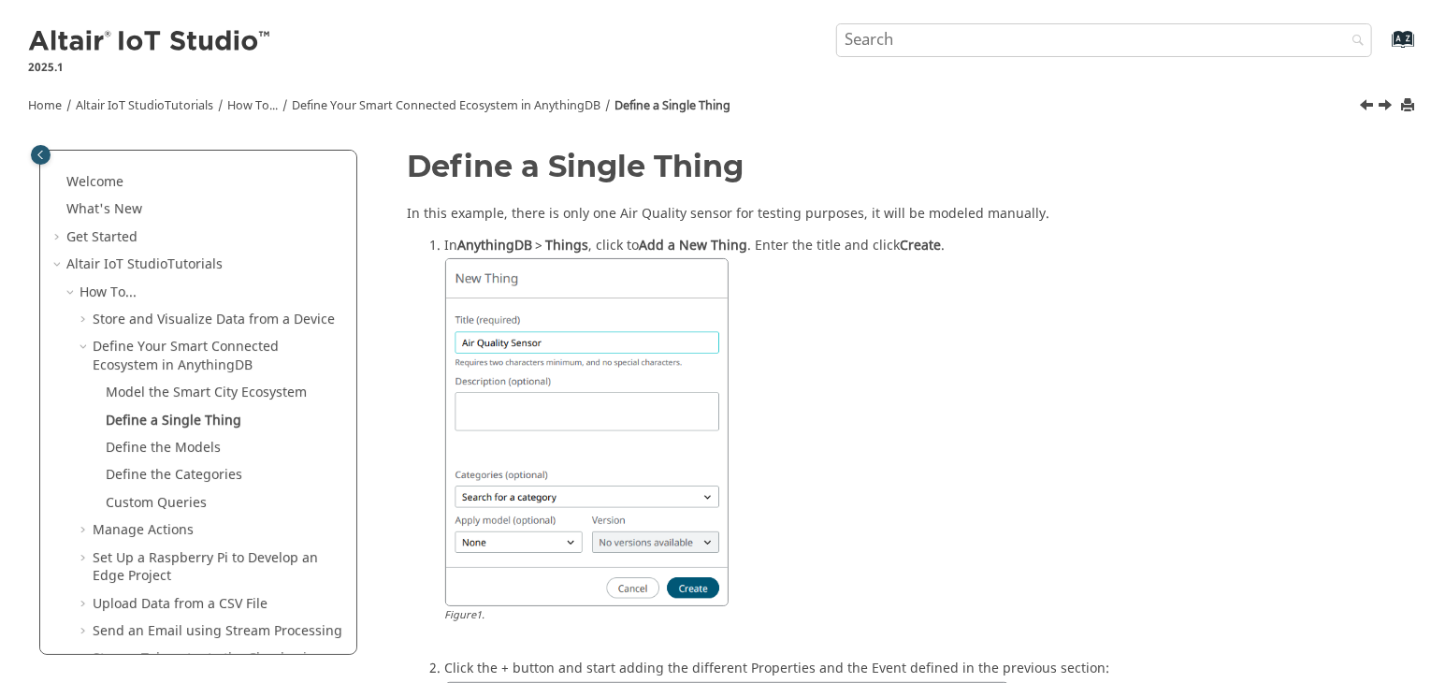
click at [1384, 106] on link "Next topic: Define the Models" at bounding box center [1386, 107] width 15 height 22
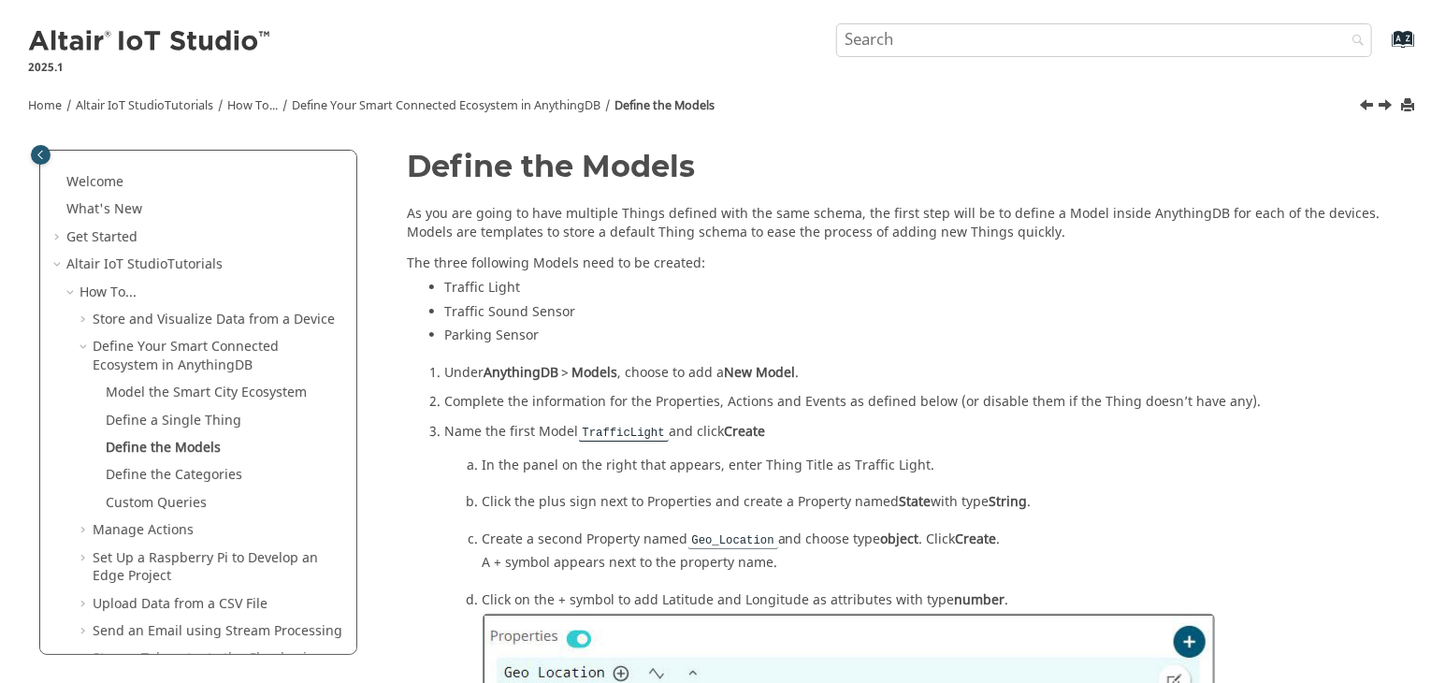
click at [1384, 109] on link "Next topic: Define the Categories" at bounding box center [1386, 107] width 15 height 22
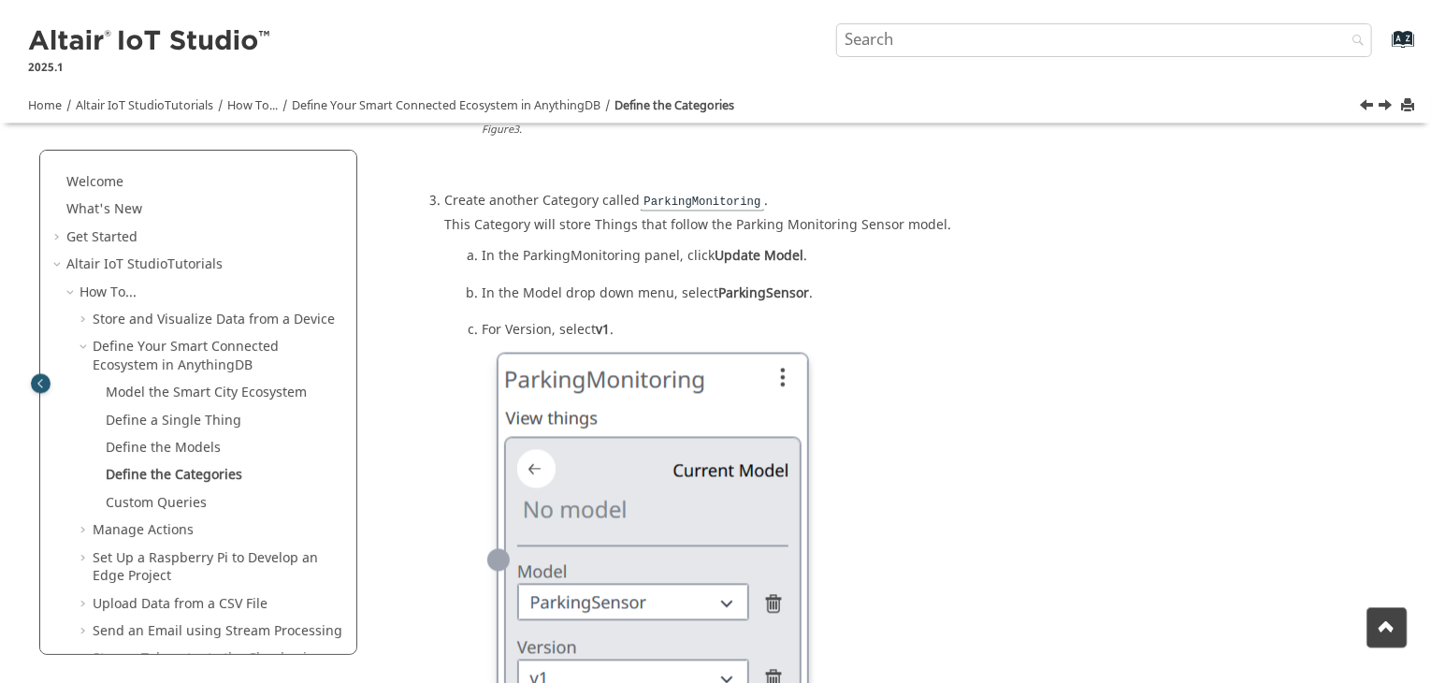
scroll to position [2065, 0]
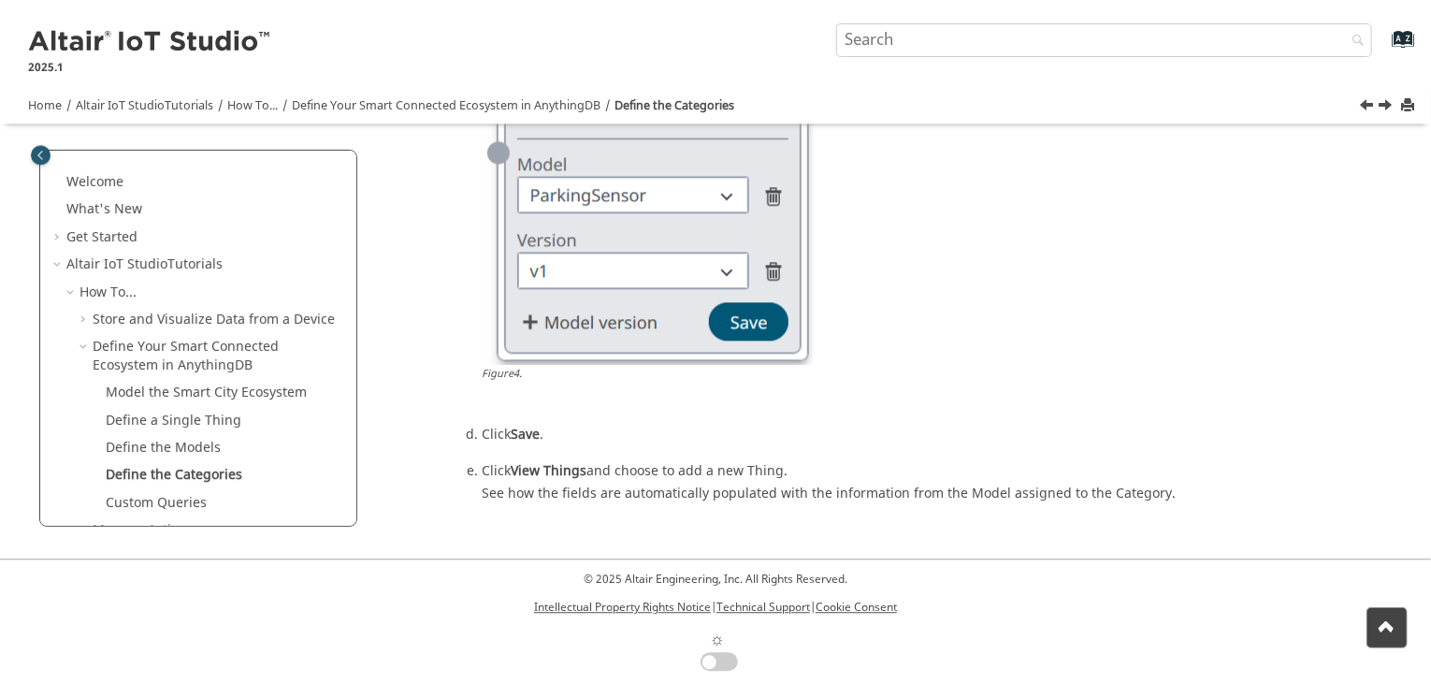
click at [1384, 106] on link "Next topic: Custom Queries" at bounding box center [1386, 107] width 15 height 22
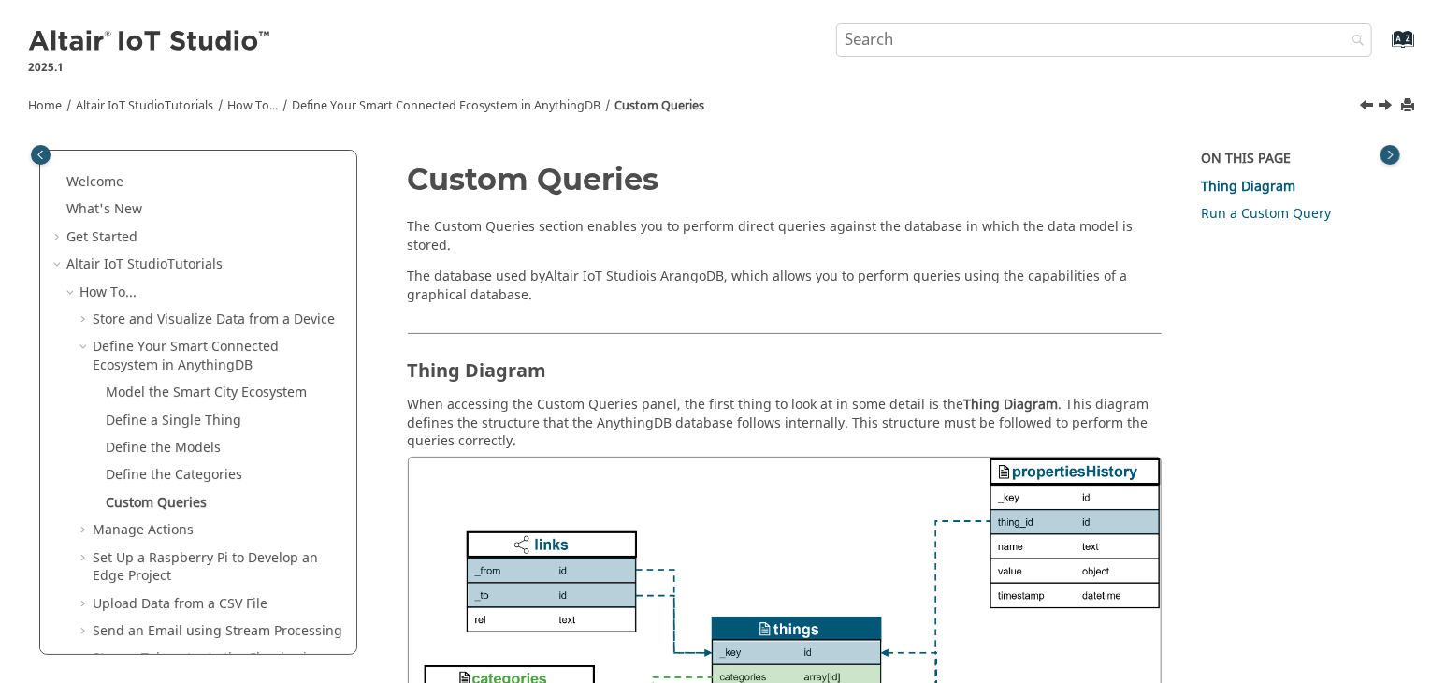
click at [1388, 103] on link "Next topic: Manage Actions" at bounding box center [1386, 107] width 15 height 22
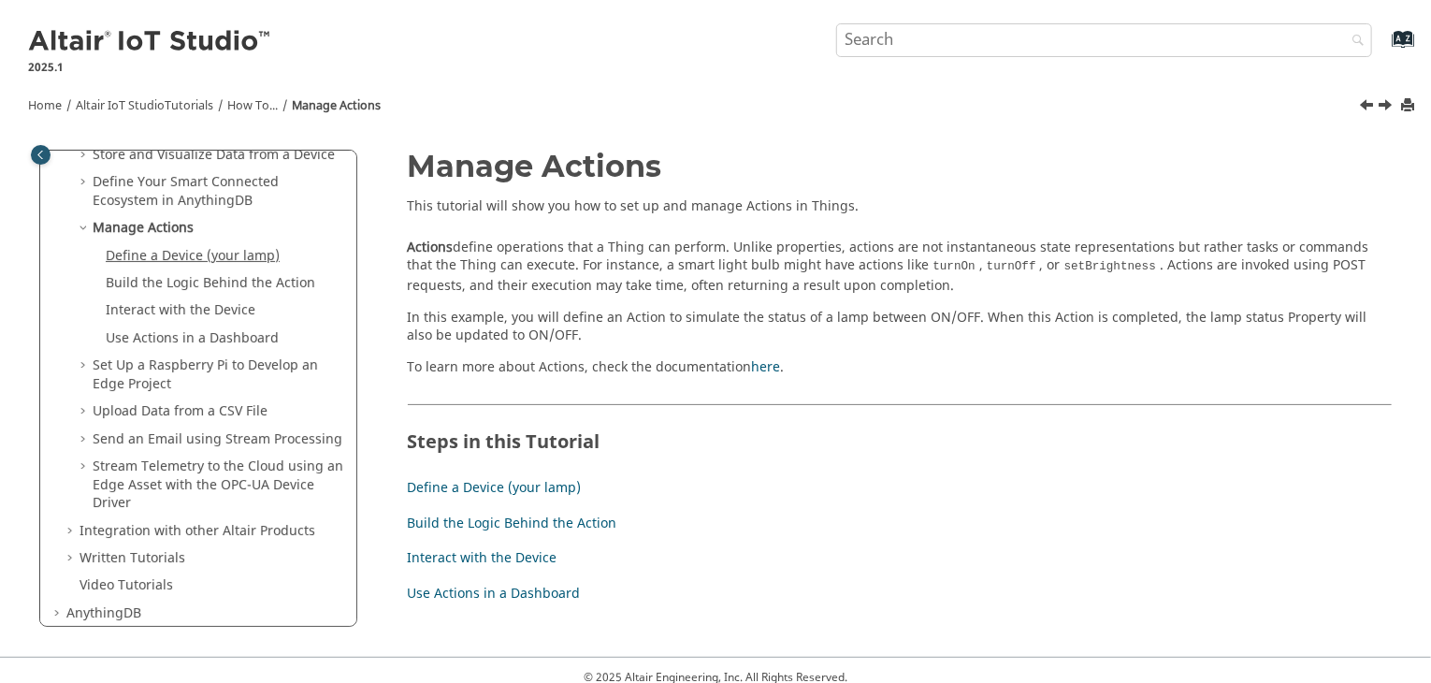
scroll to position [165, 0]
click at [749, 524] on li "Build the Logic Behind the Action" at bounding box center [890, 528] width 965 height 36
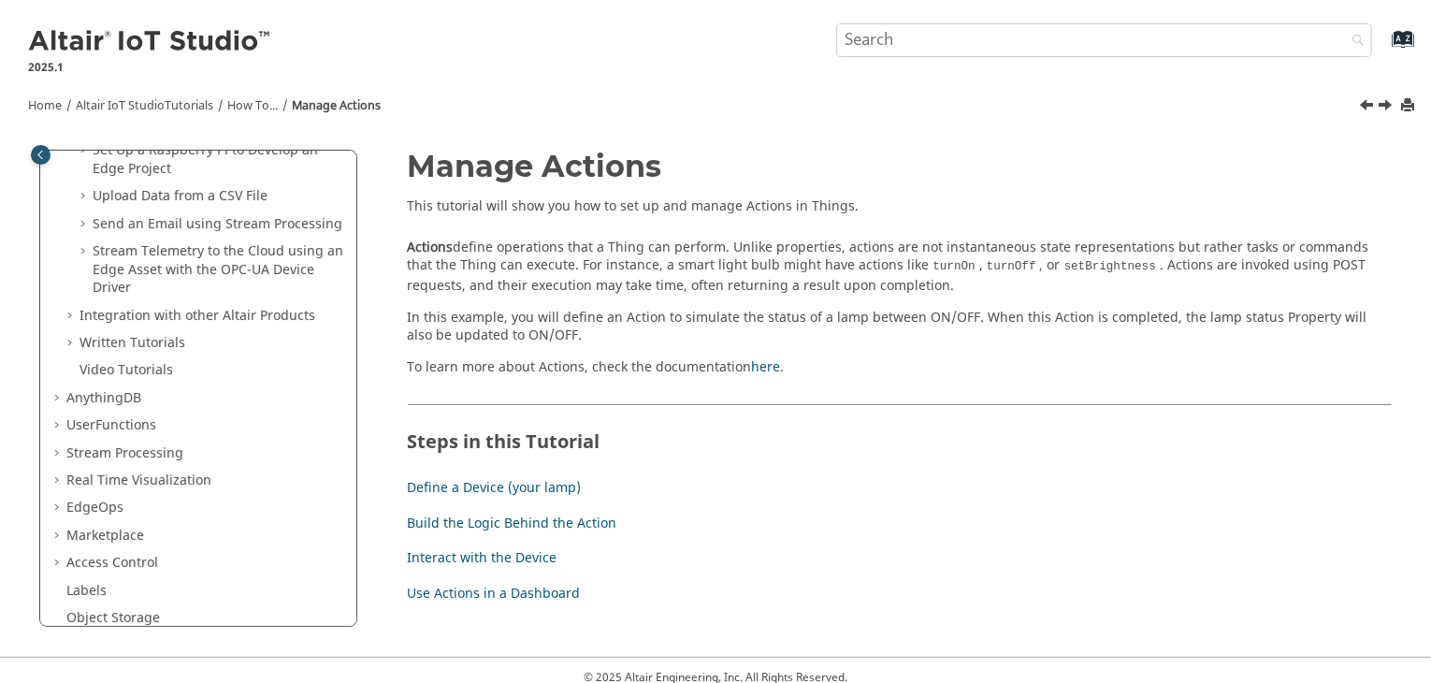
scroll to position [378, 0]
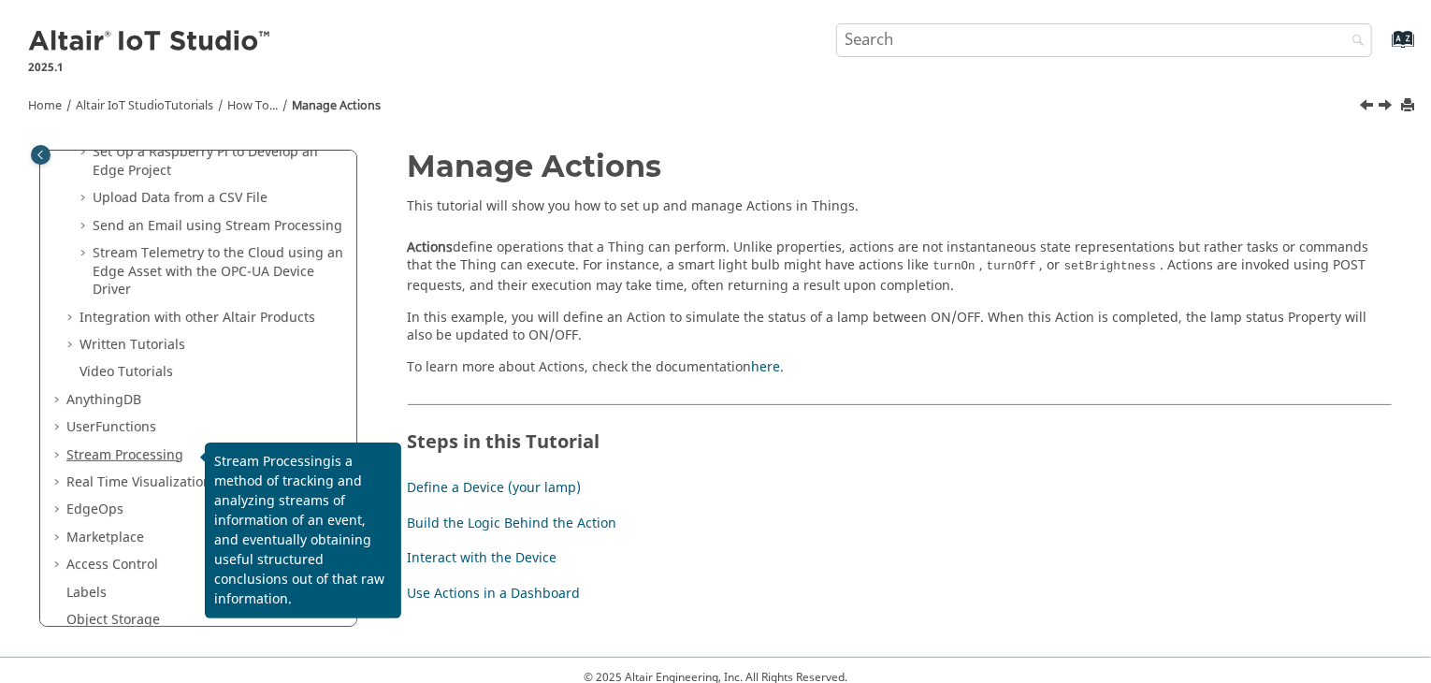
click at [126, 454] on span "Stream Processing" at bounding box center [124, 455] width 117 height 20
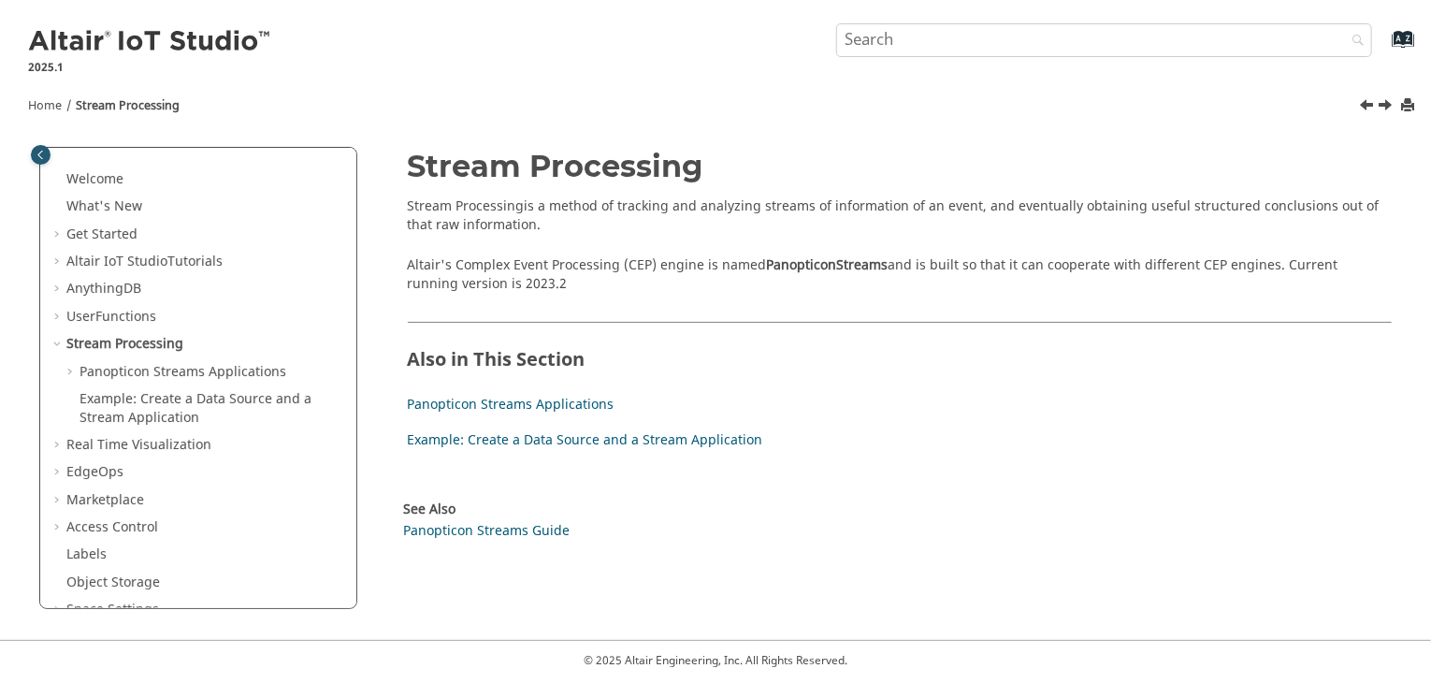
click at [1035, 290] on p "Altair's Complex Event Processing (CEP) engine is named Panopticon Streams and …" at bounding box center [900, 274] width 985 height 36
click at [651, 448] on link "Example: Create a Data Source and a Stream Application" at bounding box center [585, 440] width 355 height 20
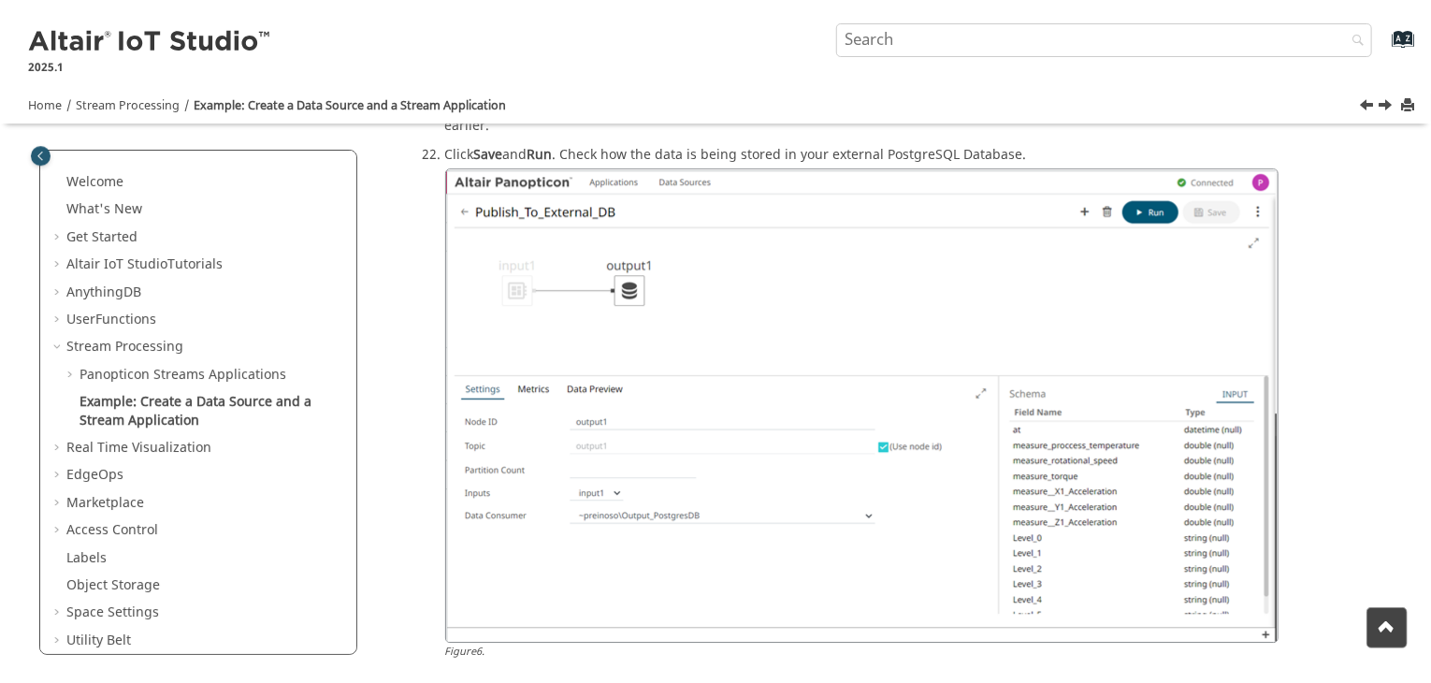
scroll to position [2809, 0]
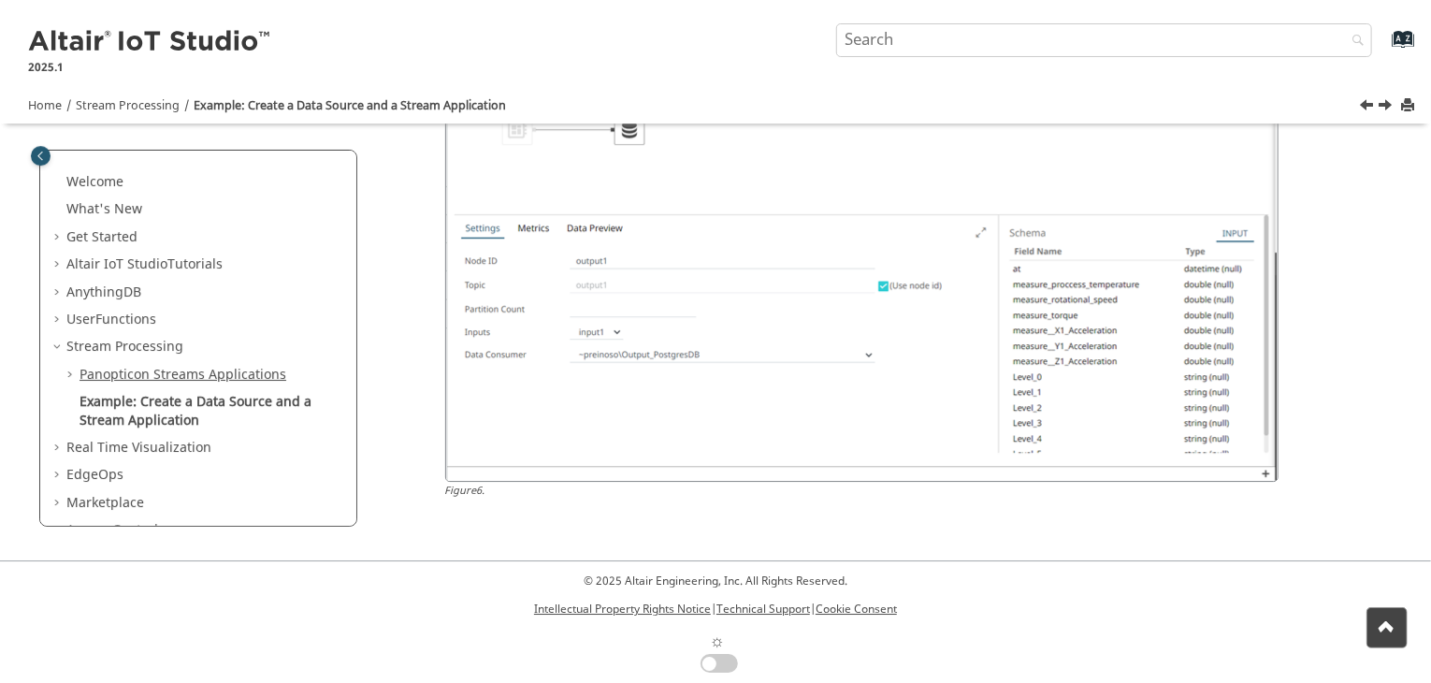
click at [217, 368] on link "Panopticon Streams Applications" at bounding box center [182, 375] width 207 height 20
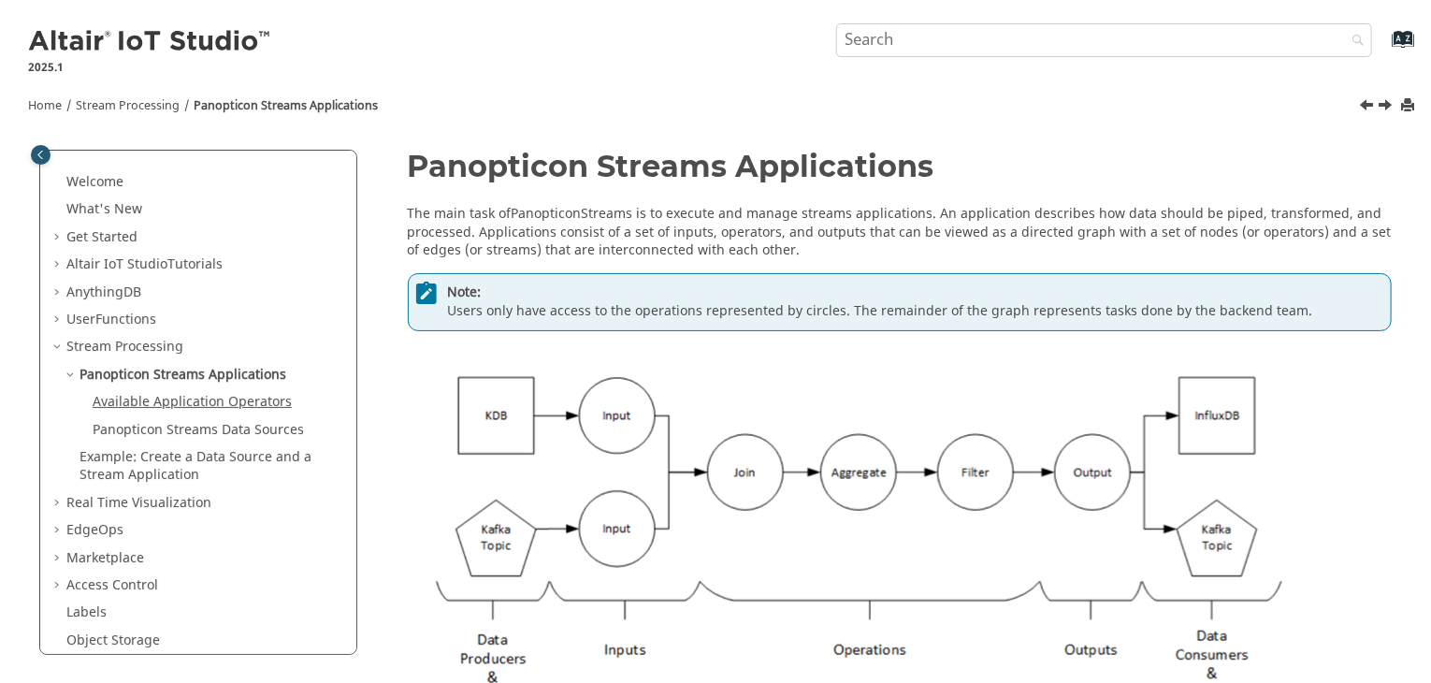
click at [203, 409] on link "Available Application Operators" at bounding box center [192, 402] width 199 height 20
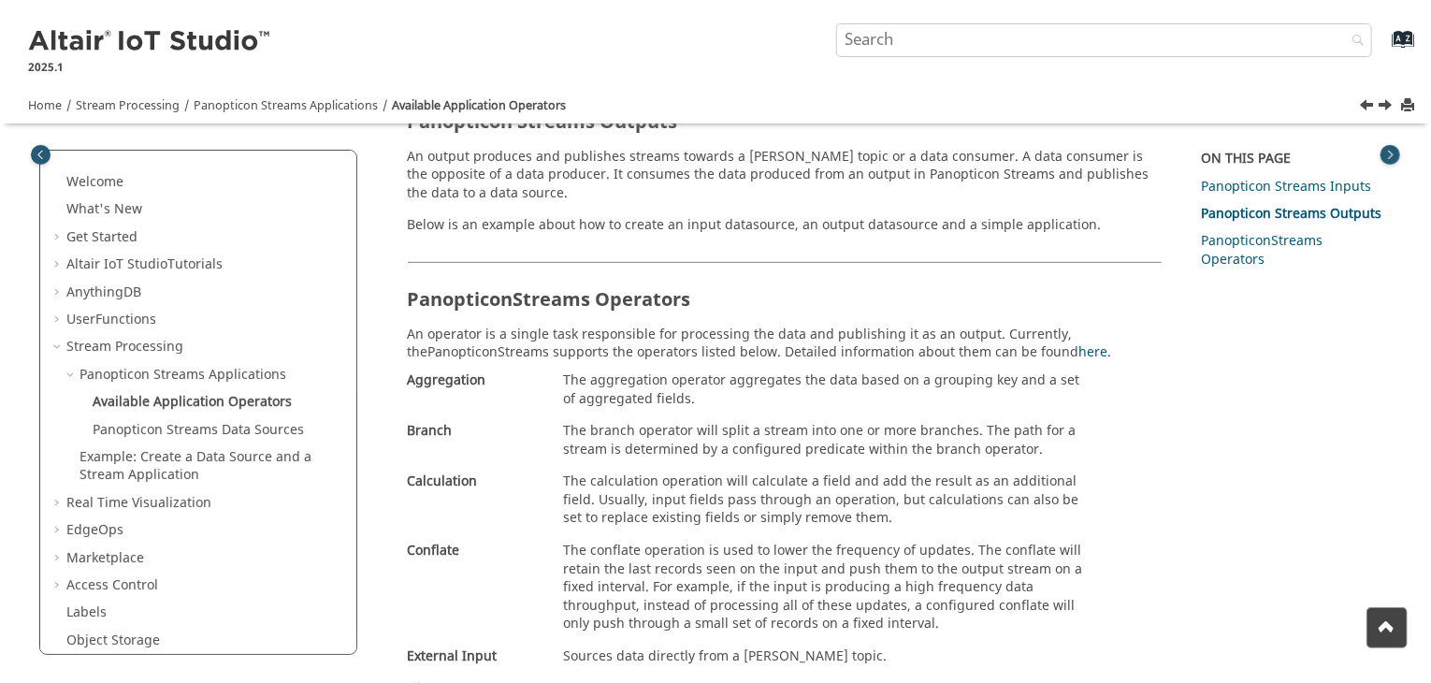
scroll to position [314, 0]
click at [176, 430] on link "Panopticon Streams Data Sources" at bounding box center [198, 430] width 211 height 20
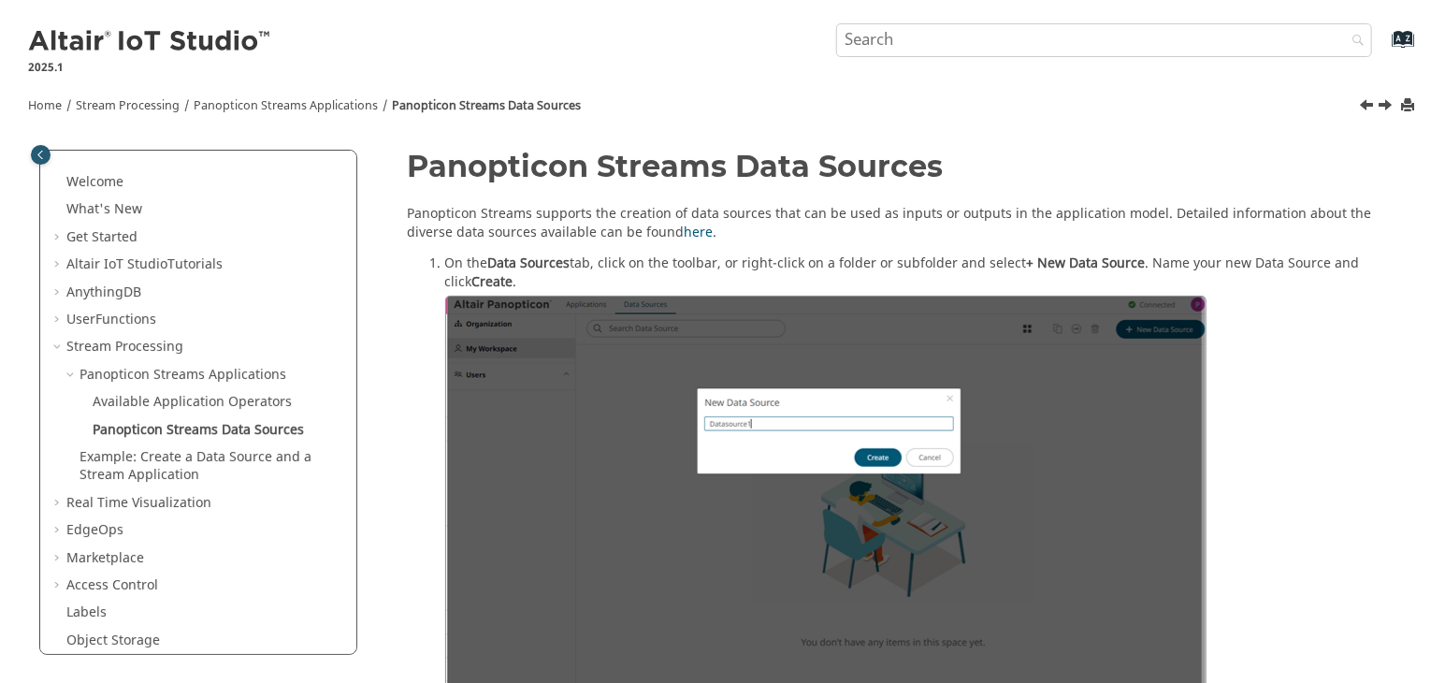
click at [1380, 106] on link "Next topic: Example: Create a Data Source and a Stream Application" at bounding box center [1386, 107] width 15 height 22
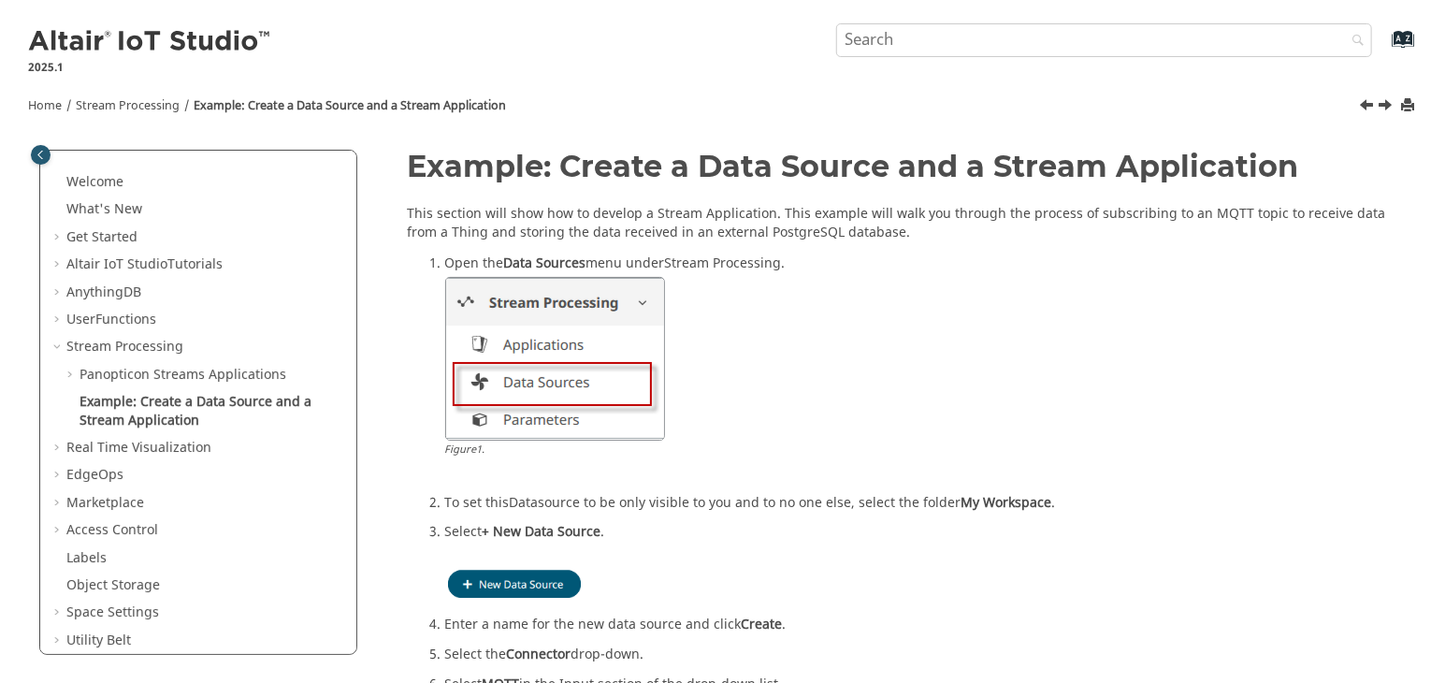
drag, startPoint x: 401, startPoint y: 208, endPoint x: 910, endPoint y: 236, distance: 509.5
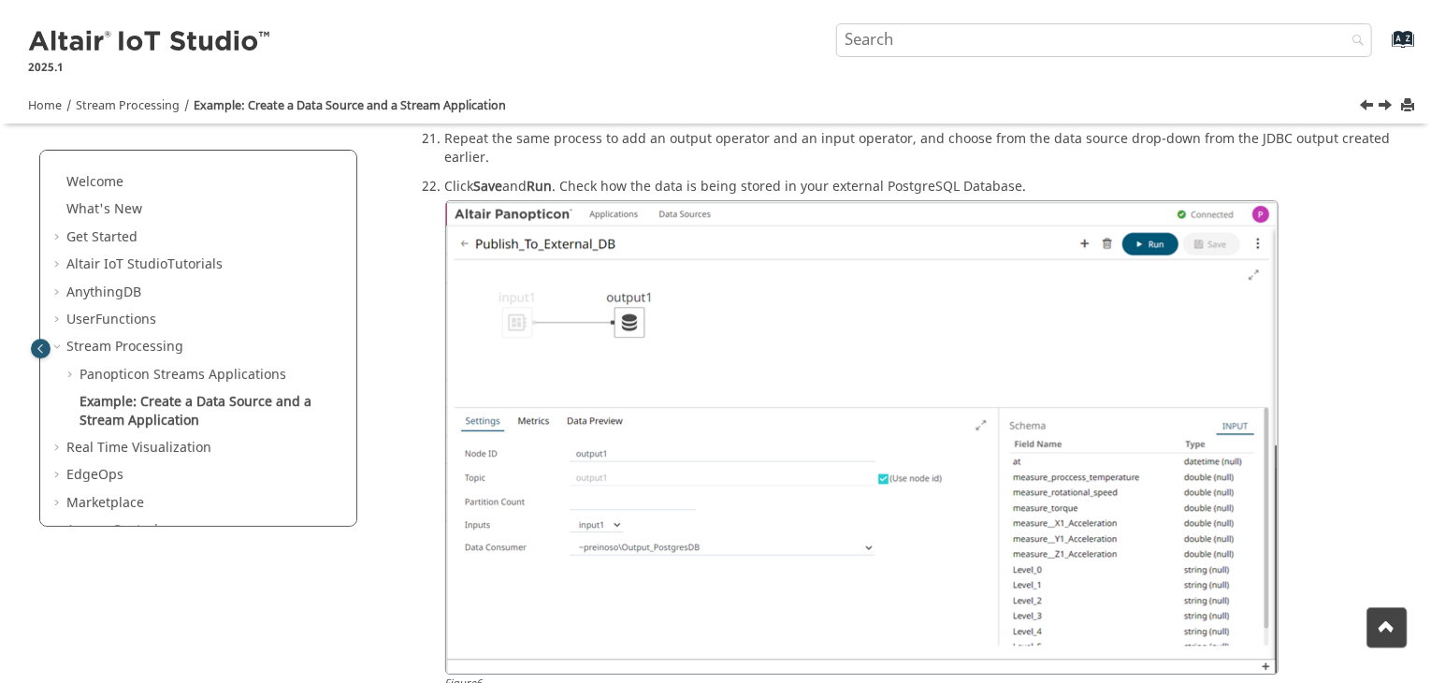
scroll to position [2809, 0]
